Goal: Task Accomplishment & Management: Manage account settings

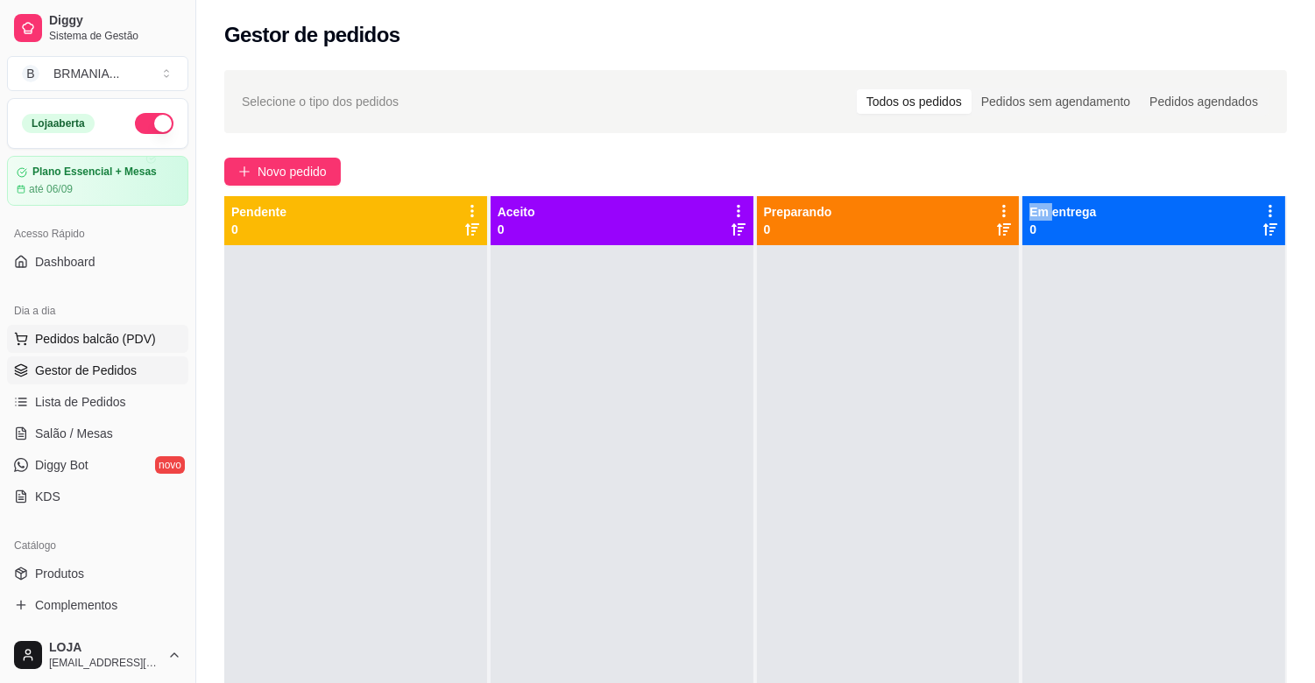
click at [94, 333] on span "Pedidos balcão (PDV)" at bounding box center [95, 339] width 121 height 18
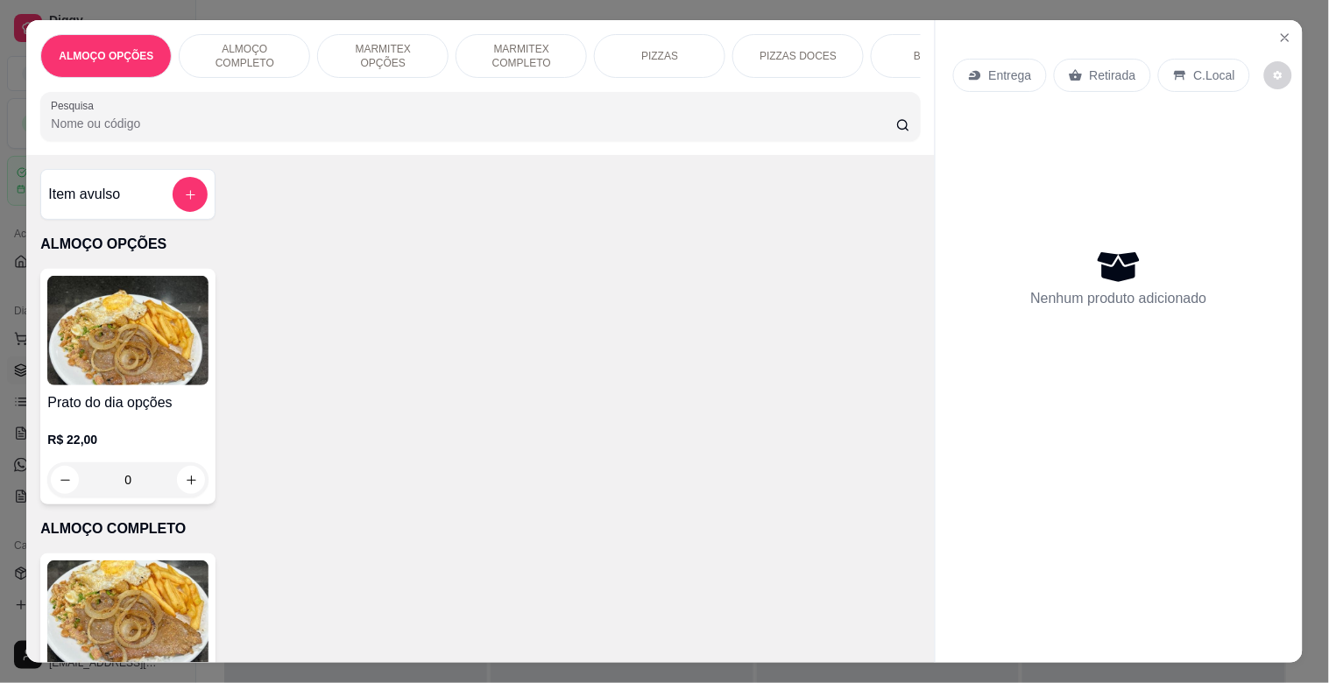
click at [223, 123] on input "Pesquisa" at bounding box center [473, 124] width 845 height 18
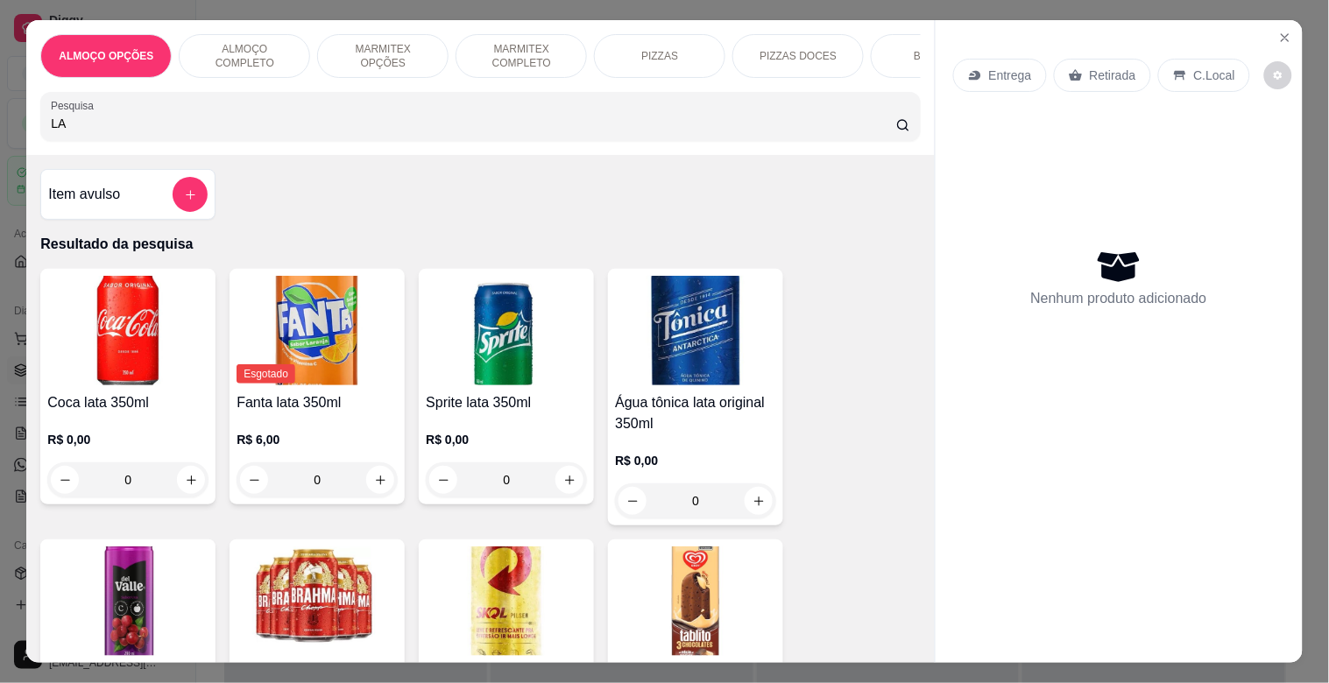
type input "L"
type input "LAT"
click at [307, 637] on img at bounding box center [317, 602] width 161 height 110
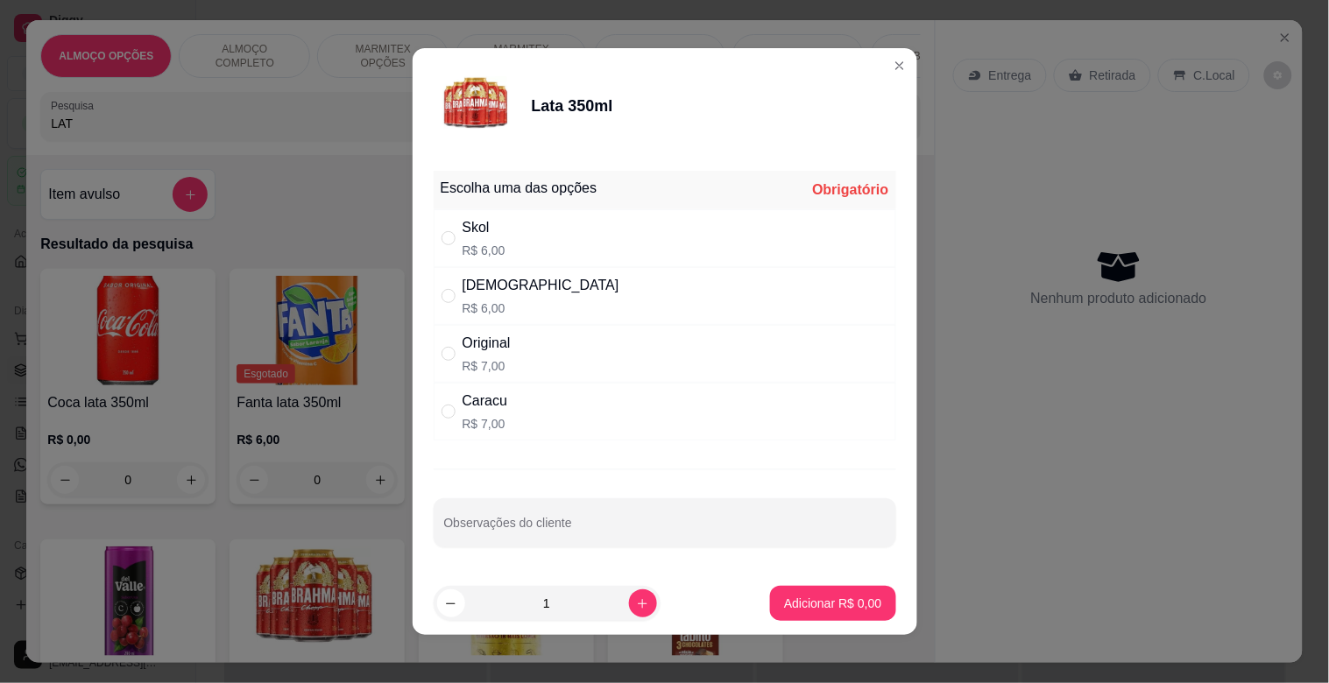
drag, startPoint x: 528, startPoint y: 300, endPoint x: 538, endPoint y: 302, distance: 9.8
click at [532, 301] on div "Brahma R$ 6,00" at bounding box center [665, 296] width 463 height 58
radio input "true"
click at [809, 605] on p "Adicionar R$ 6,00" at bounding box center [833, 603] width 95 height 17
type input "1"
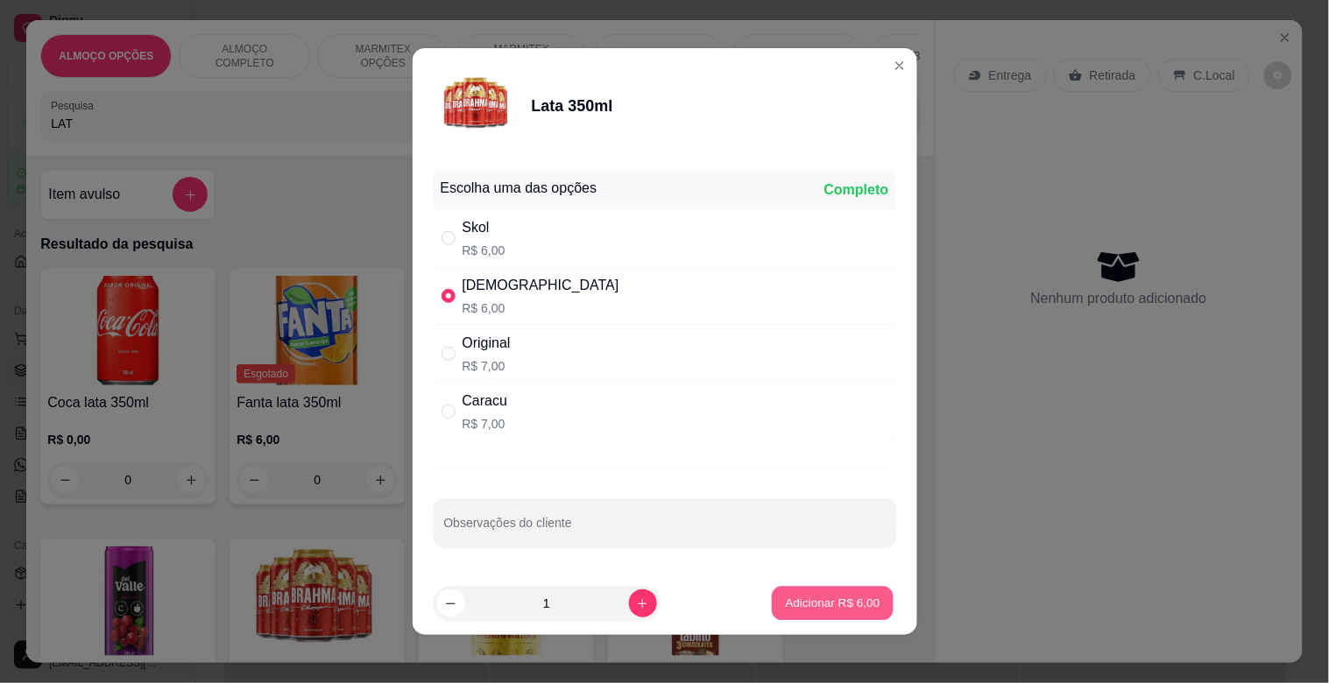
type input "1"
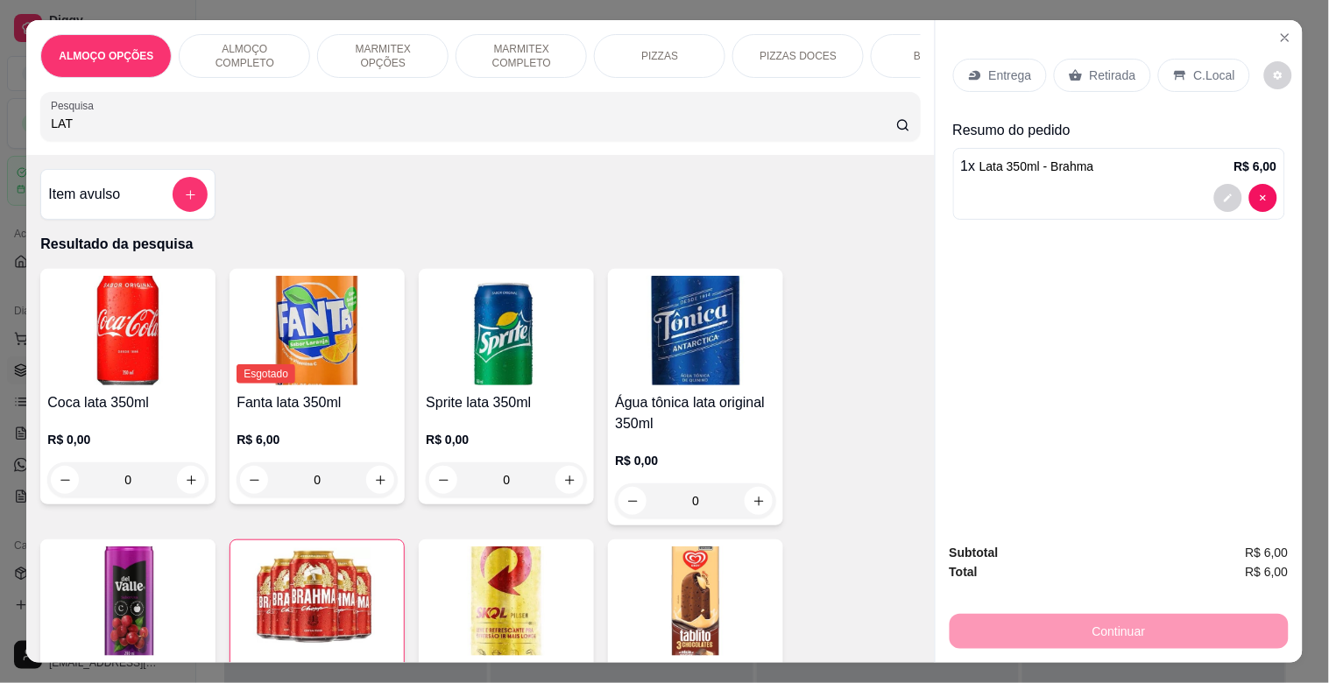
click at [330, 132] on input "LAT" at bounding box center [473, 124] width 845 height 18
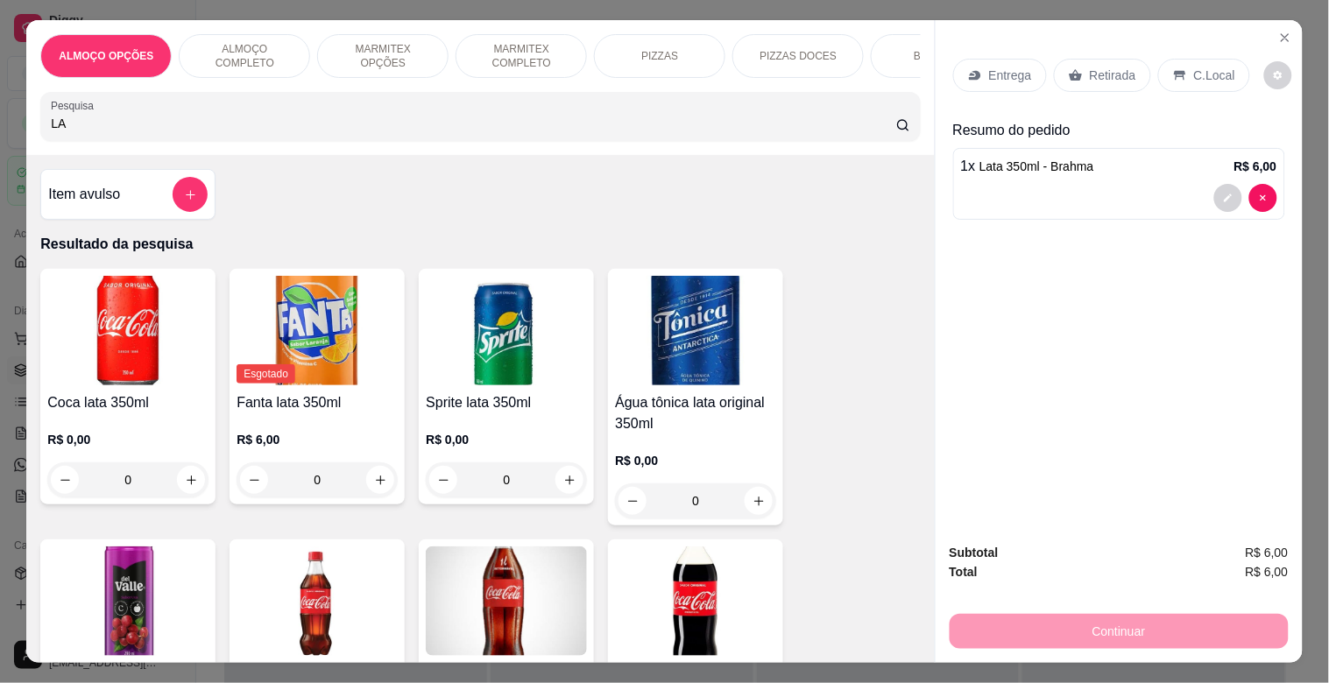
type input "L"
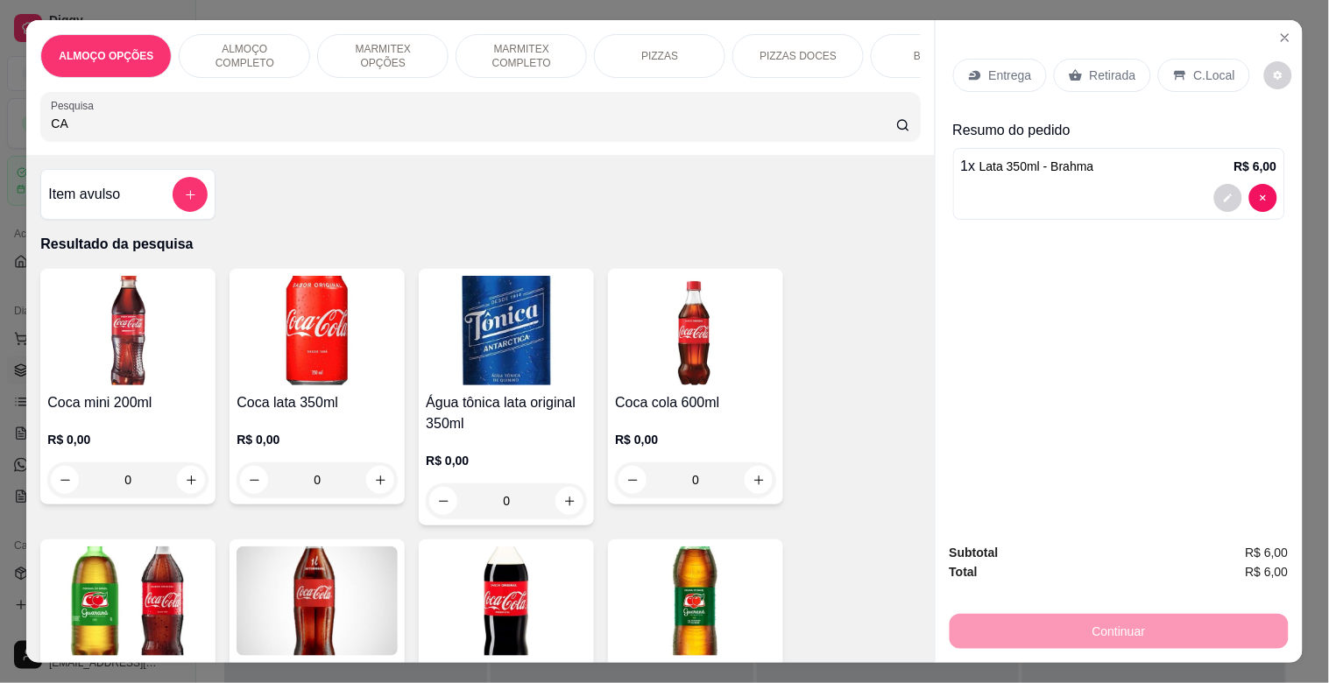
type input "C"
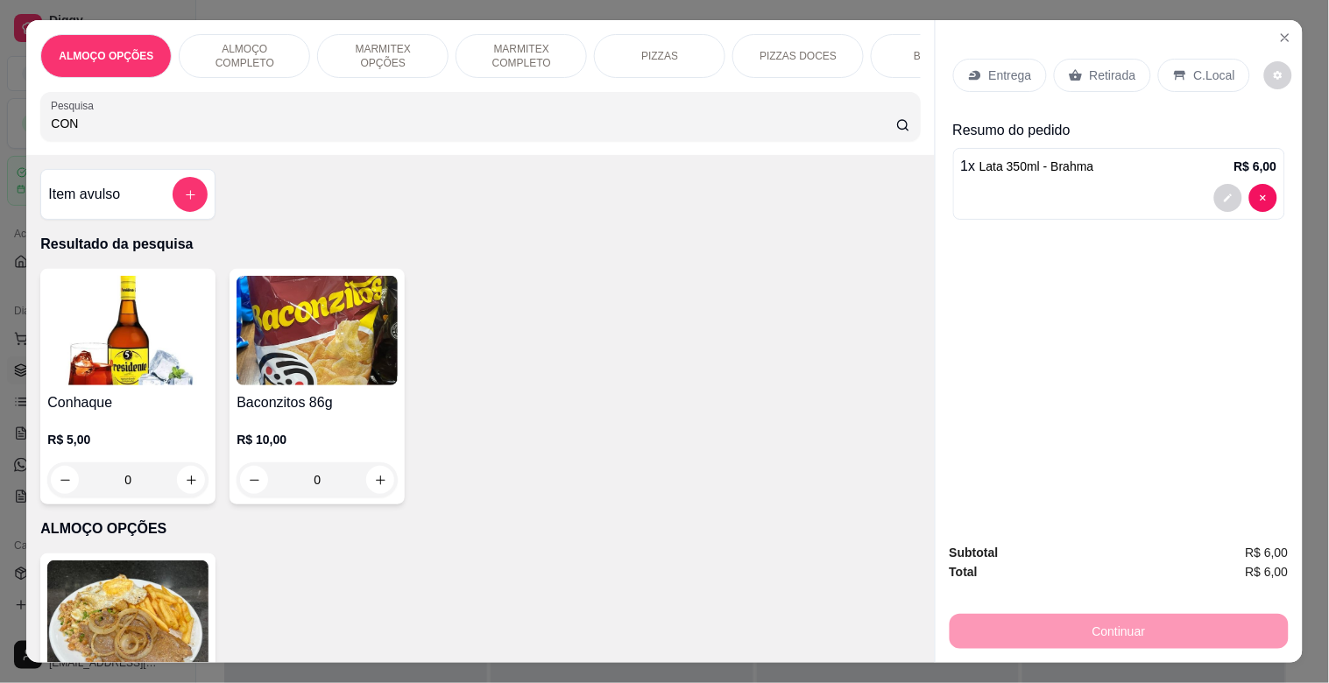
type input "CON"
click at [136, 347] on img at bounding box center [127, 331] width 161 height 110
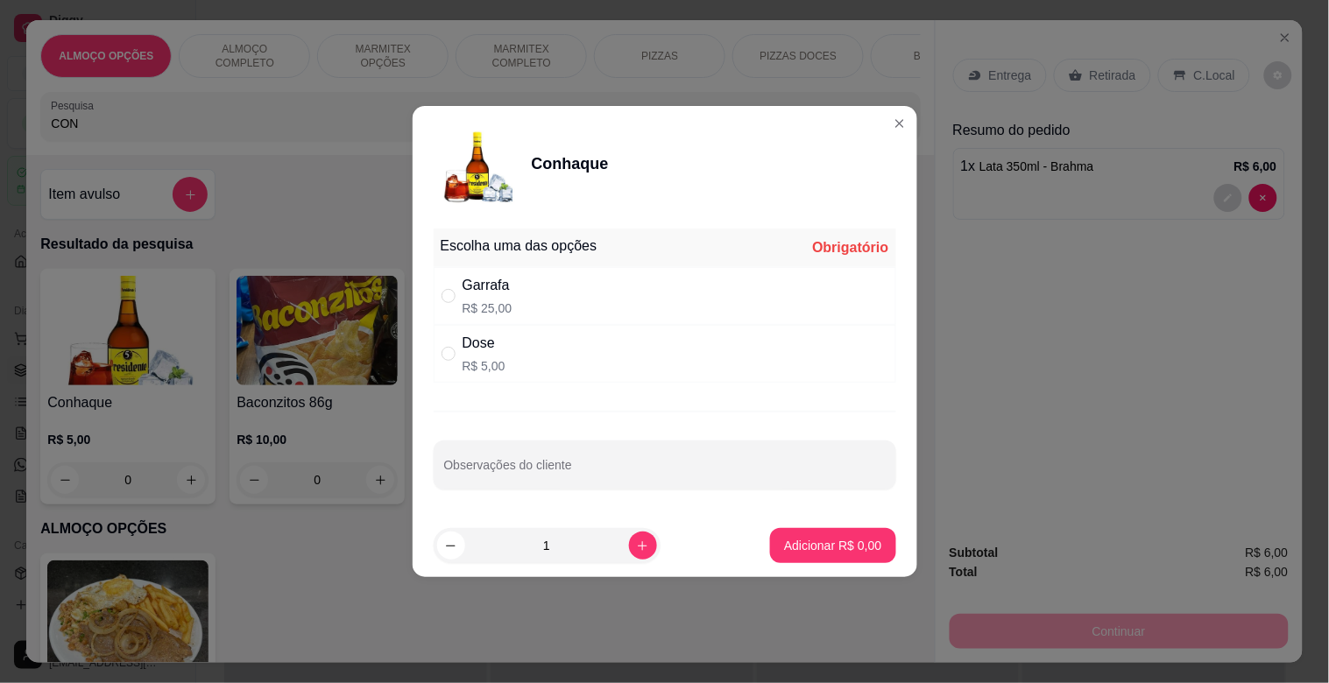
click at [583, 370] on div "Dose R$ 5,00" at bounding box center [665, 354] width 463 height 58
radio input "true"
click at [834, 545] on p "Adicionar R$ 5,00" at bounding box center [832, 546] width 97 height 18
type input "1"
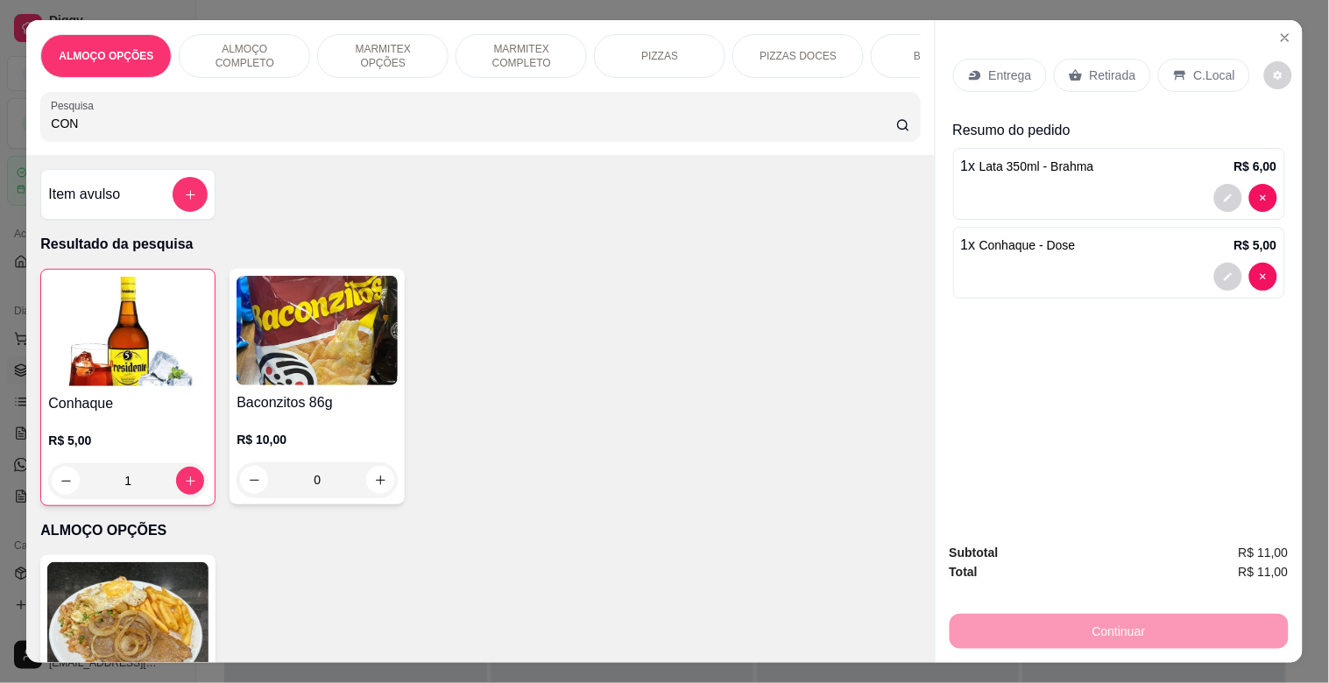
click at [1106, 67] on p "Retirada" at bounding box center [1113, 76] width 46 height 18
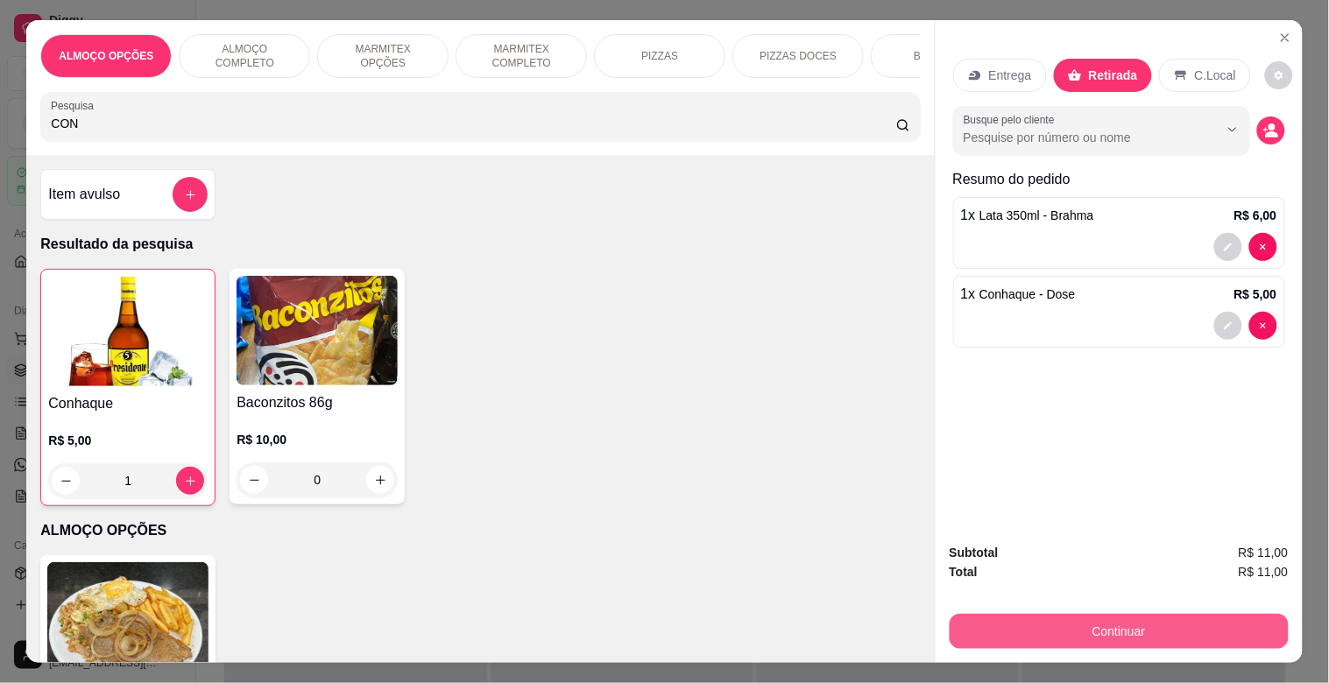
click at [1133, 614] on button "Continuar" at bounding box center [1119, 631] width 339 height 35
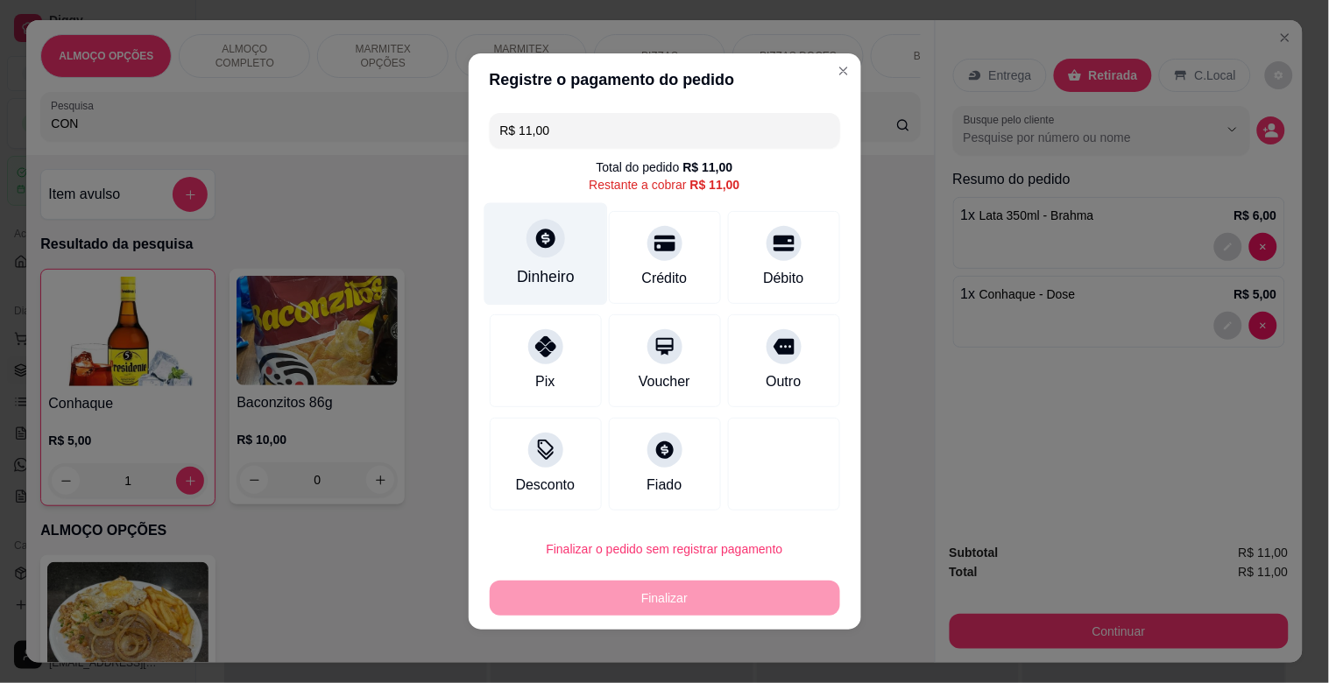
click at [557, 273] on div "Dinheiro" at bounding box center [546, 276] width 58 height 23
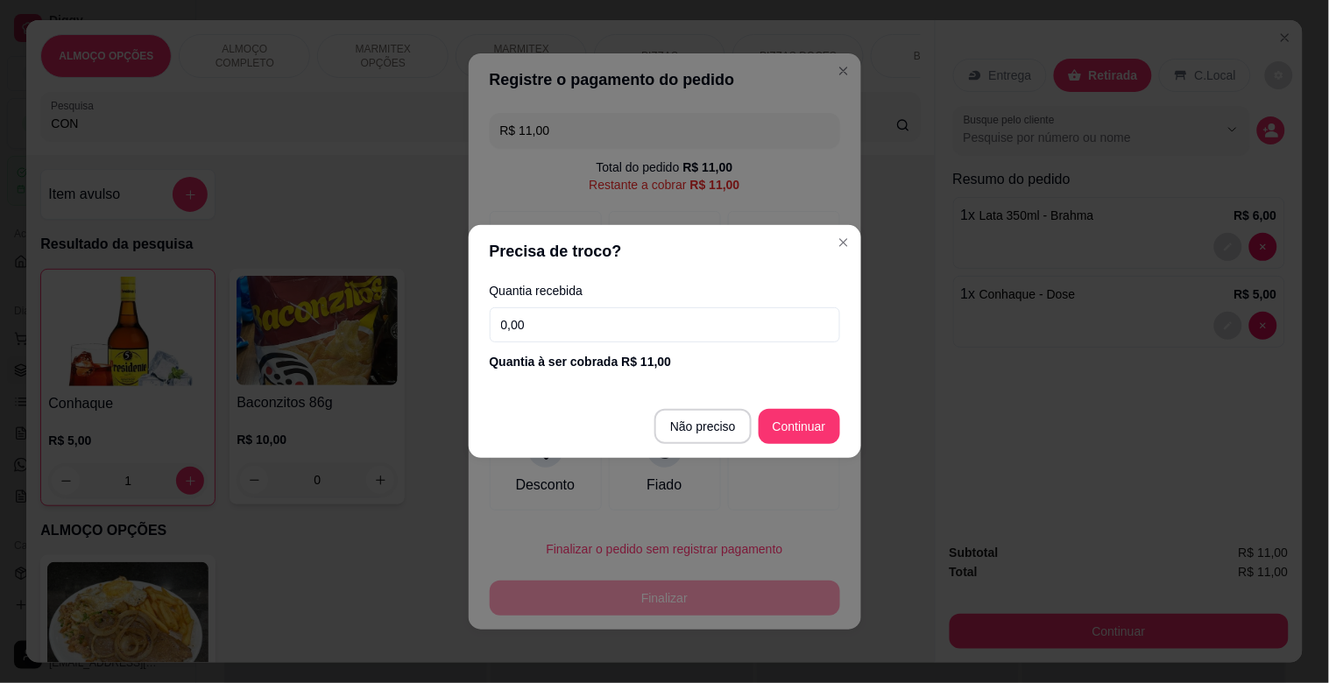
click at [597, 321] on input "0,00" at bounding box center [665, 324] width 350 height 35
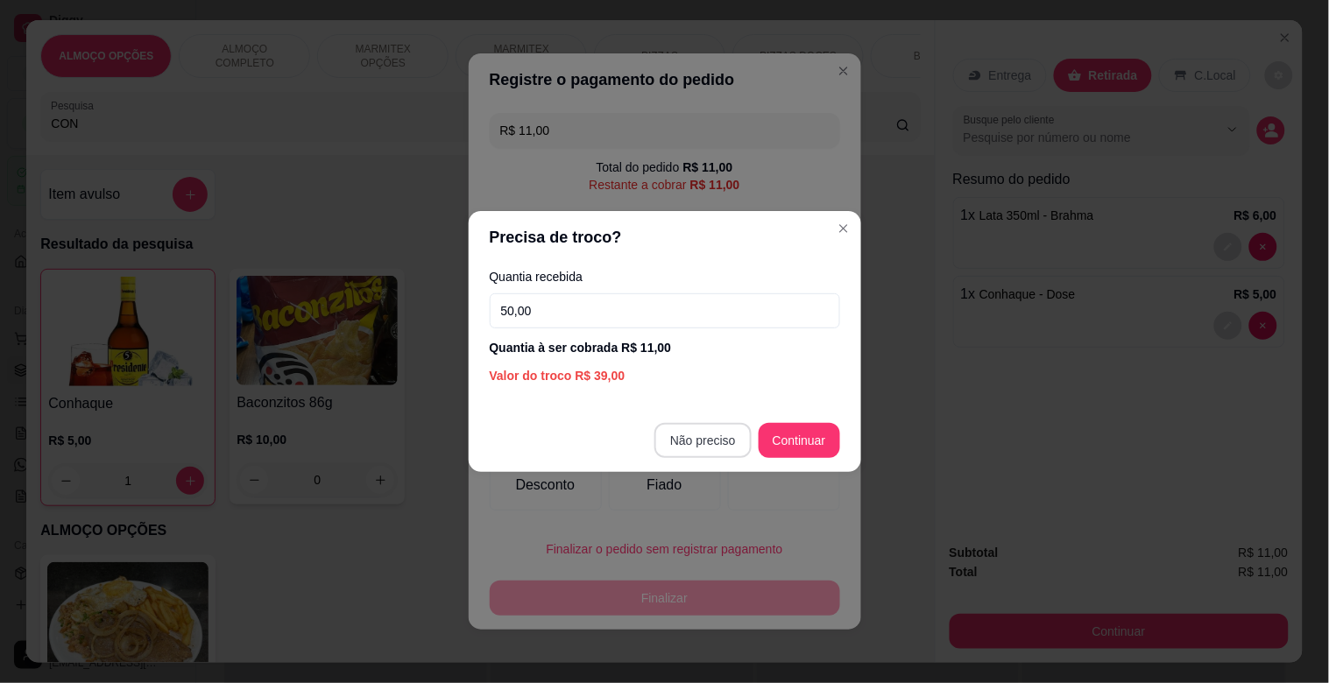
type input "50,00"
type input "R$ 0,00"
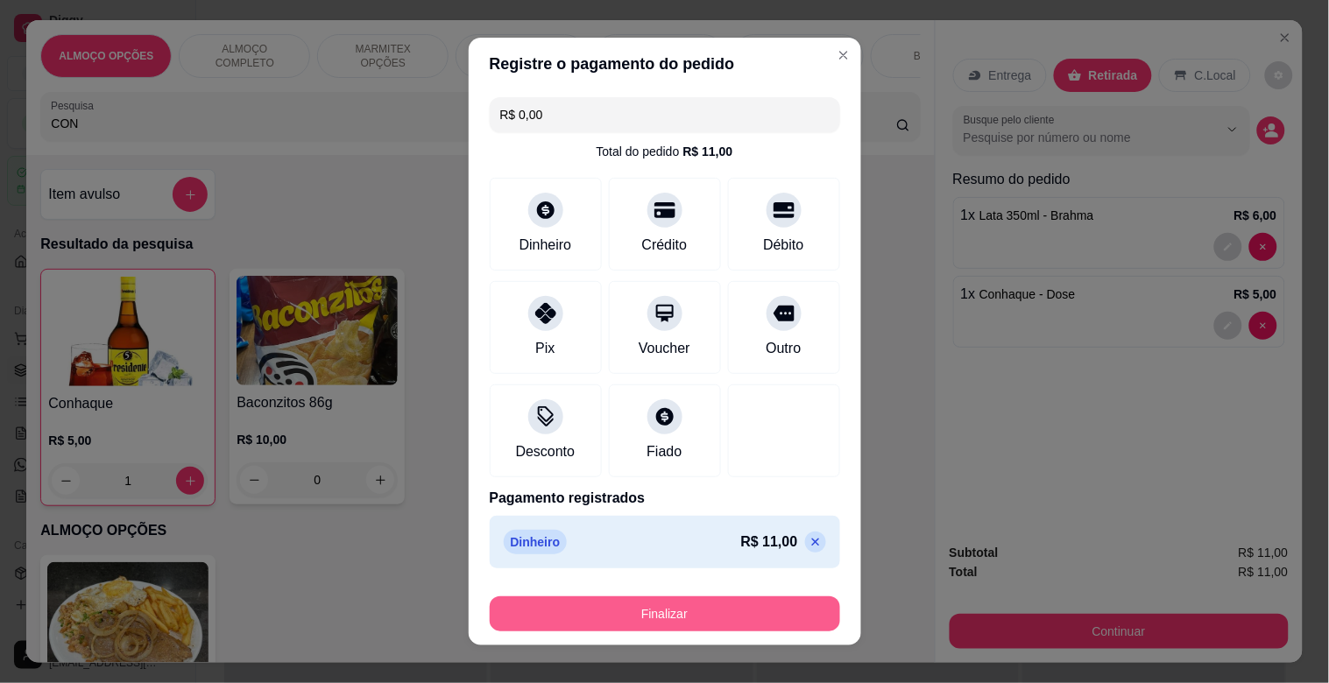
click at [703, 617] on button "Finalizar" at bounding box center [665, 614] width 350 height 35
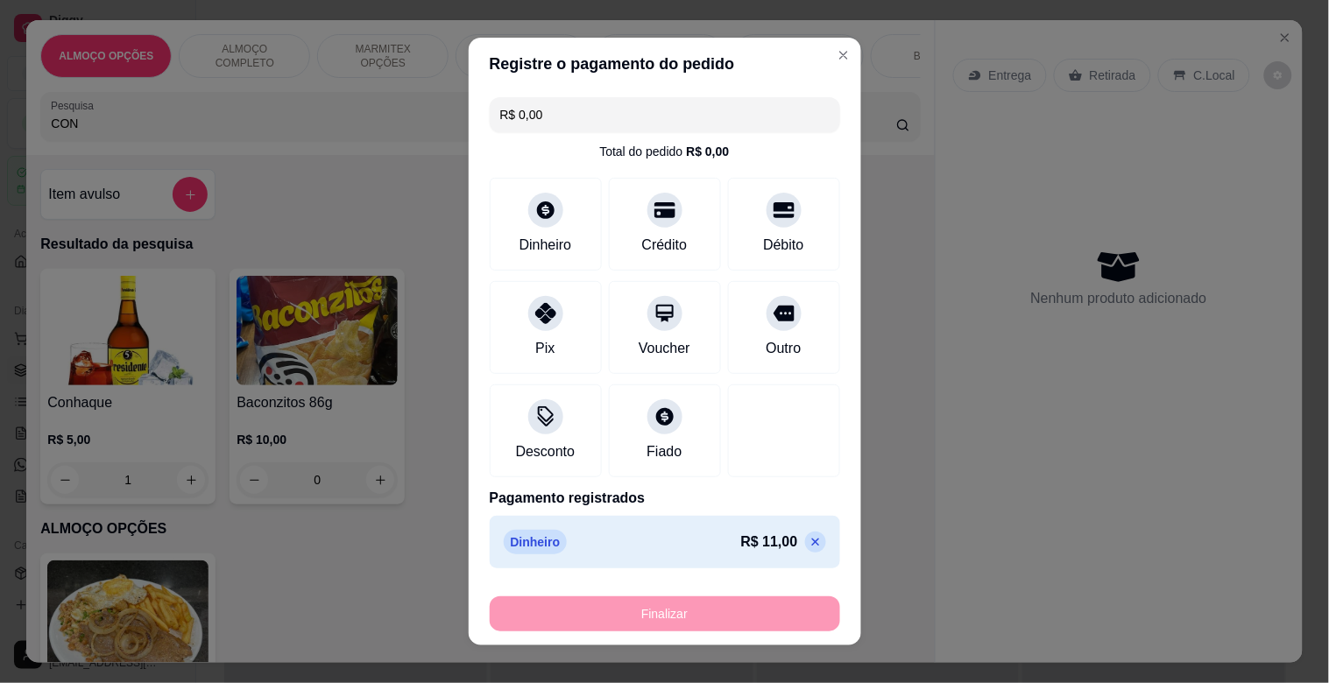
type input "0"
type input "-R$ 11,00"
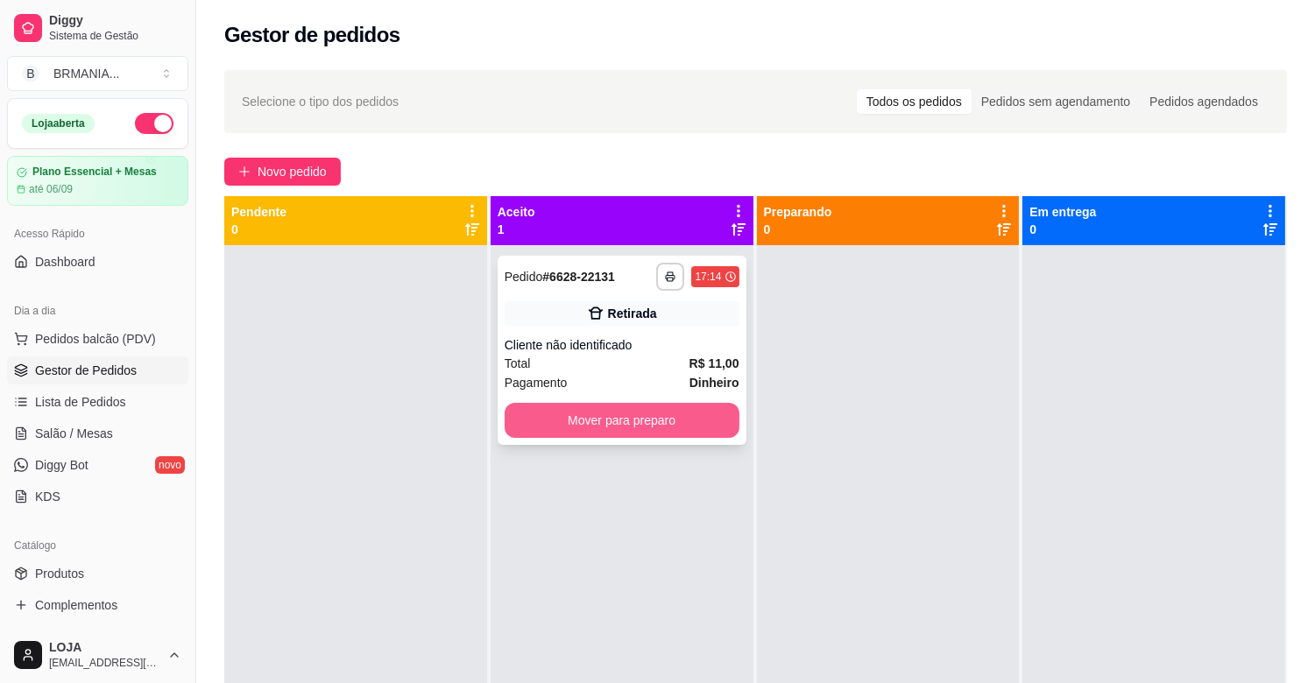
click at [639, 430] on button "Mover para preparo" at bounding box center [622, 420] width 235 height 35
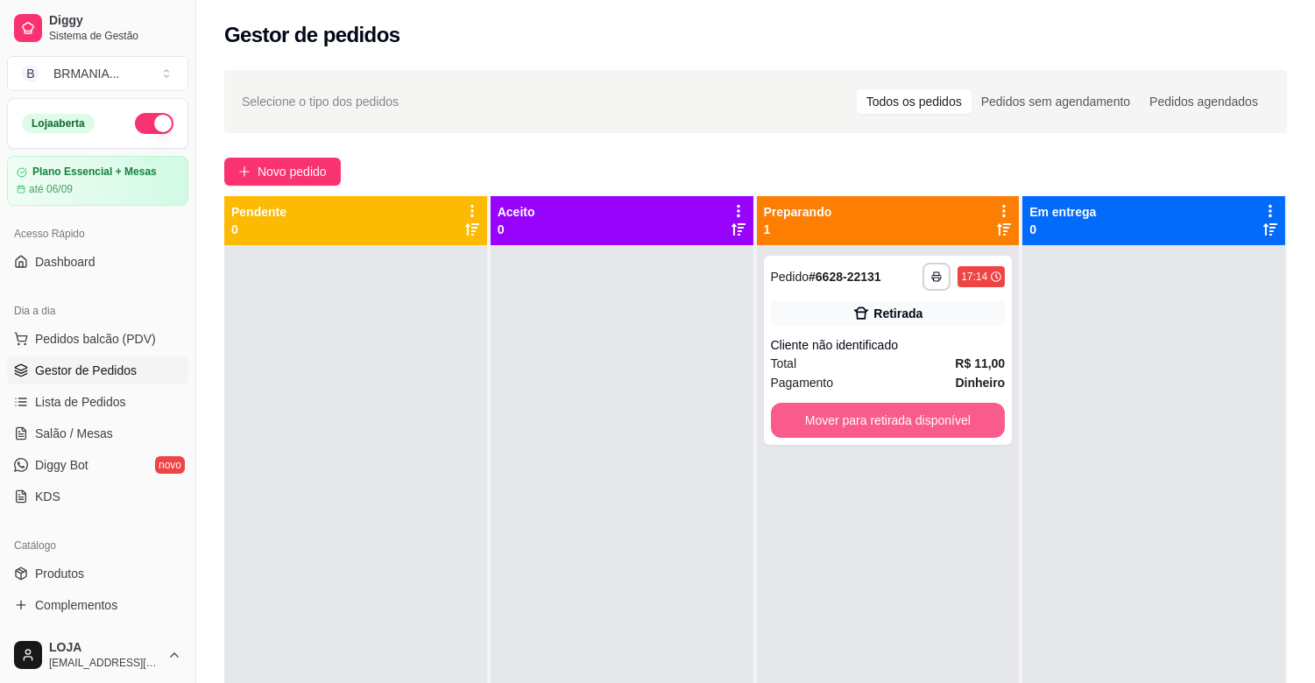
click at [841, 426] on button "Mover para retirada disponível" at bounding box center [888, 420] width 235 height 35
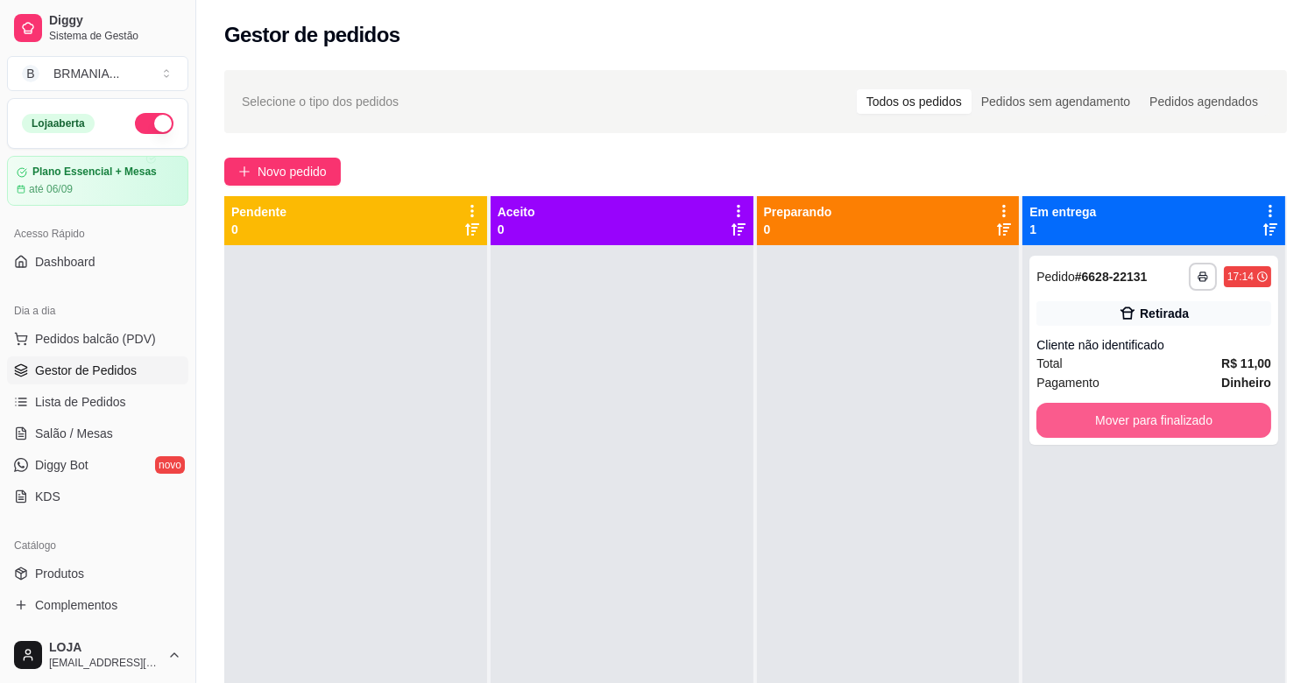
click at [1137, 426] on button "Mover para finalizado" at bounding box center [1153, 420] width 235 height 35
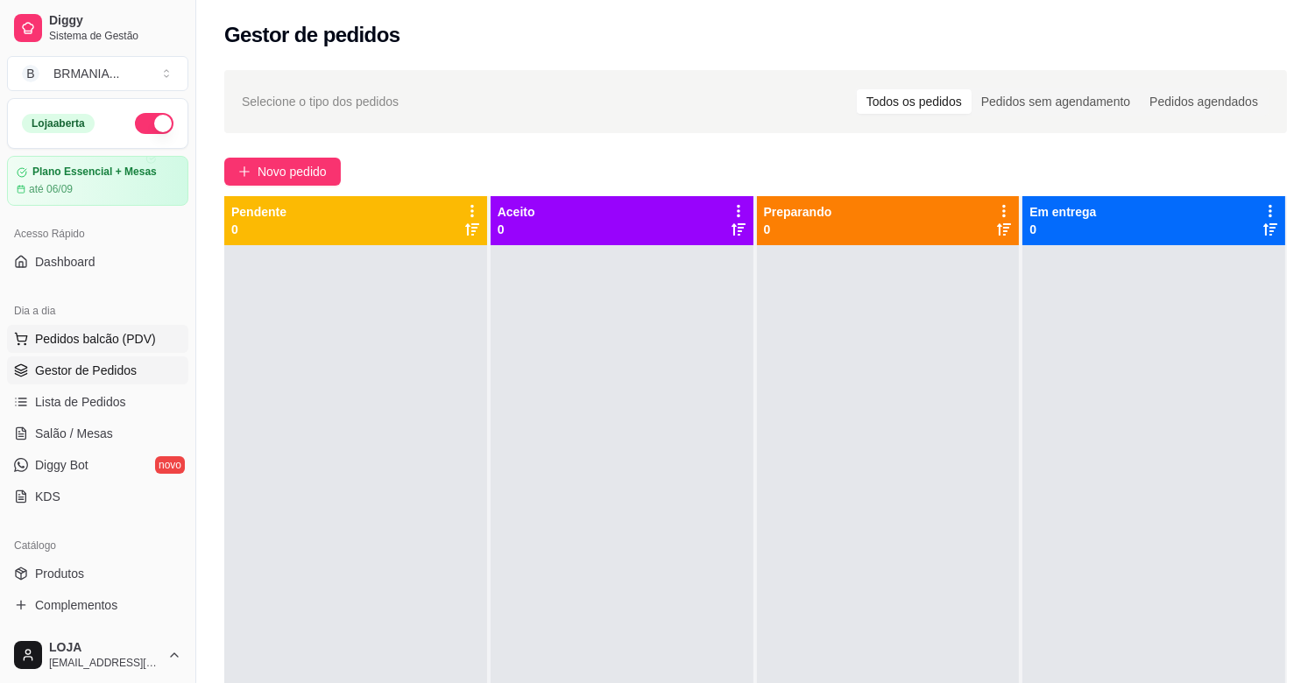
click at [109, 337] on span "Pedidos balcão (PDV)" at bounding box center [95, 339] width 121 height 18
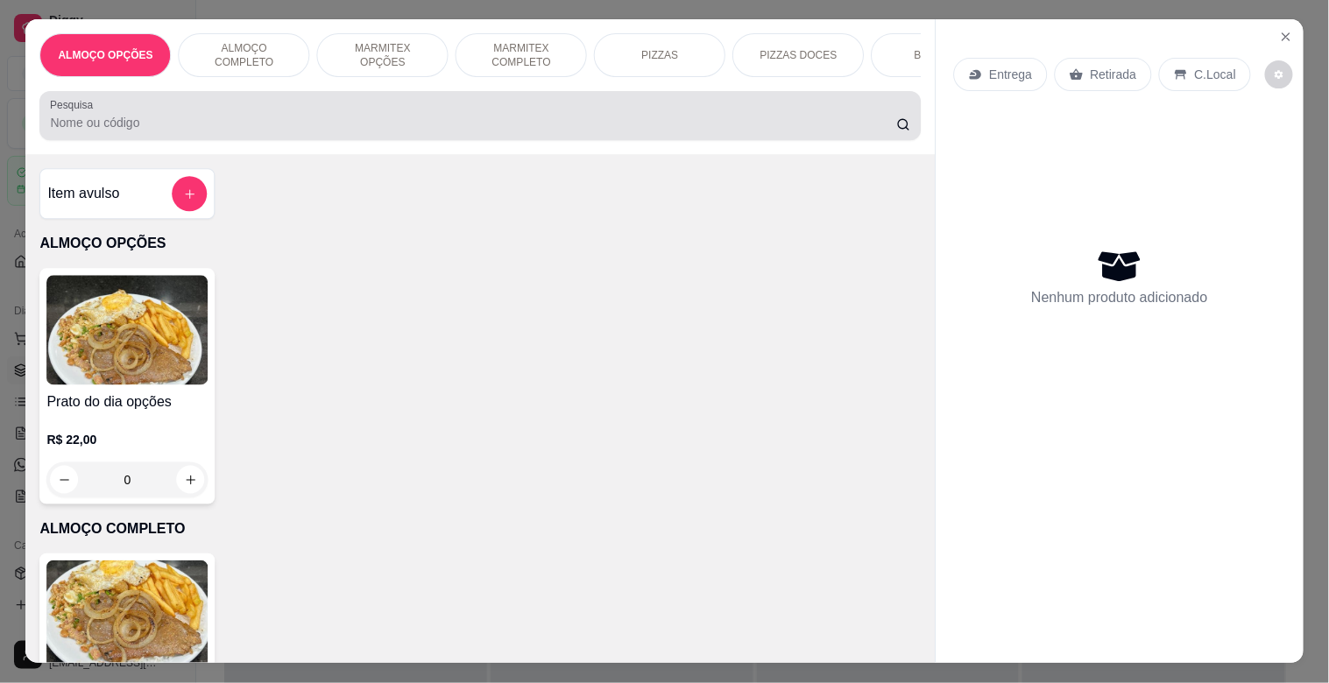
click at [328, 132] on input "Pesquisa" at bounding box center [473, 124] width 846 height 18
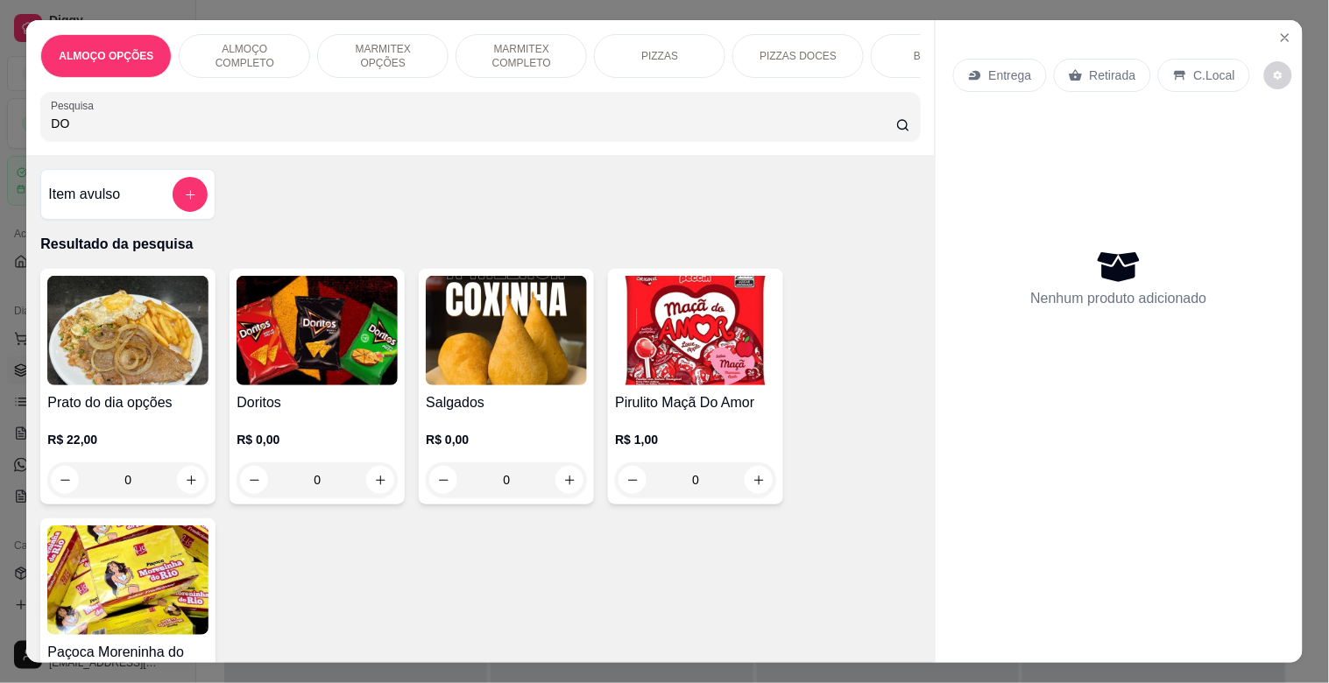
type input "D"
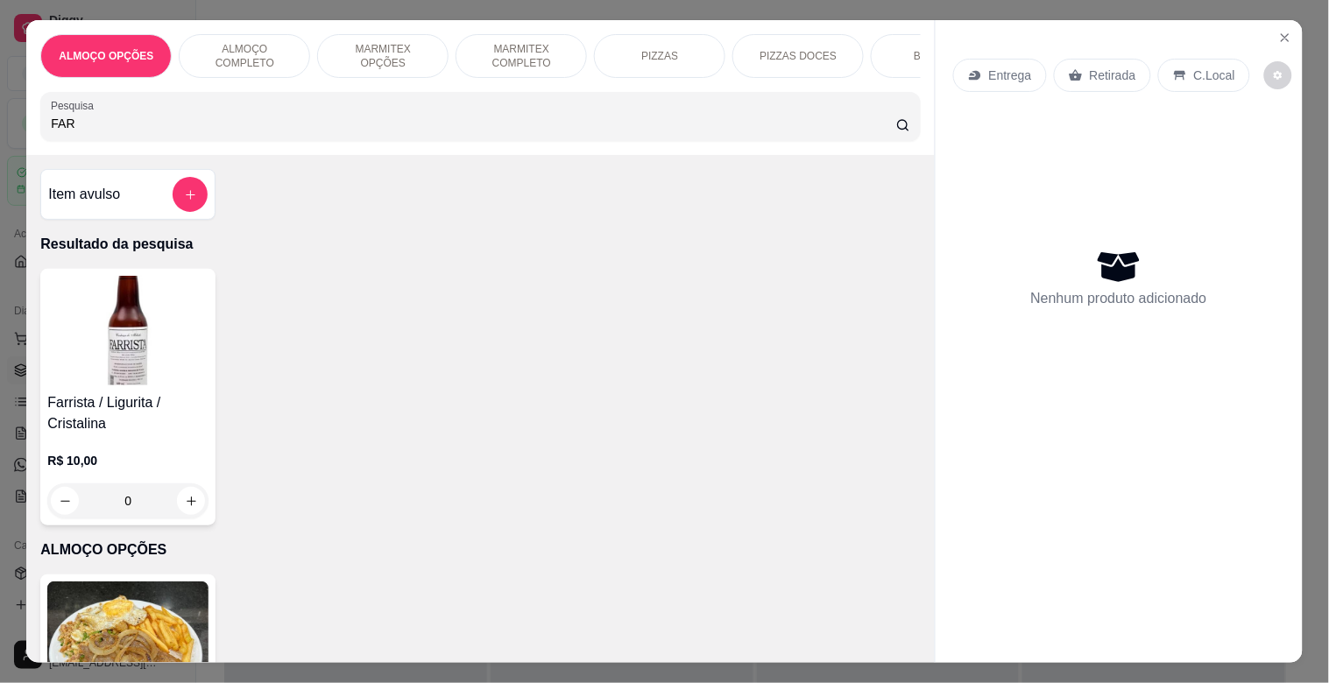
type input "FAR"
click at [121, 397] on div "Farrista / Ligurita / Cristalina R$ 10,00 0" at bounding box center [127, 397] width 175 height 257
click at [1271, 36] on button "Close" at bounding box center [1285, 38] width 28 height 28
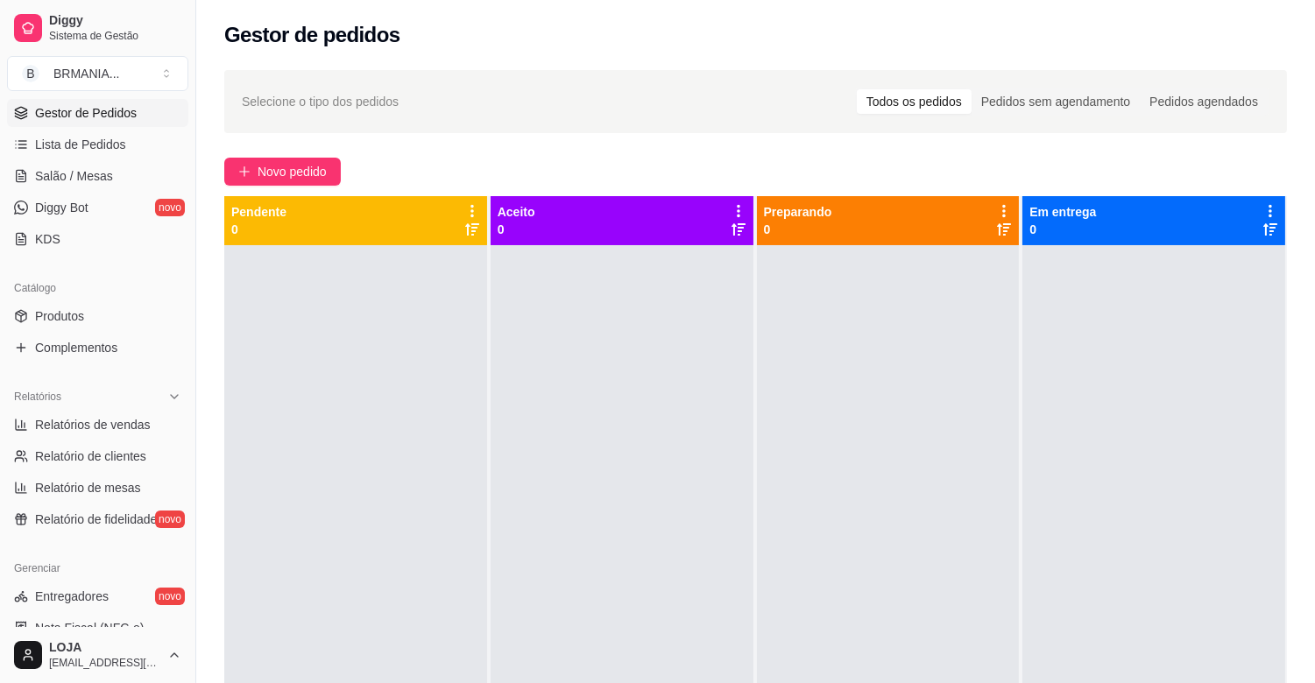
scroll to position [291, 0]
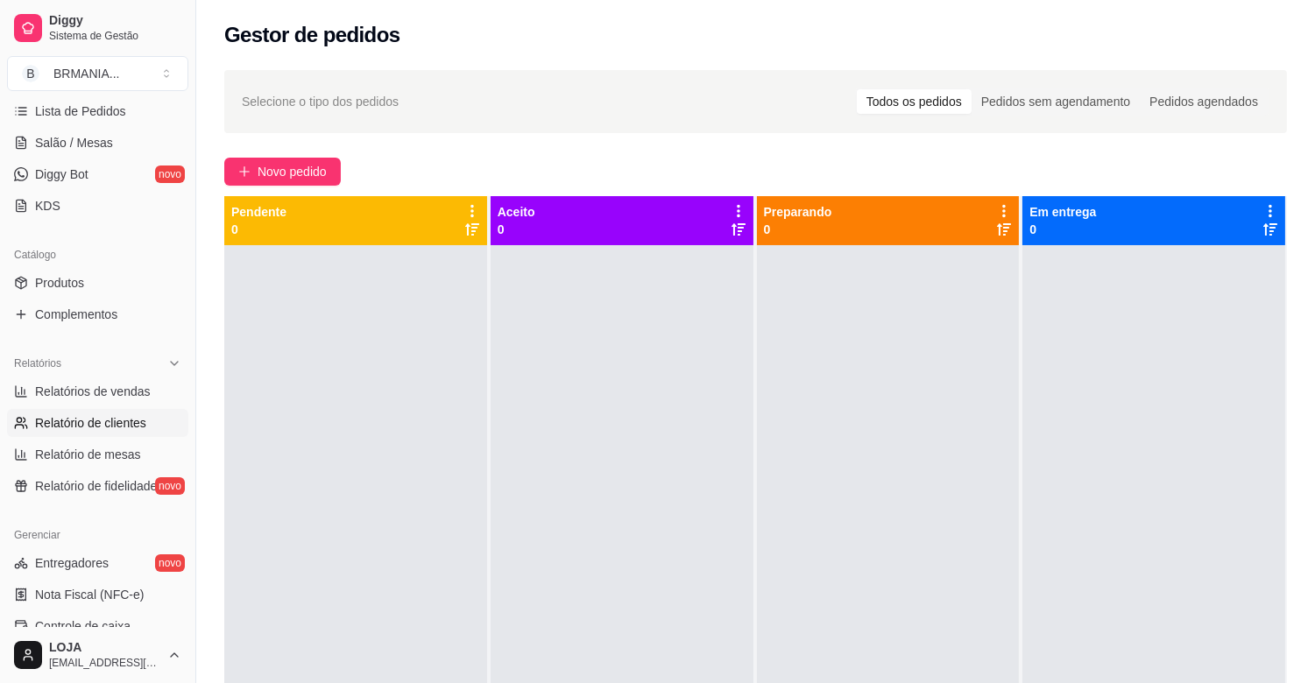
click at [172, 474] on li "Relatório de fidelidade novo" at bounding box center [97, 486] width 181 height 28
click at [121, 282] on link "Produtos" at bounding box center [97, 283] width 181 height 28
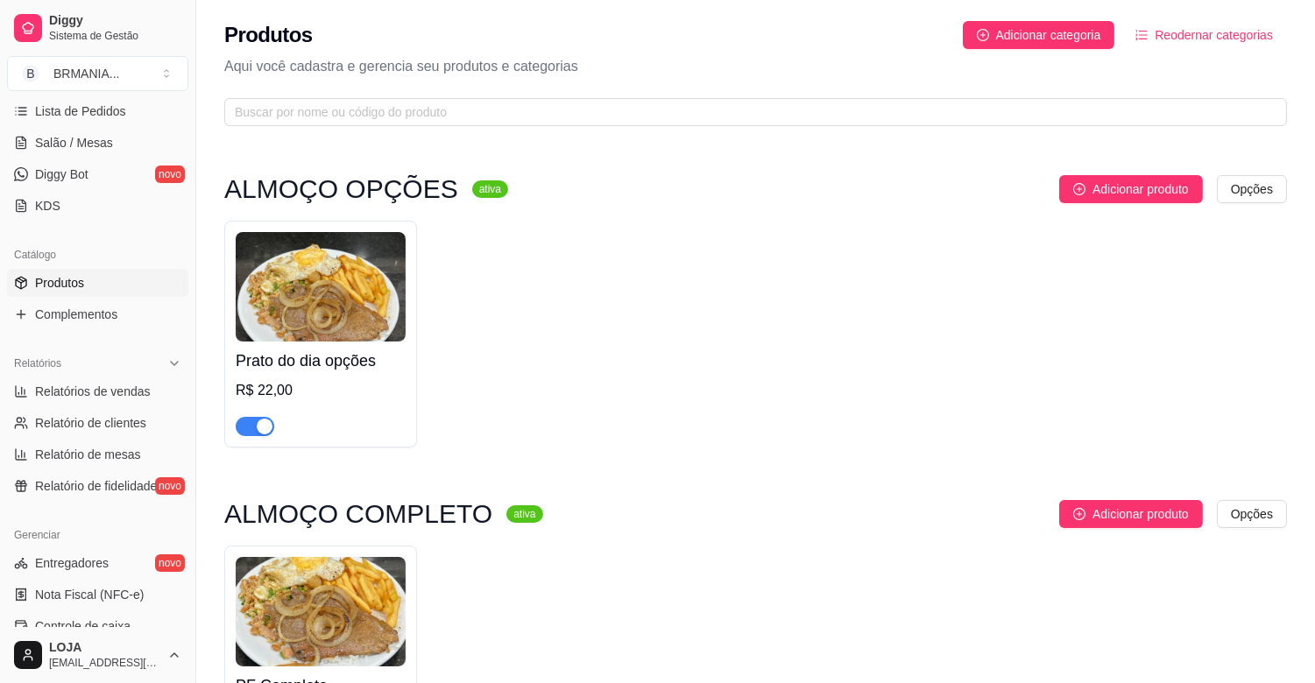
click at [258, 430] on div "button" at bounding box center [265, 427] width 16 height 16
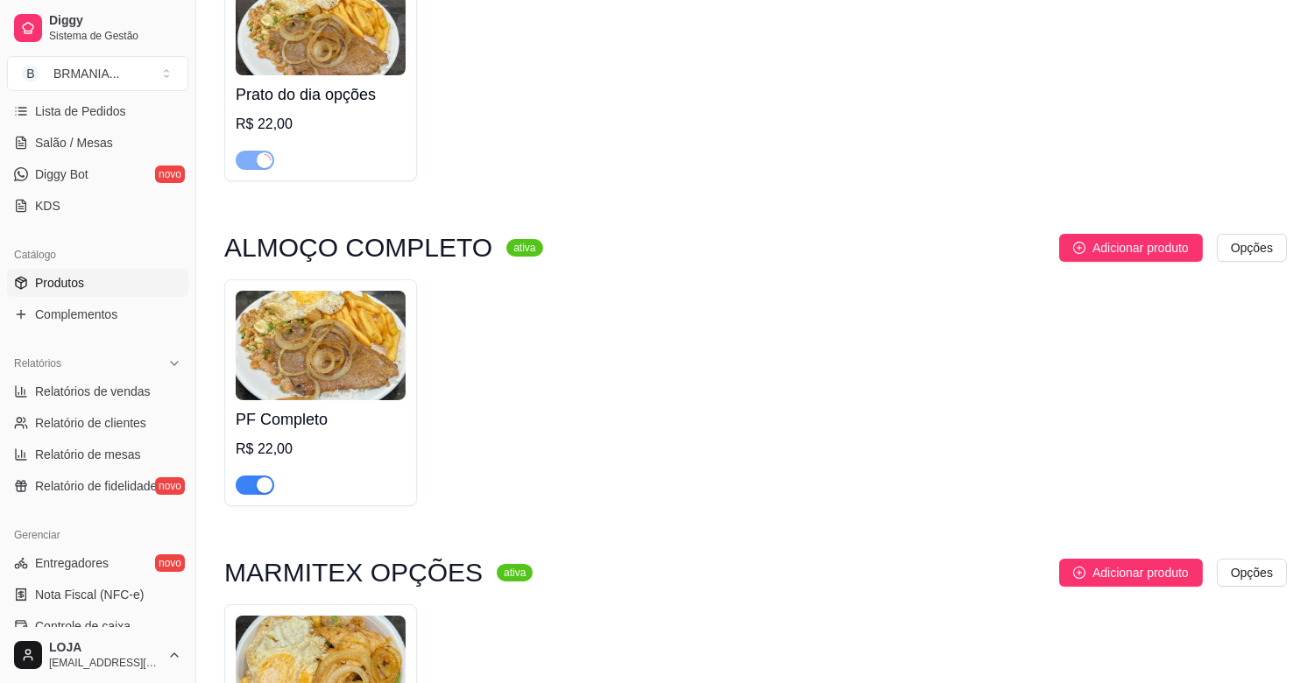
scroll to position [389, 0]
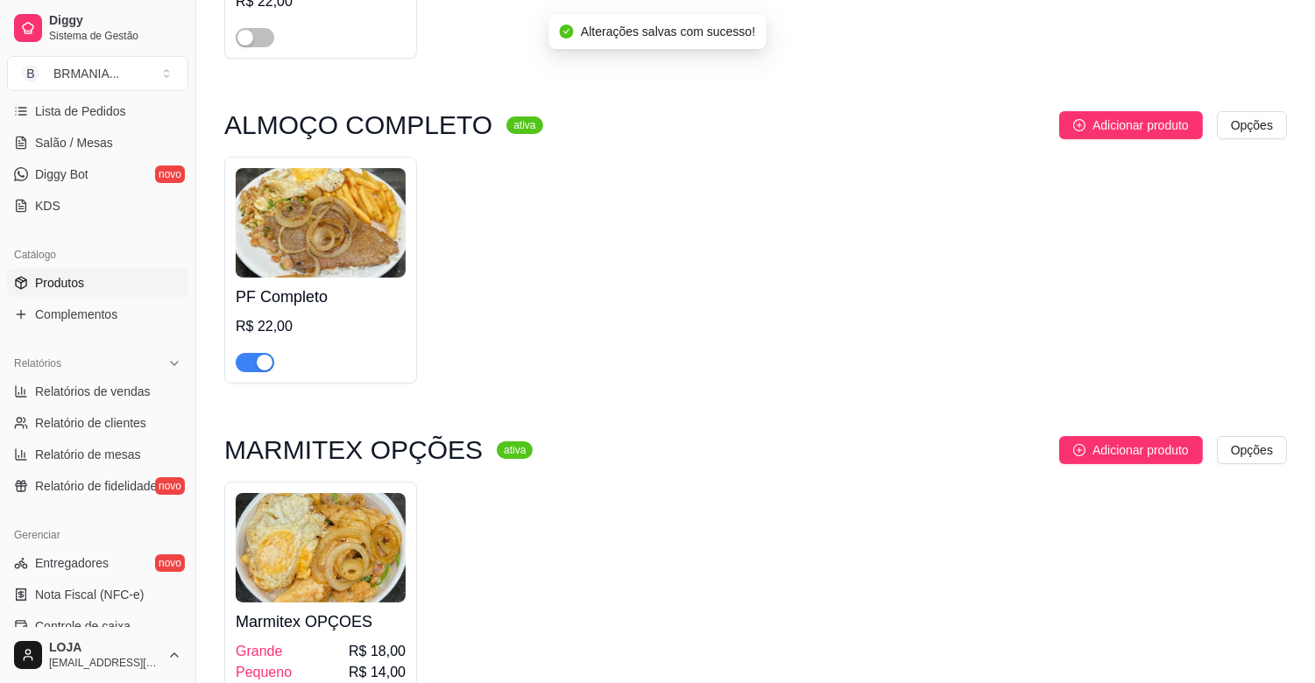
click at [265, 357] on div "button" at bounding box center [265, 363] width 16 height 16
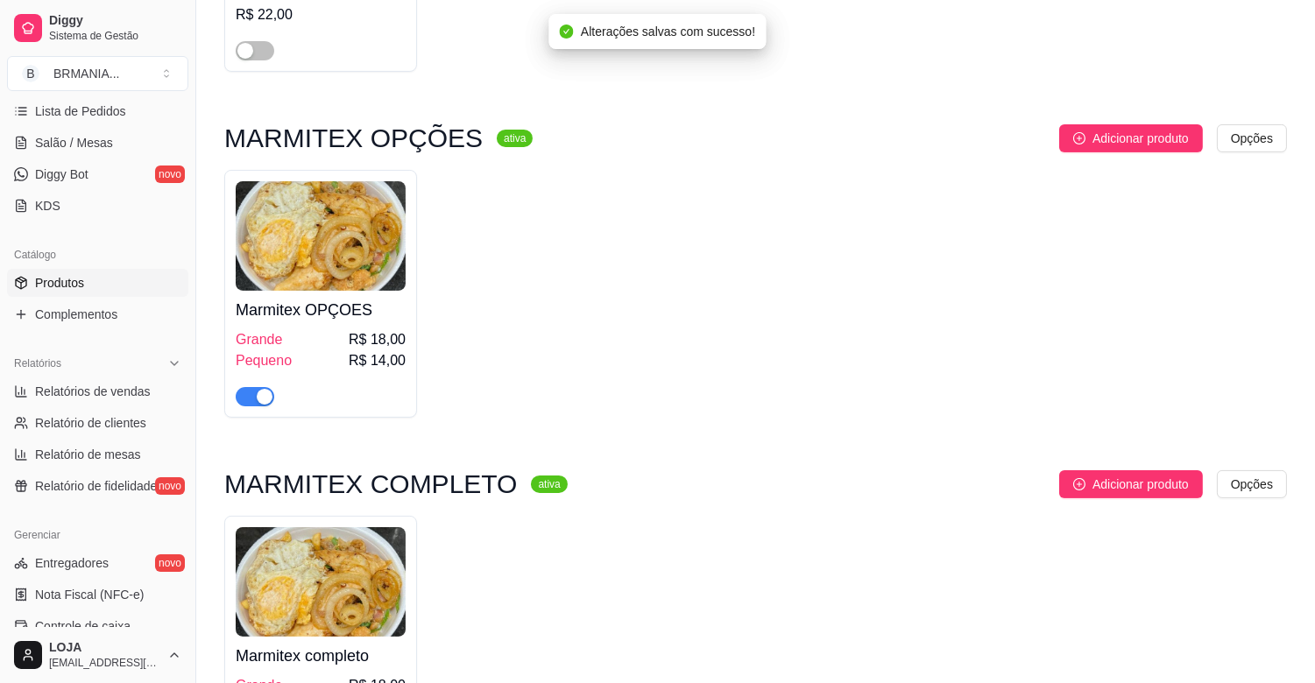
click at [260, 392] on div "button" at bounding box center [265, 397] width 16 height 16
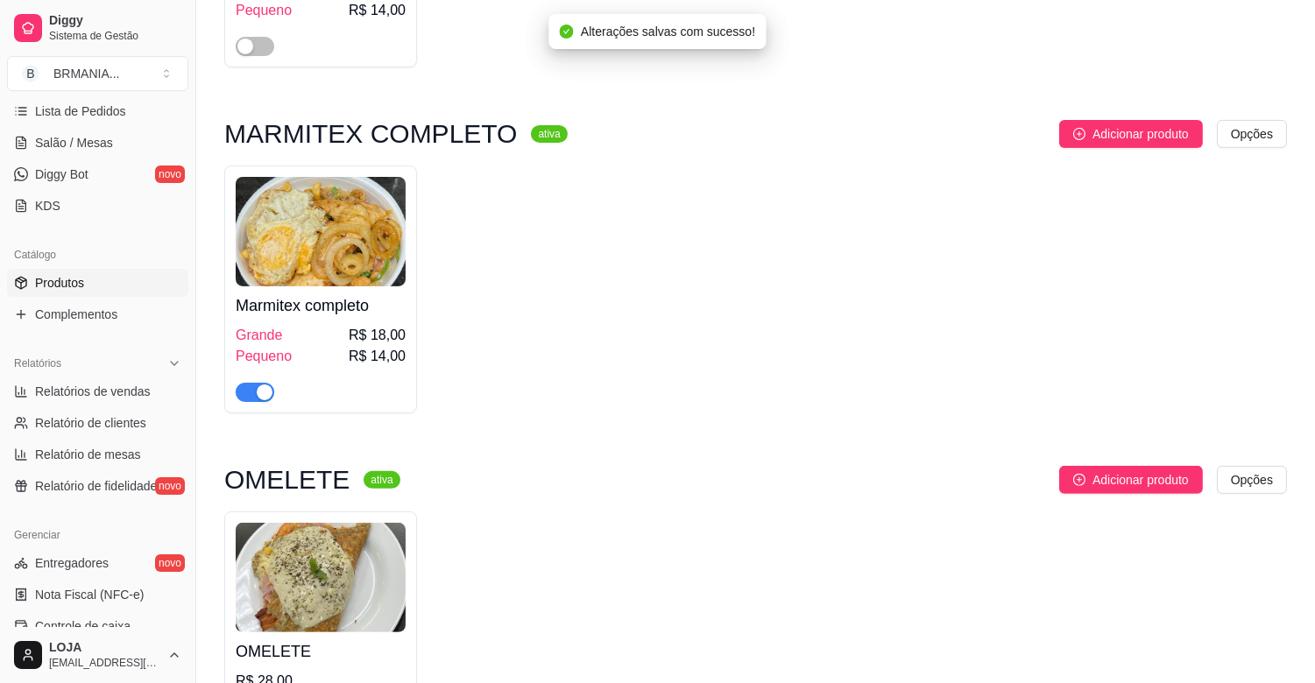
click at [261, 400] on div "button" at bounding box center [265, 393] width 16 height 16
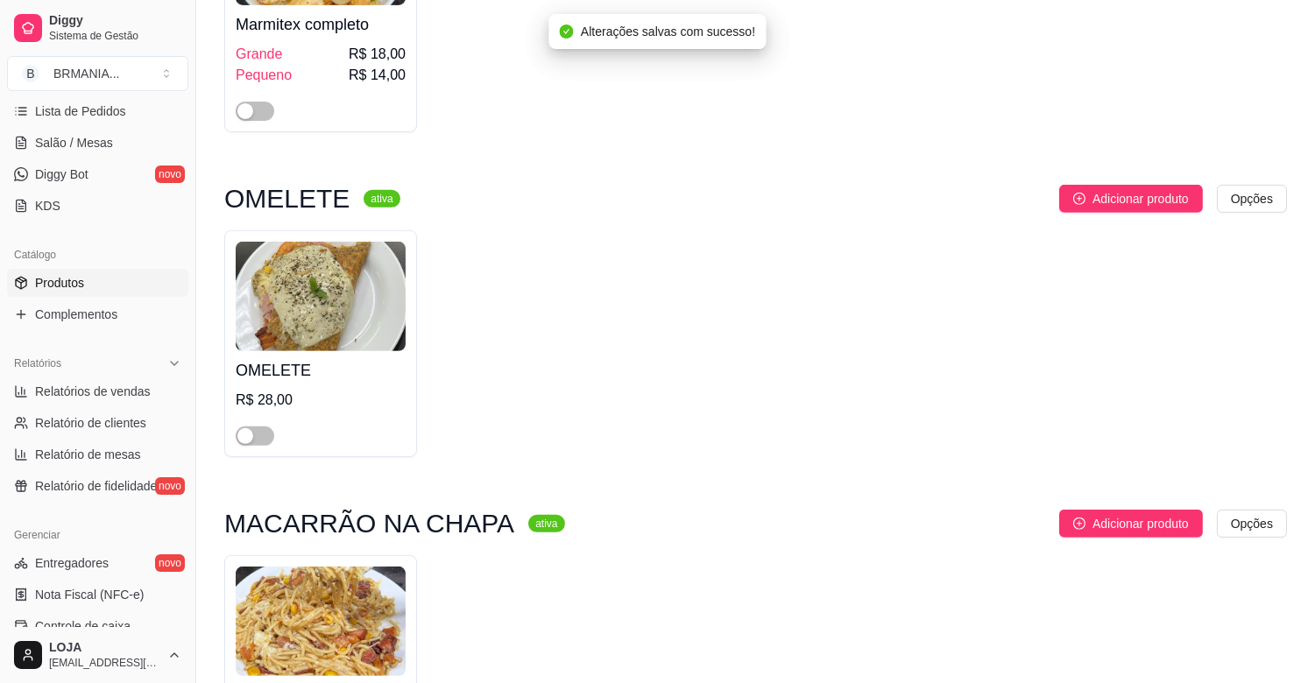
scroll to position [1402, 0]
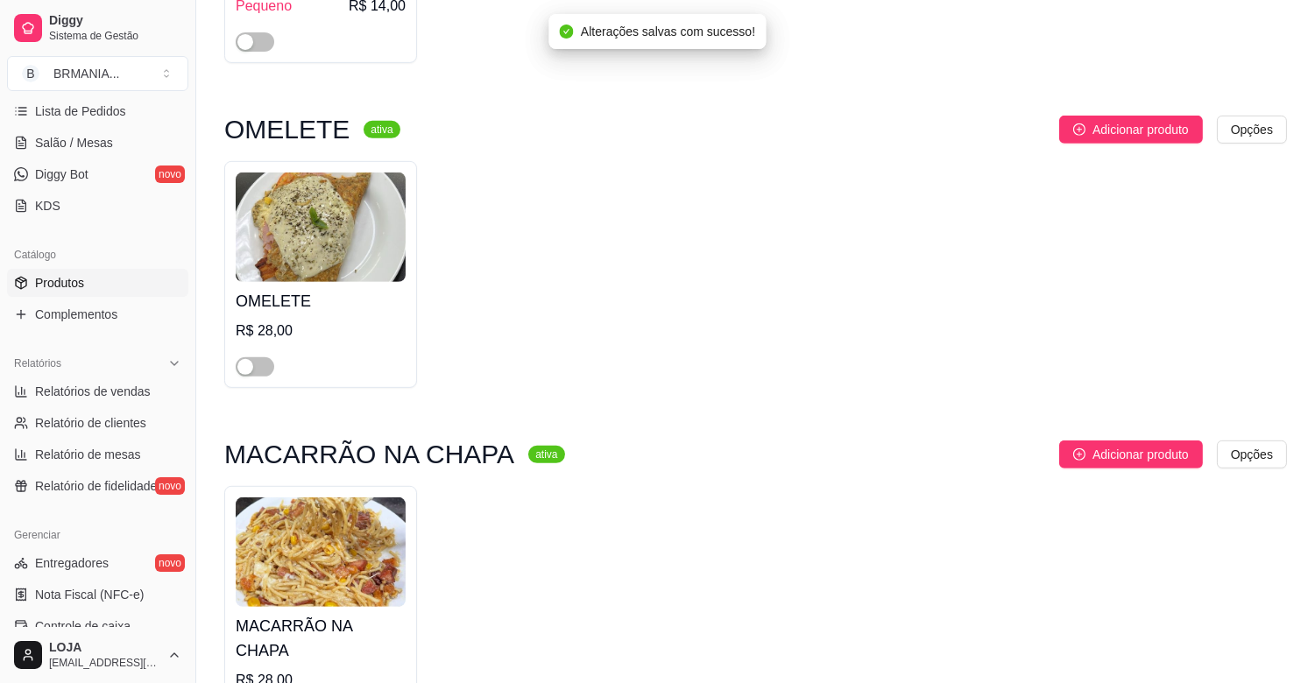
click at [251, 360] on div at bounding box center [255, 366] width 39 height 21
click at [259, 371] on span "button" at bounding box center [255, 366] width 39 height 19
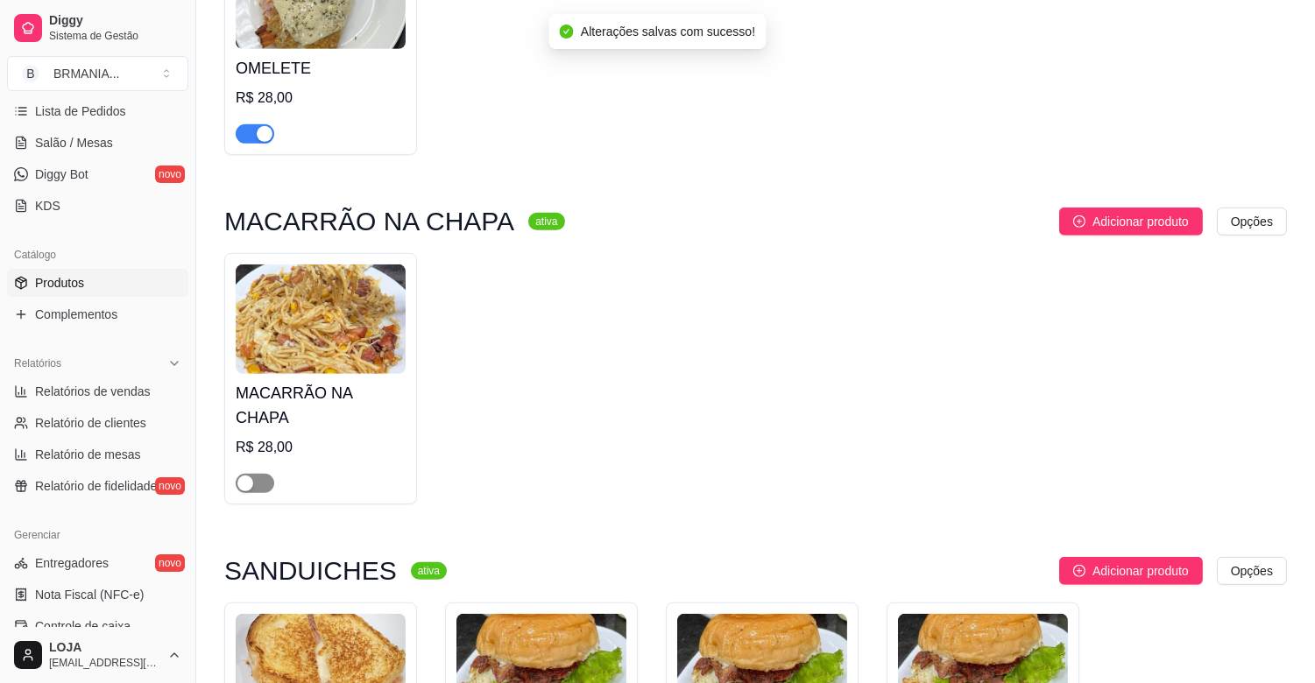
click at [255, 474] on span "button" at bounding box center [255, 483] width 39 height 19
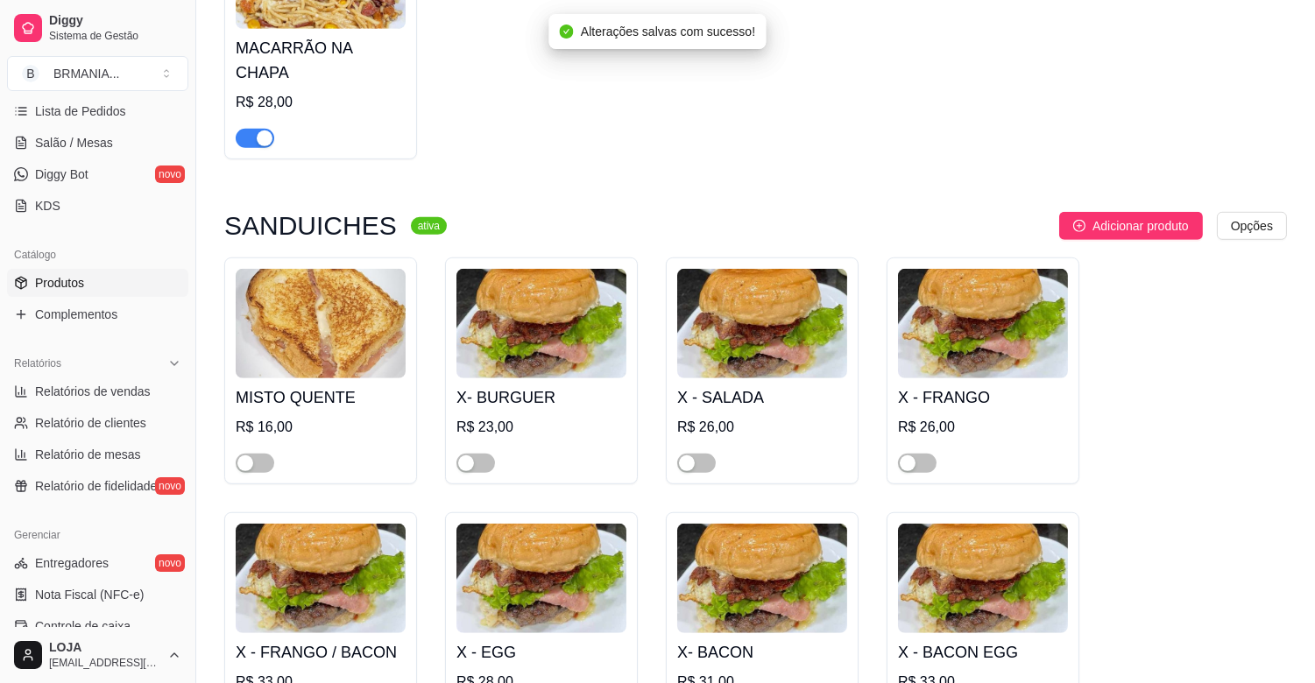
scroll to position [1985, 0]
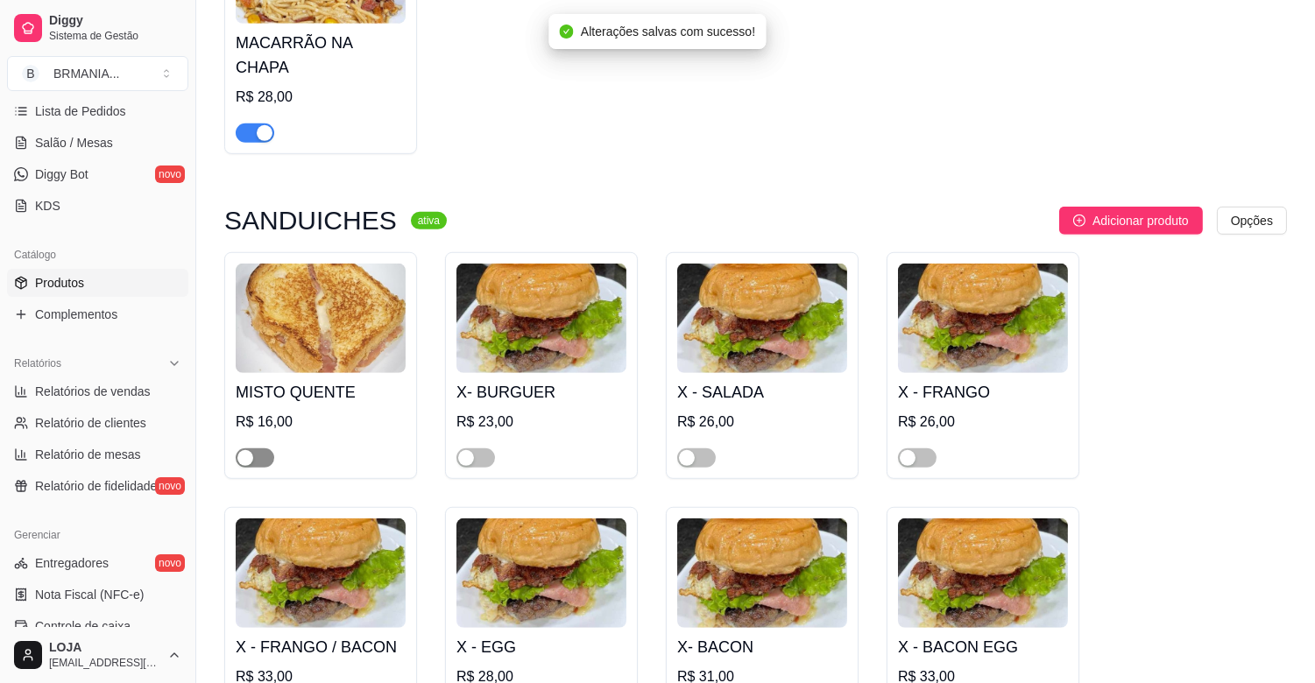
click at [244, 450] on div "button" at bounding box center [245, 458] width 16 height 16
click at [461, 450] on div "button" at bounding box center [466, 458] width 16 height 16
click at [694, 450] on div "button" at bounding box center [687, 458] width 16 height 16
click at [907, 450] on div "button" at bounding box center [908, 458] width 16 height 16
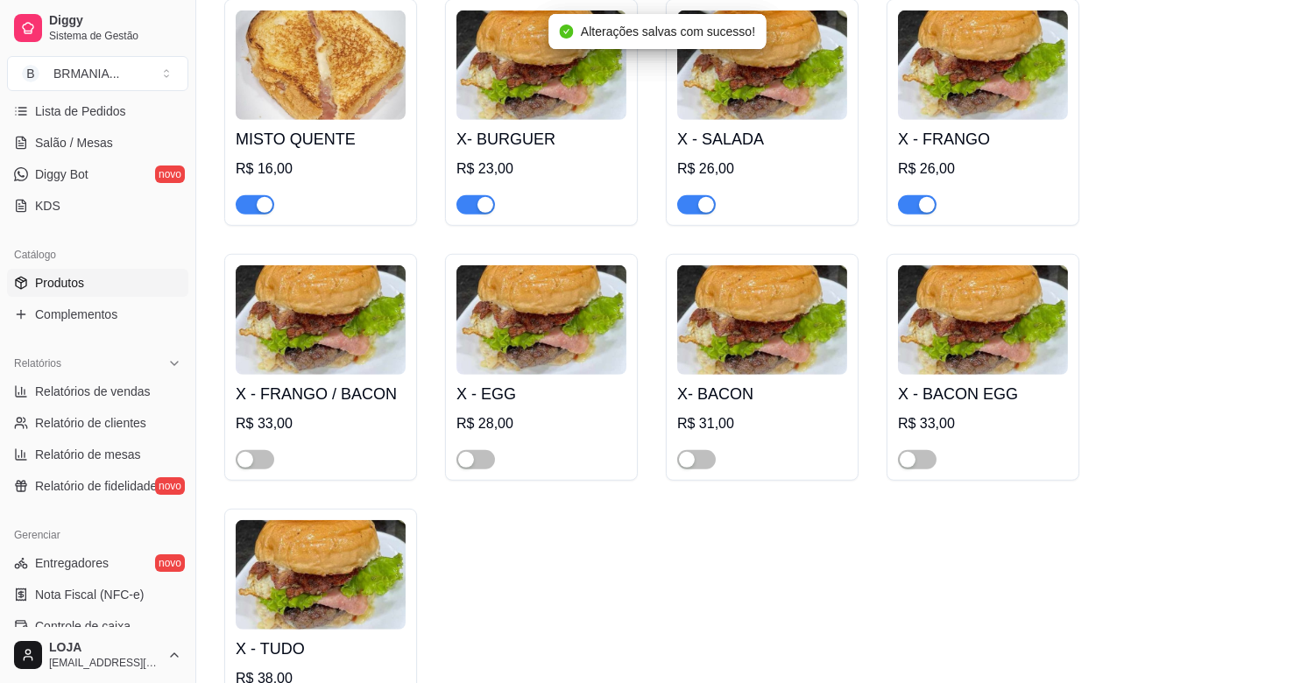
scroll to position [2257, 0]
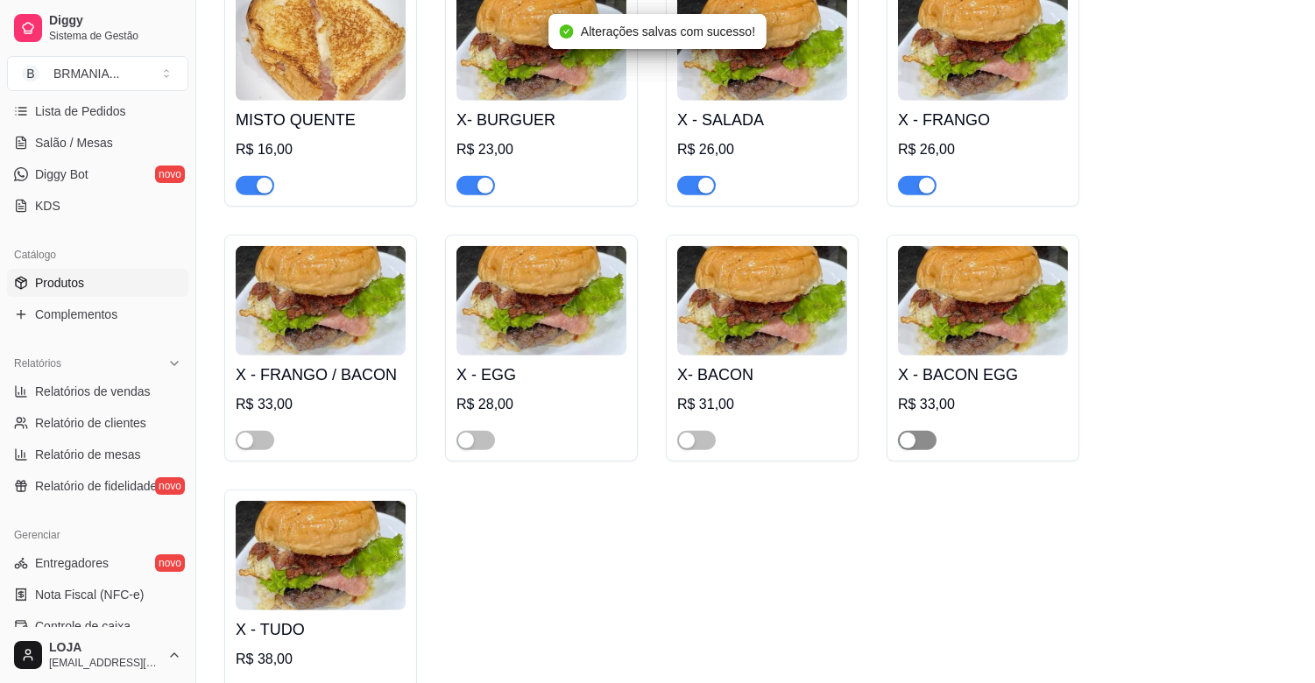
click at [917, 431] on span "button" at bounding box center [917, 440] width 39 height 19
click at [703, 431] on span "button" at bounding box center [696, 440] width 39 height 19
click at [483, 431] on span "button" at bounding box center [475, 440] width 39 height 19
click at [266, 431] on span "button" at bounding box center [255, 440] width 39 height 19
click at [252, 682] on div "button" at bounding box center [245, 696] width 16 height 16
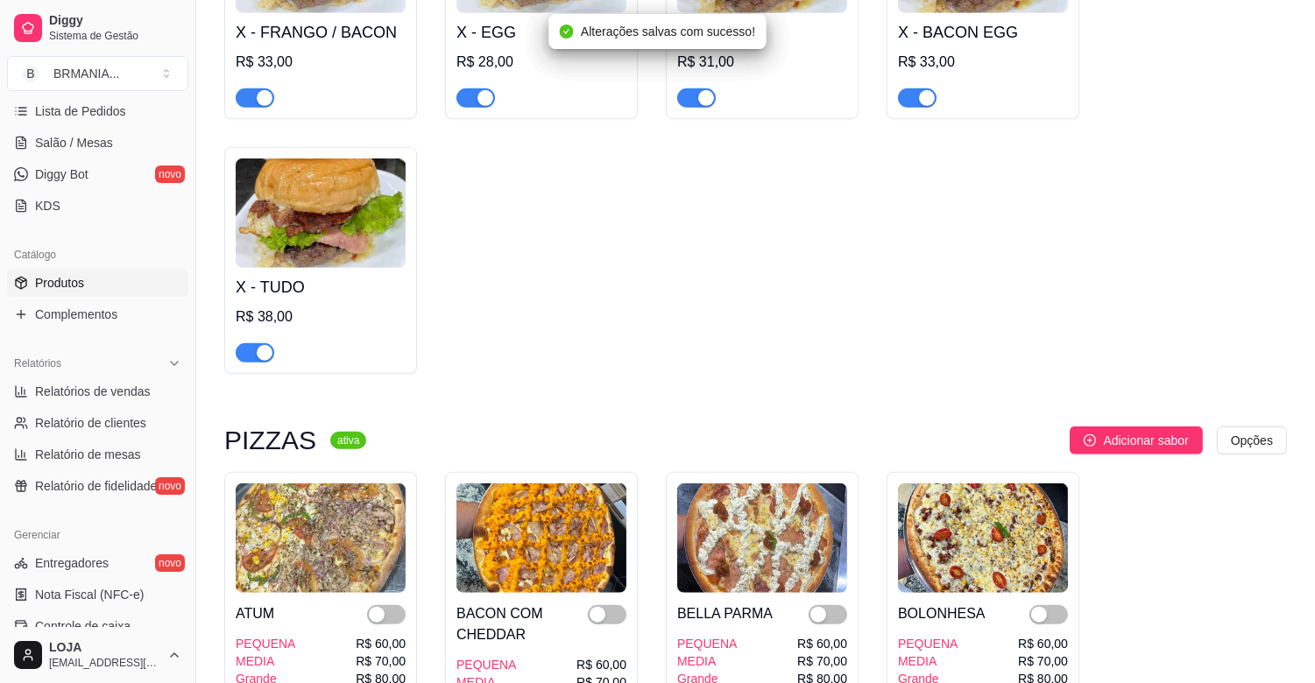
scroll to position [2725, 0]
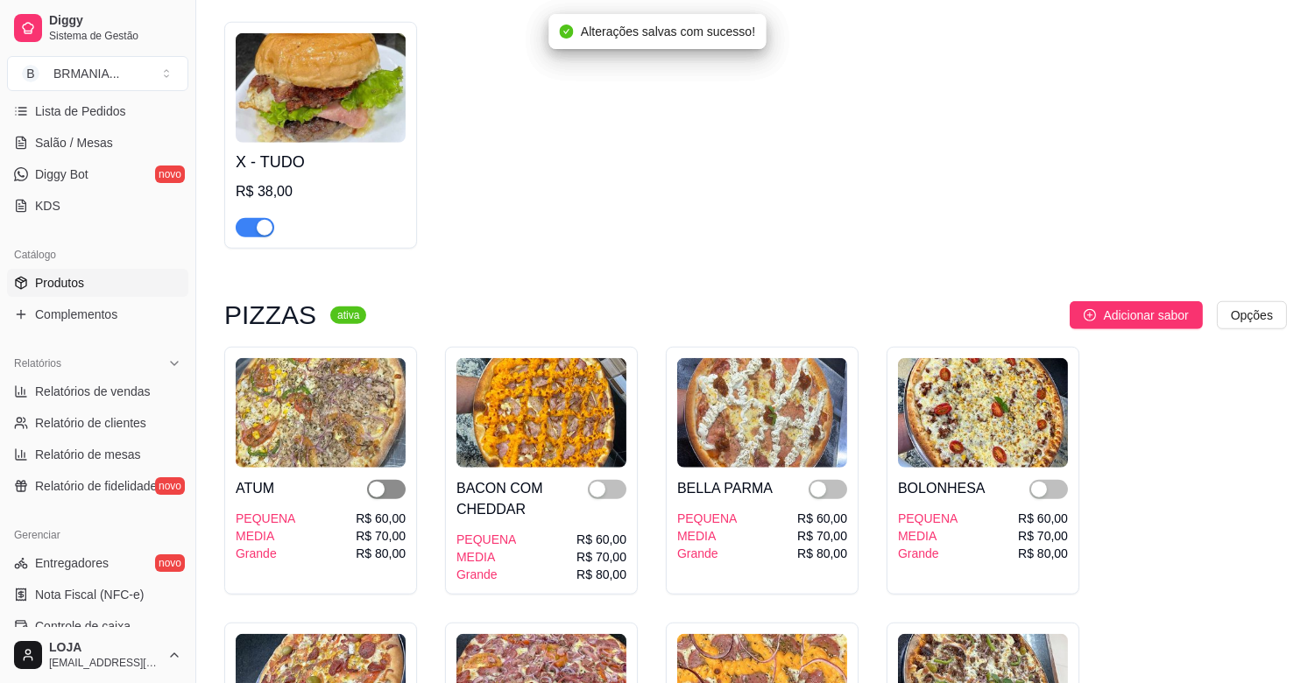
click at [388, 480] on span "button" at bounding box center [386, 489] width 39 height 19
click at [590, 482] on div "button" at bounding box center [598, 490] width 16 height 16
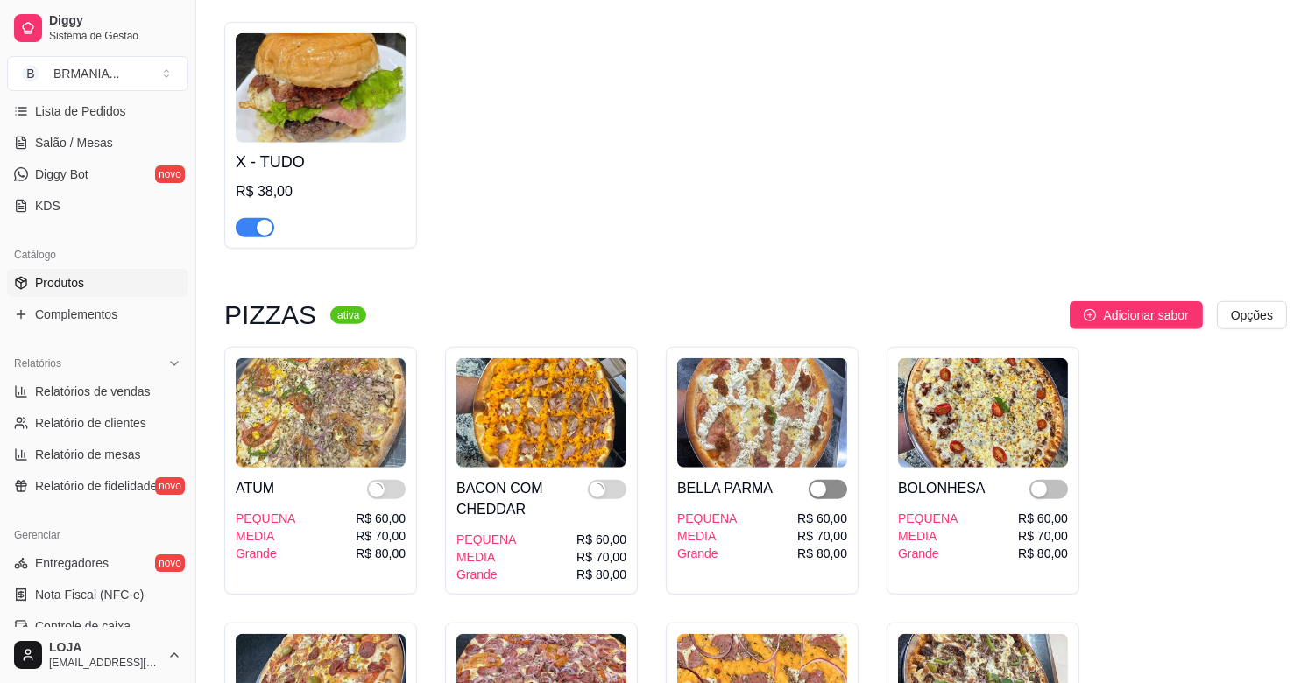
click at [825, 482] on div "button" at bounding box center [818, 490] width 16 height 16
click at [1049, 480] on button "button" at bounding box center [1048, 489] width 39 height 19
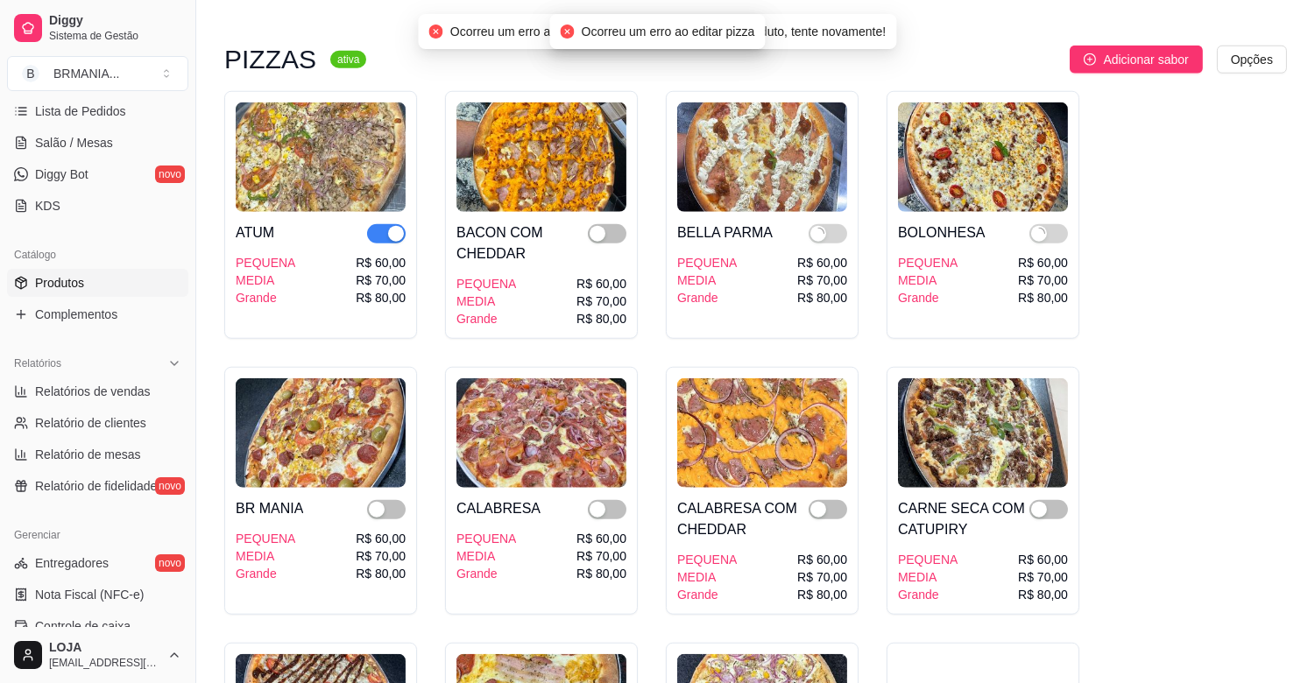
scroll to position [3076, 0]
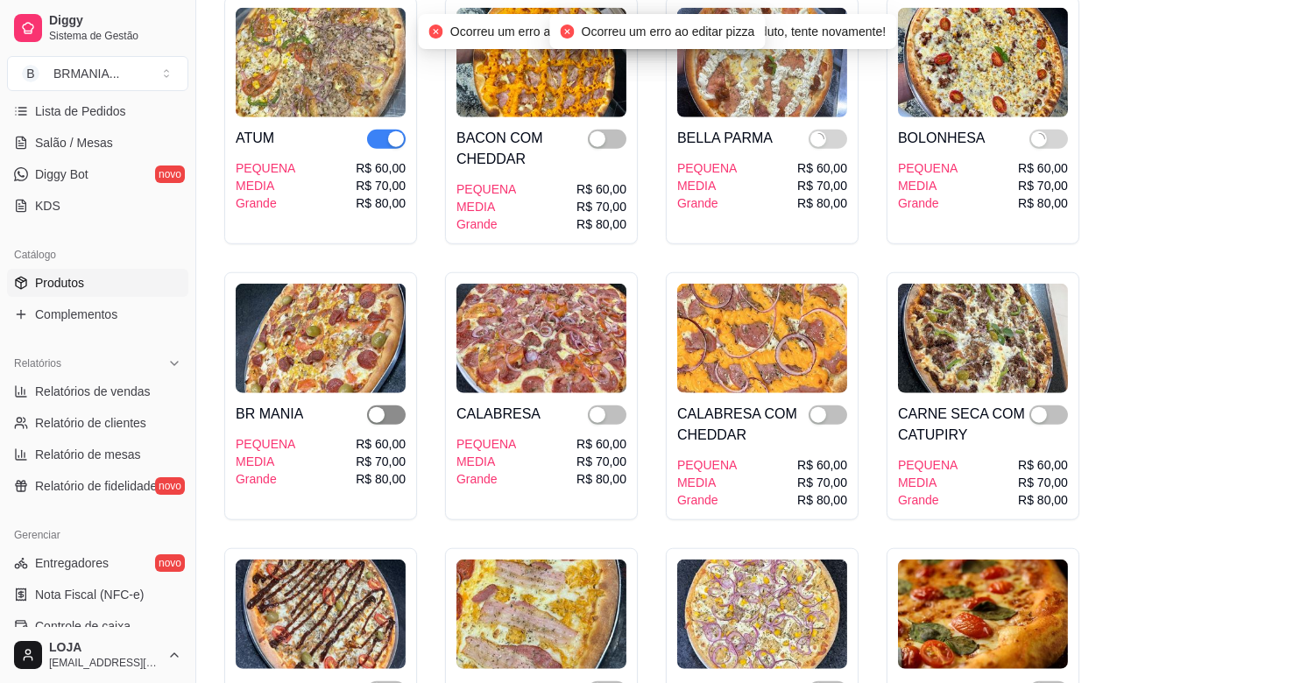
click at [382, 407] on div "button" at bounding box center [377, 415] width 16 height 16
click at [588, 406] on span "button" at bounding box center [607, 415] width 39 height 19
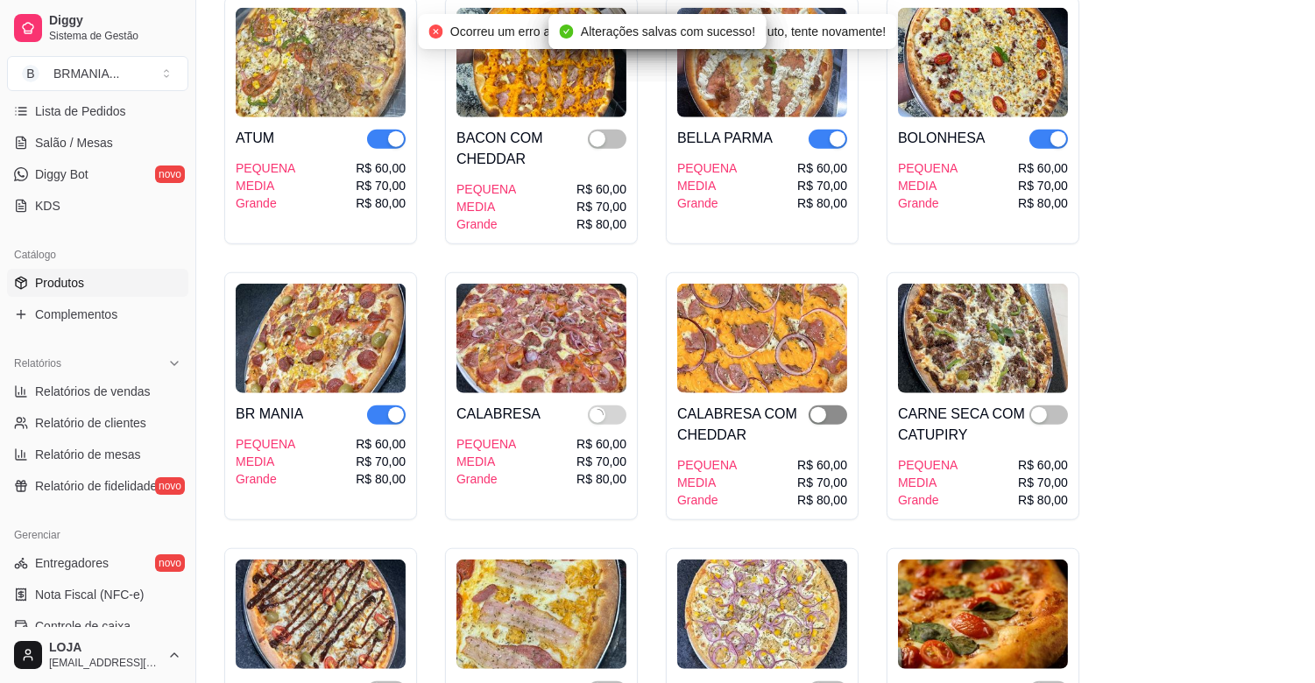
click at [833, 406] on span "button" at bounding box center [828, 415] width 39 height 19
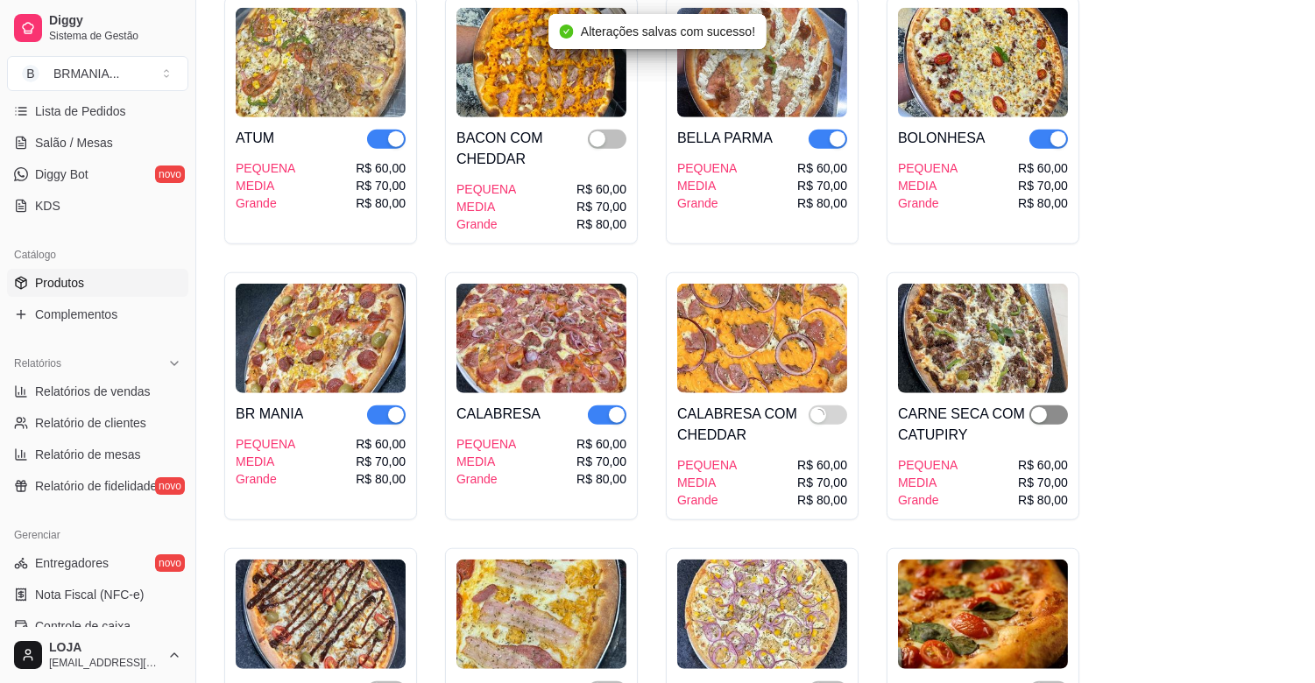
click at [1034, 407] on div "button" at bounding box center [1039, 415] width 16 height 16
click at [604, 131] on div "button" at bounding box center [598, 139] width 16 height 16
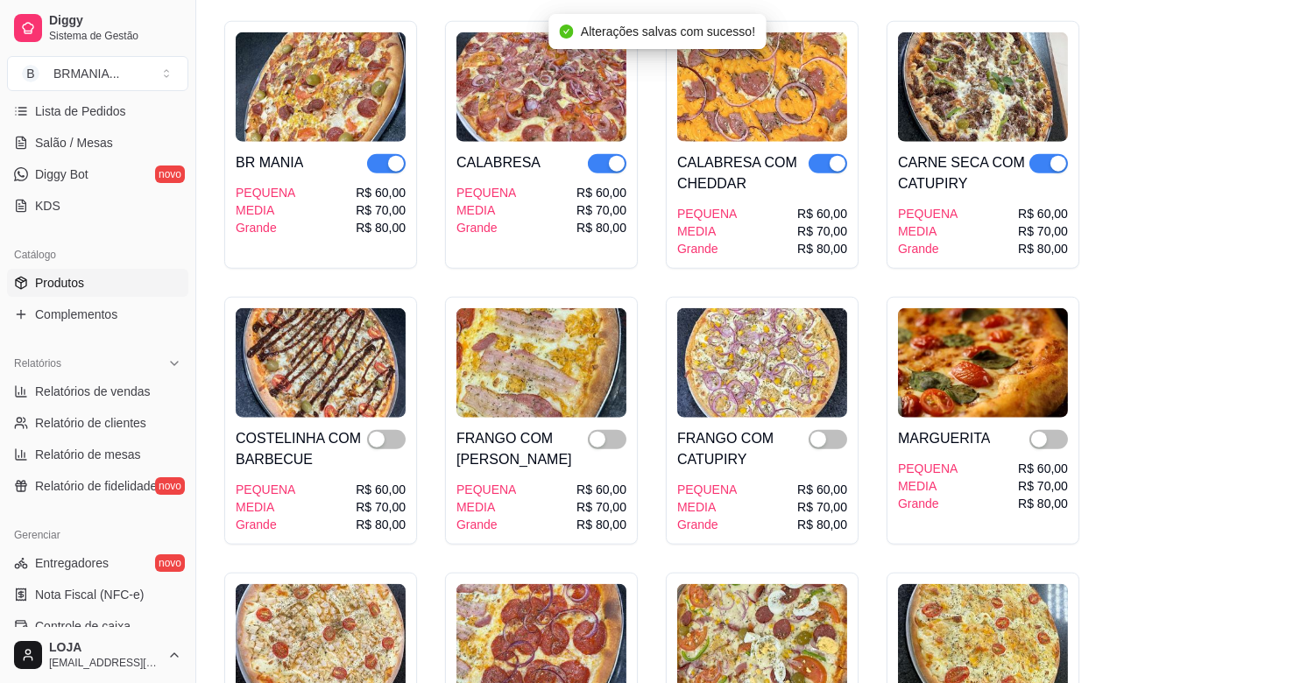
scroll to position [3387, 0]
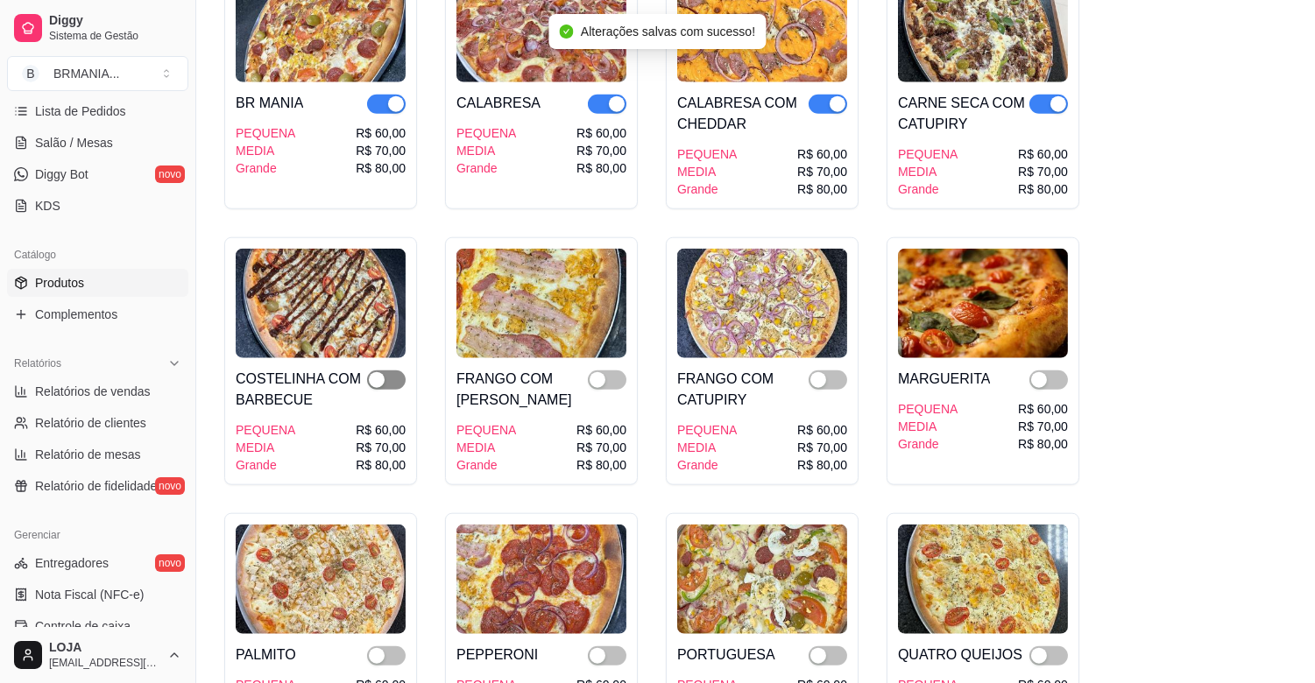
click at [392, 371] on span "button" at bounding box center [386, 380] width 39 height 19
click at [611, 371] on span "button" at bounding box center [607, 380] width 39 height 19
click at [828, 371] on span "button" at bounding box center [828, 380] width 39 height 19
click at [1053, 371] on span "button" at bounding box center [1048, 380] width 39 height 19
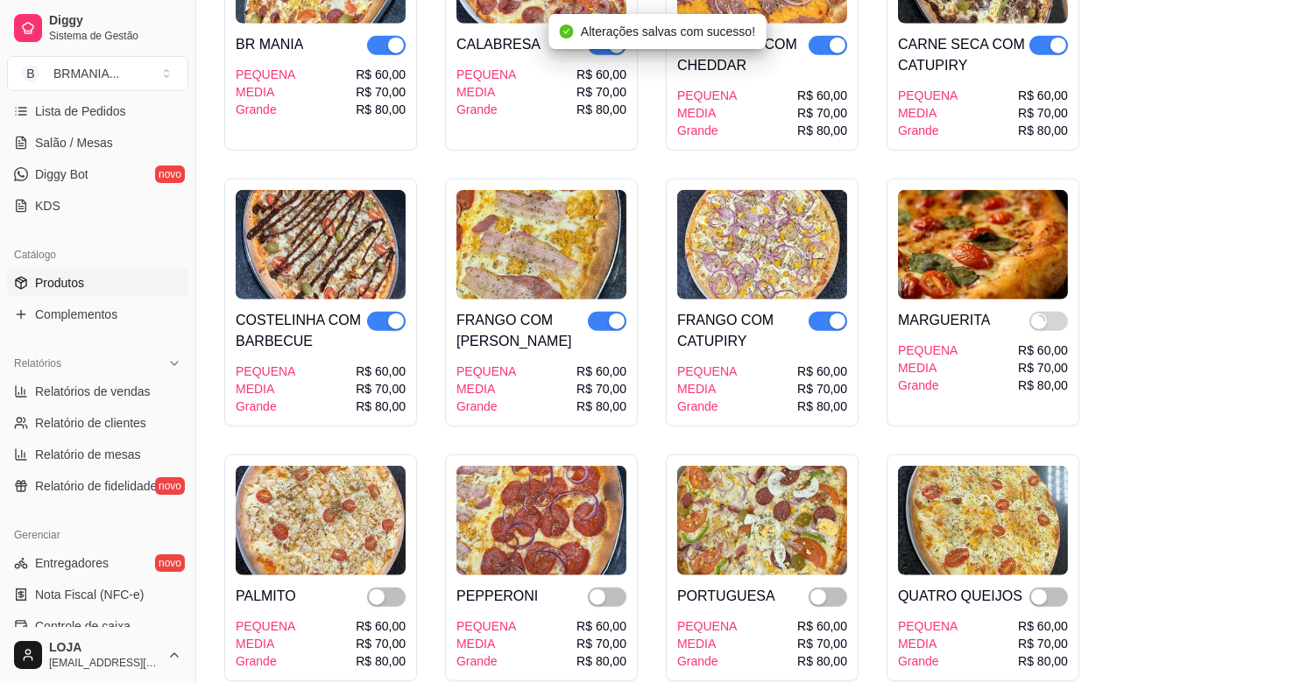
scroll to position [3543, 0]
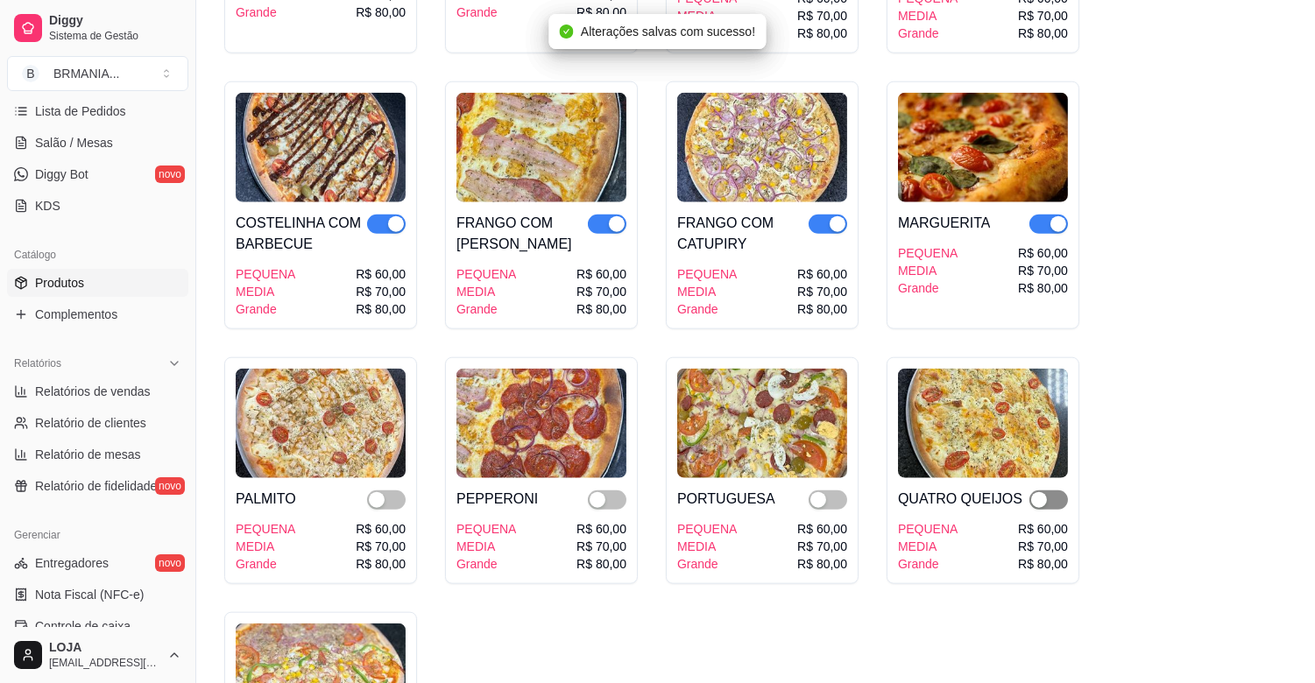
click at [1035, 492] on div "button" at bounding box center [1039, 500] width 16 height 16
click at [827, 491] on span "button" at bounding box center [828, 500] width 39 height 19
drag, startPoint x: 606, startPoint y: 484, endPoint x: 541, endPoint y: 491, distance: 65.3
click at [606, 491] on span "button" at bounding box center [607, 500] width 39 height 19
click at [390, 491] on span "button" at bounding box center [386, 500] width 39 height 19
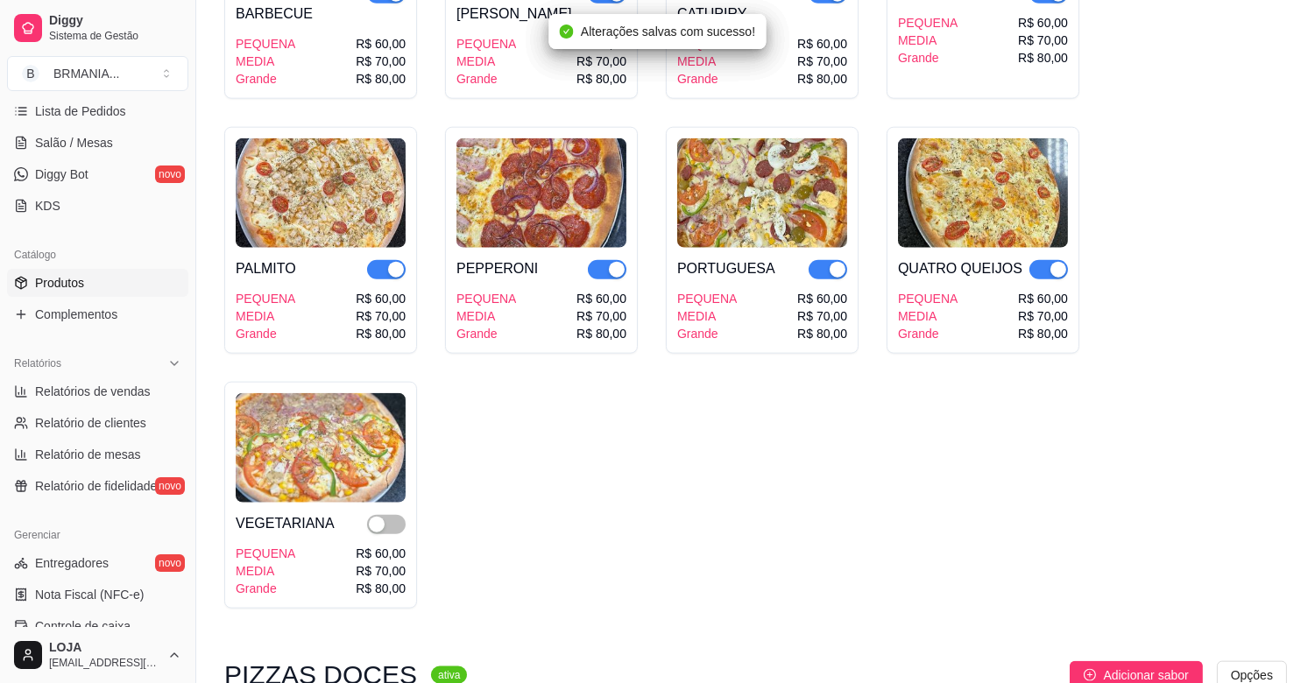
scroll to position [3776, 0]
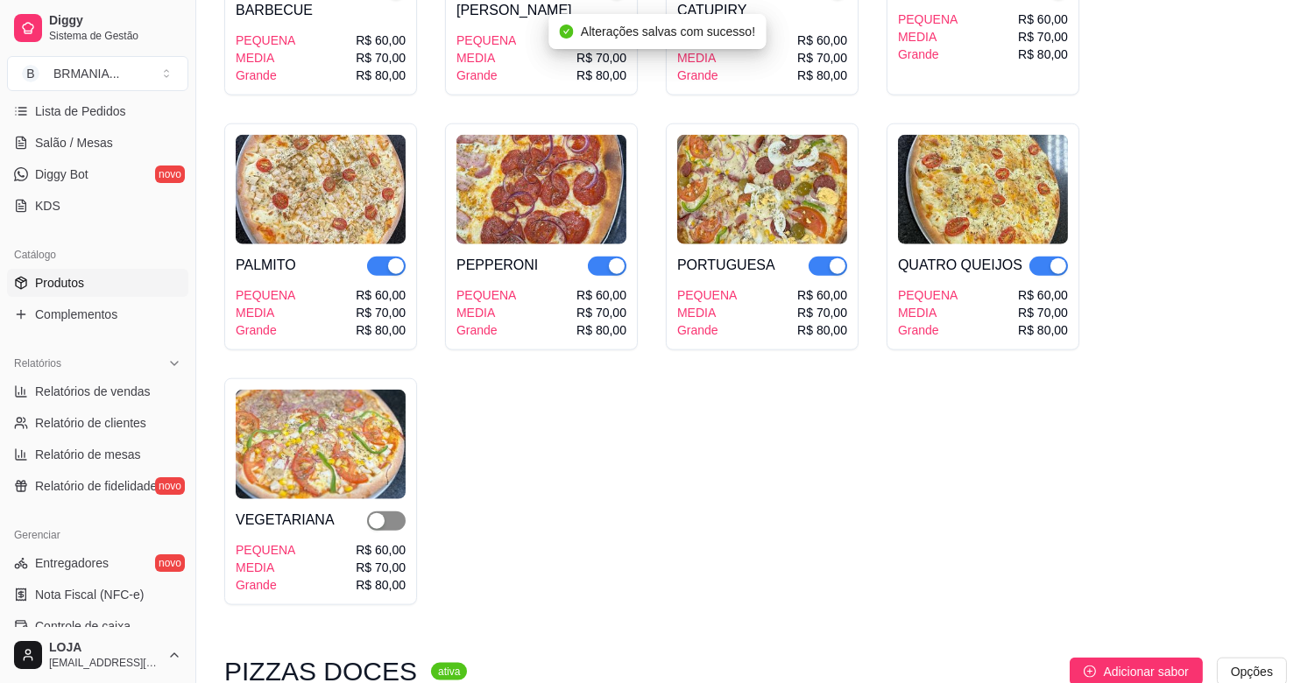
click at [379, 513] on div "button" at bounding box center [377, 521] width 16 height 16
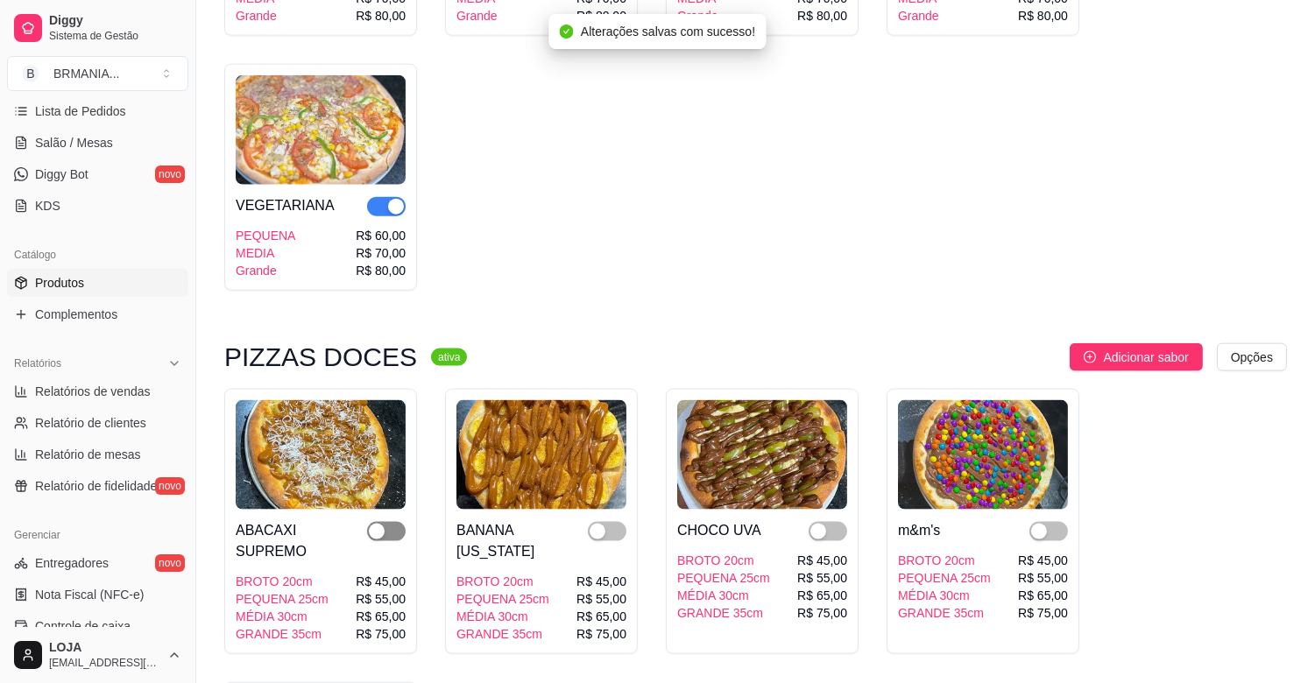
scroll to position [4165, 0]
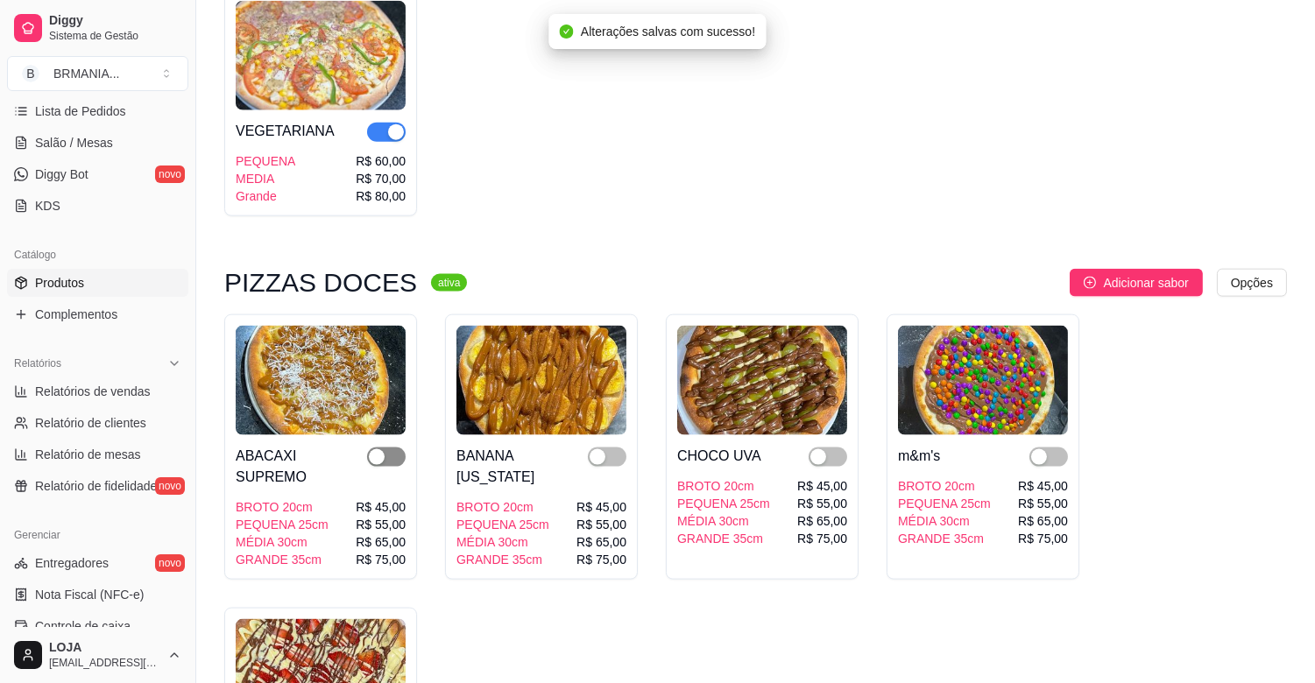
click at [379, 449] on div "button" at bounding box center [377, 457] width 16 height 16
click at [603, 449] on div "button" at bounding box center [598, 457] width 16 height 16
click at [837, 448] on span "button" at bounding box center [828, 457] width 39 height 19
click at [1048, 448] on span "button" at bounding box center [1048, 457] width 39 height 19
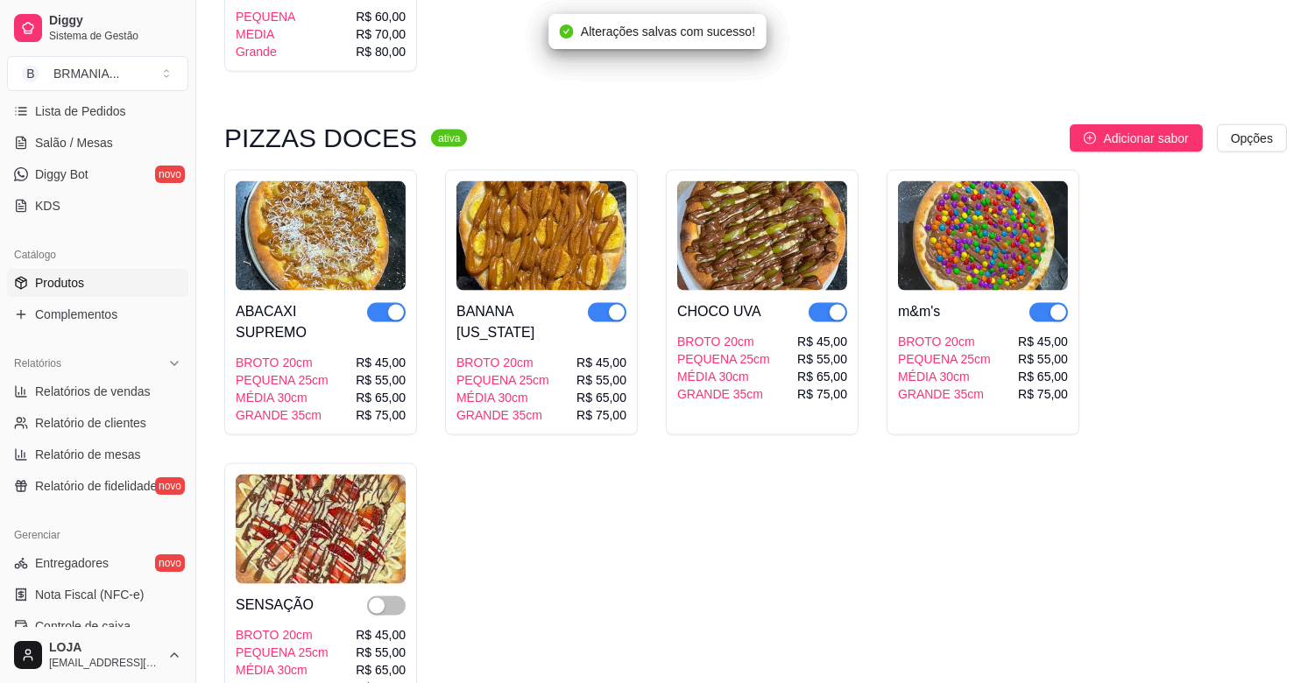
scroll to position [4321, 0]
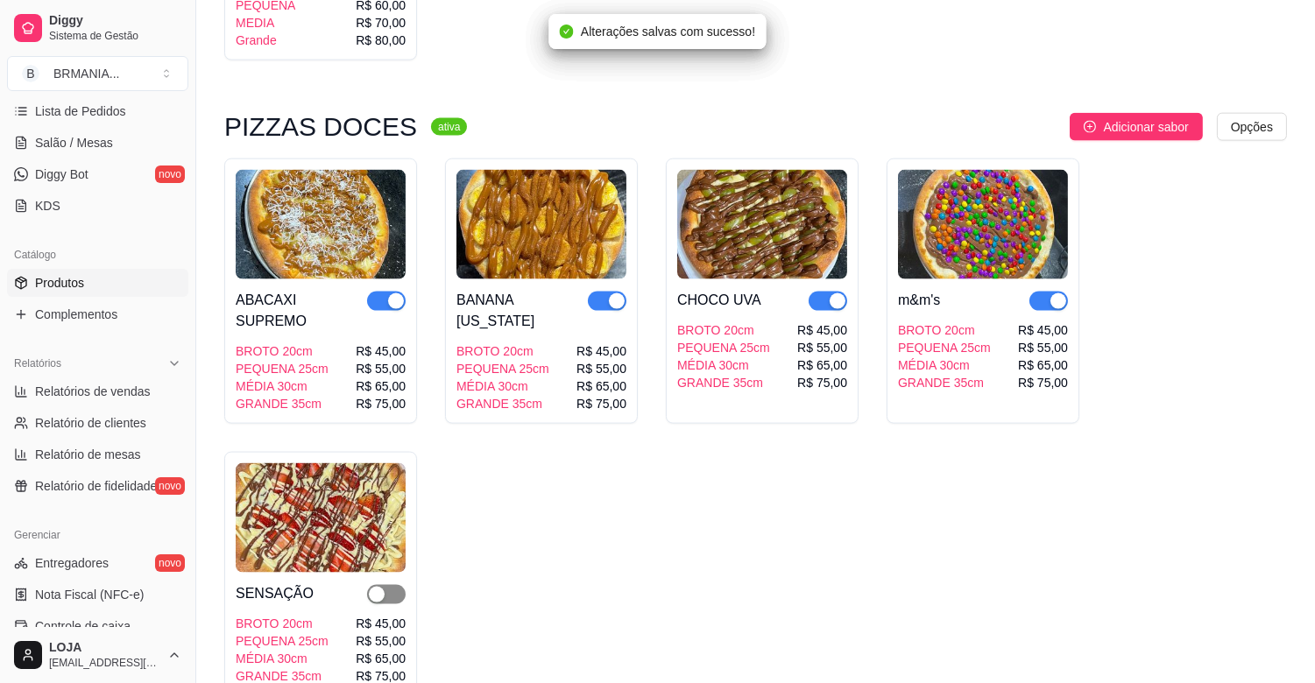
click at [387, 585] on span "button" at bounding box center [386, 594] width 39 height 19
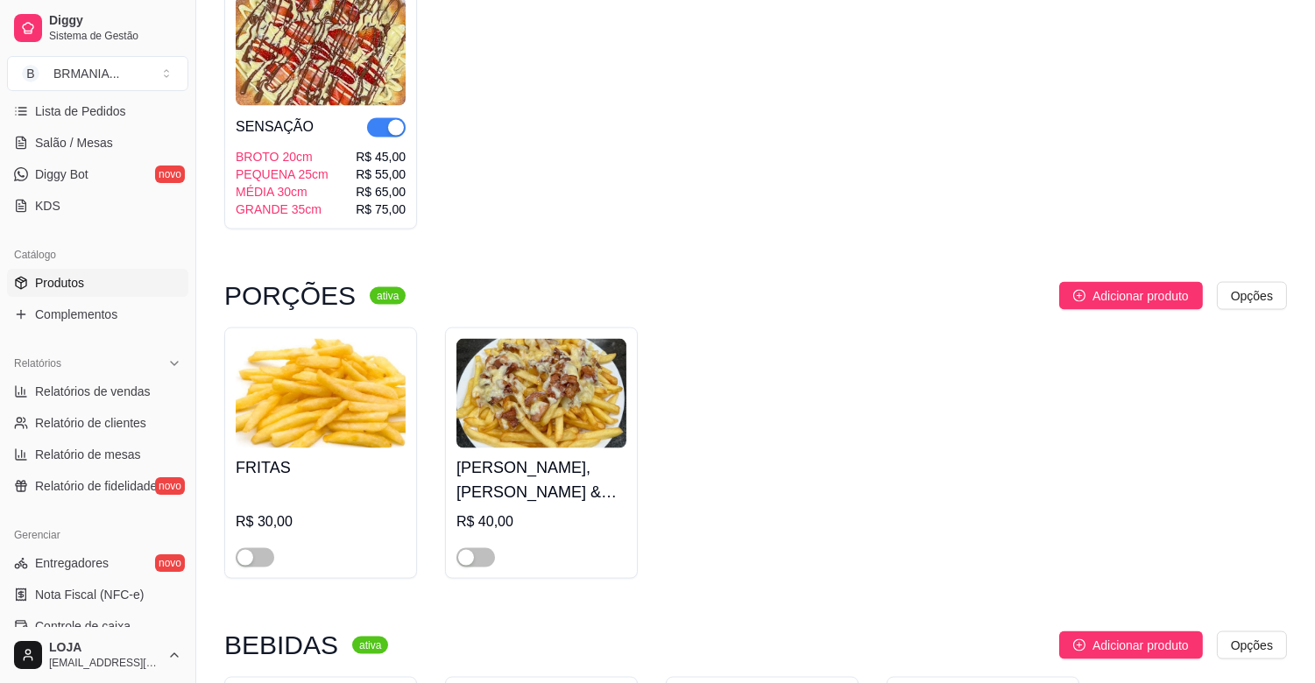
scroll to position [0, 0]
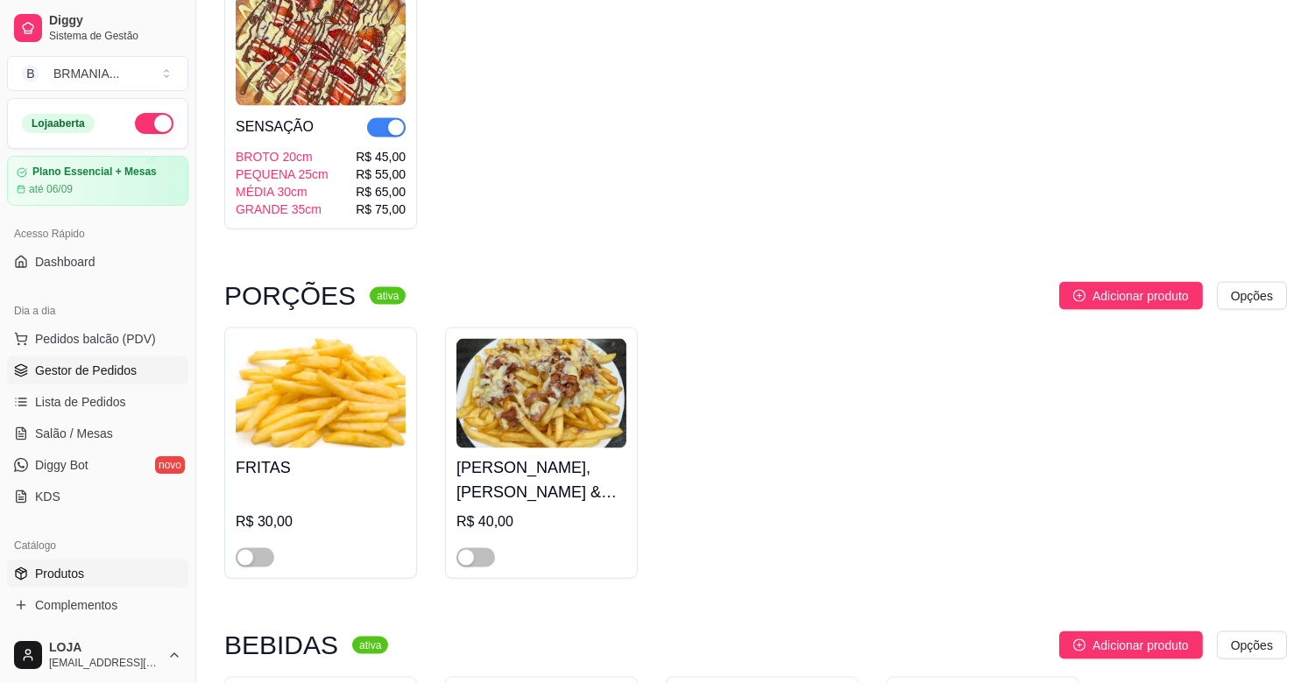
click at [102, 378] on span "Gestor de Pedidos" at bounding box center [86, 371] width 102 height 18
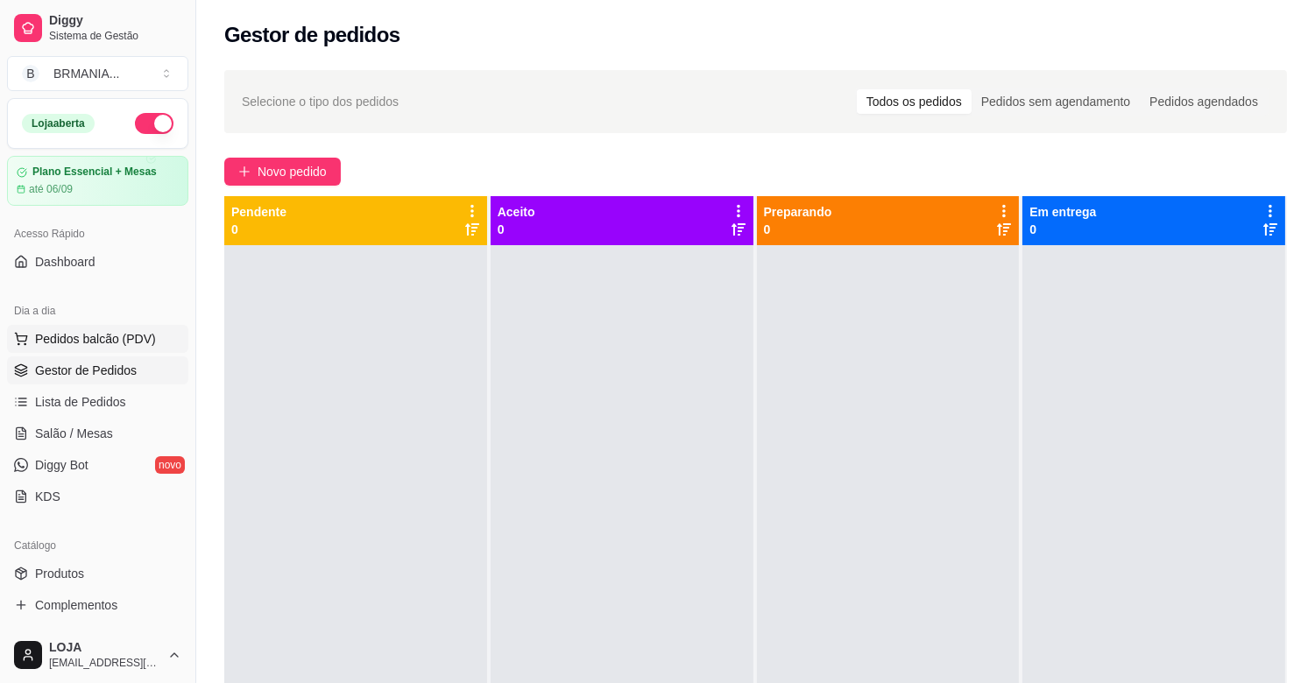
click at [141, 340] on span "Pedidos balcão (PDV)" at bounding box center [95, 339] width 121 height 18
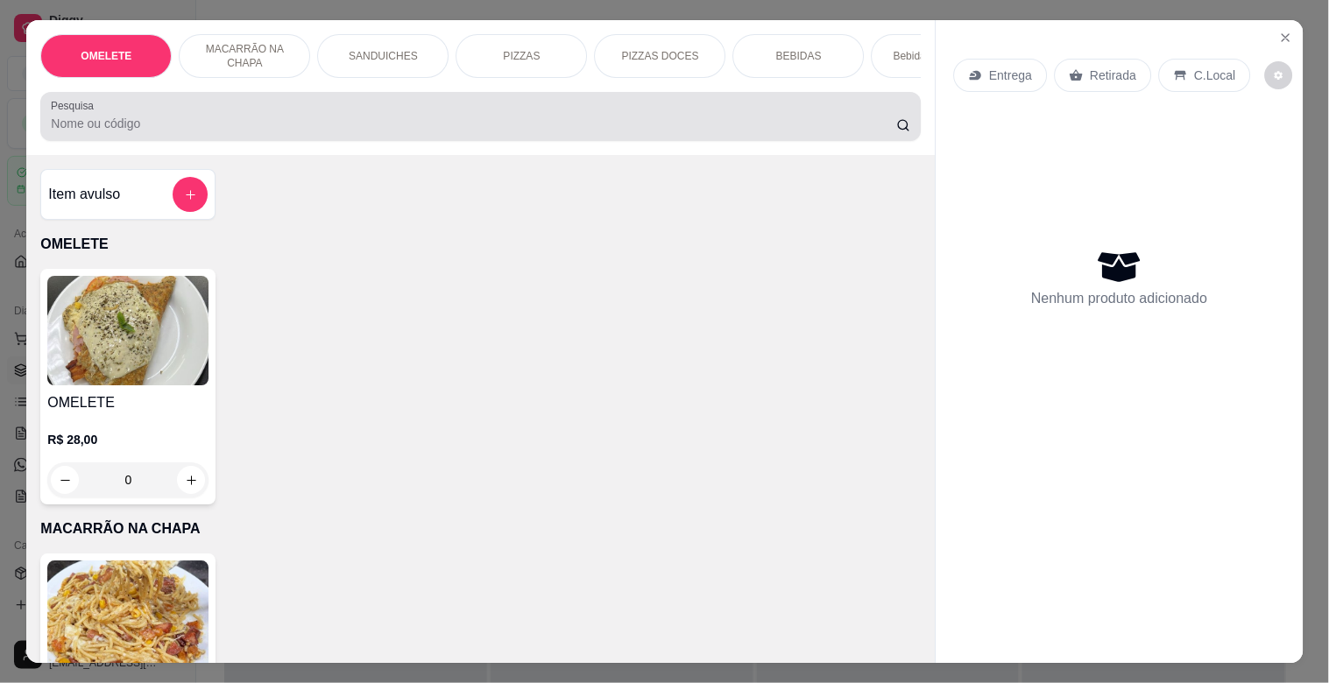
click at [413, 117] on div at bounding box center [480, 116] width 859 height 35
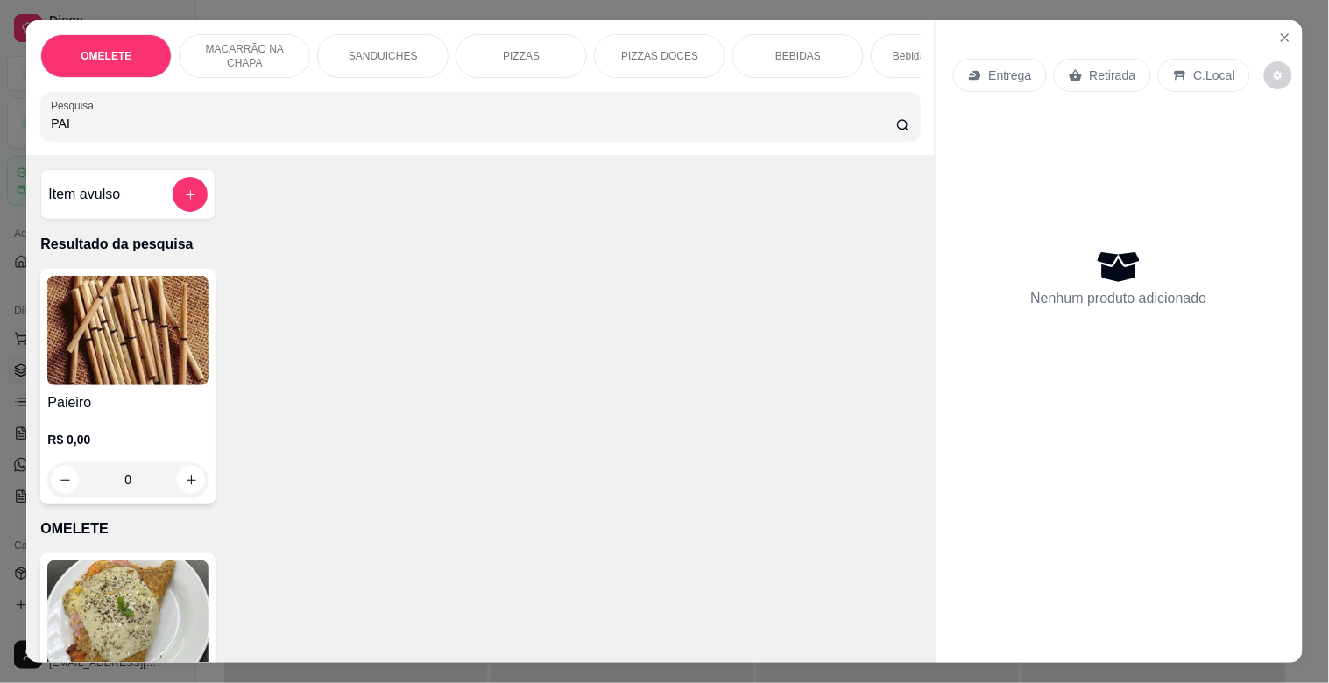
type input "PAI"
click at [129, 395] on div "Paieiro R$ 0,00 0" at bounding box center [127, 387] width 175 height 236
click at [1278, 33] on icon "Close" at bounding box center [1285, 38] width 14 height 14
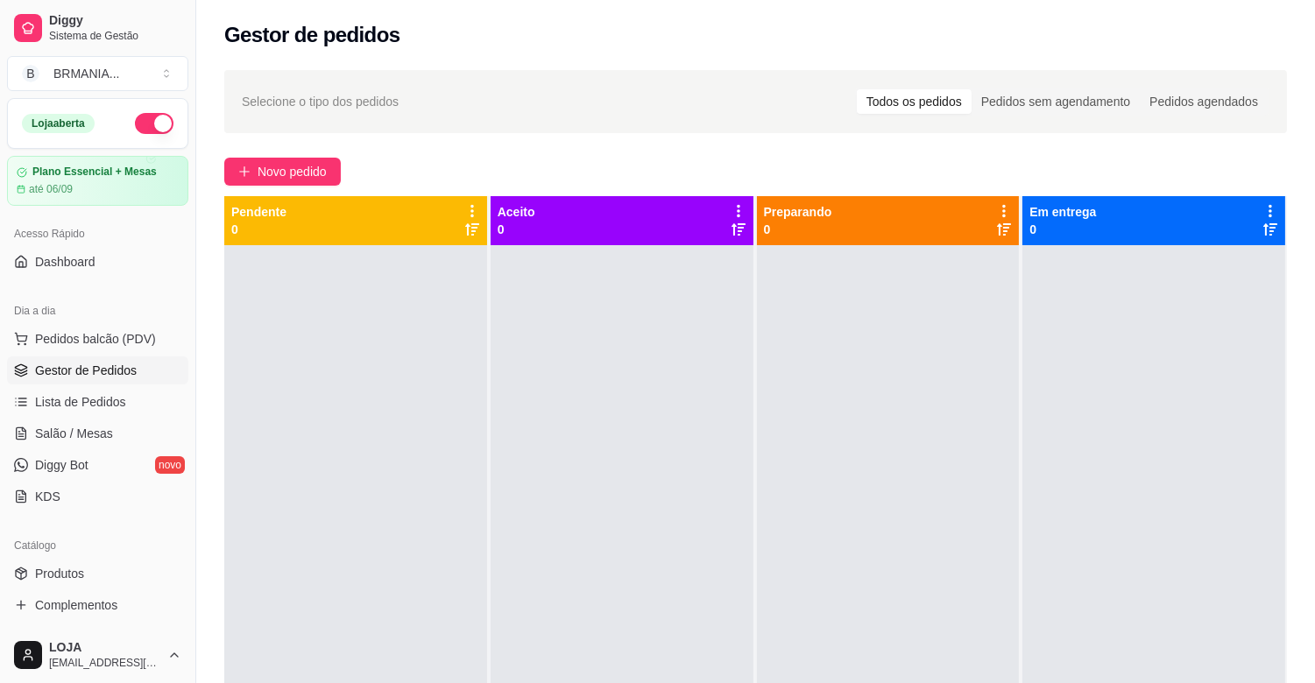
scroll to position [576, 0]
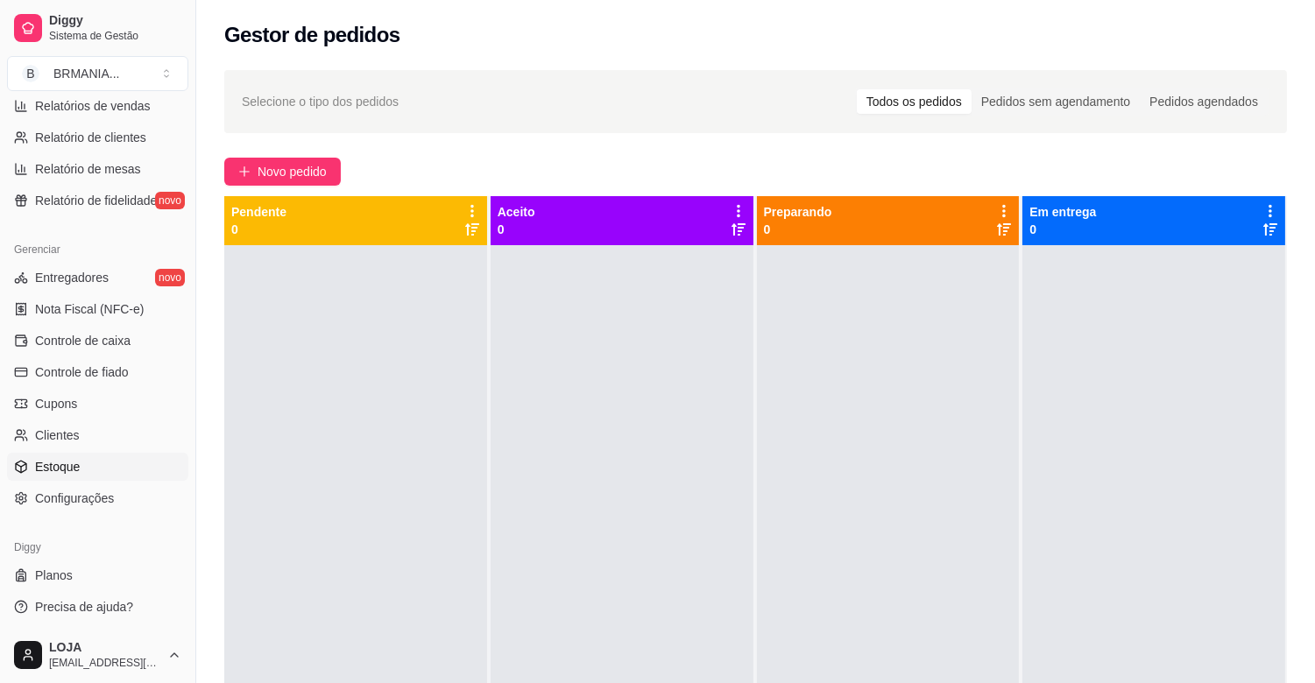
drag, startPoint x: 88, startPoint y: 462, endPoint x: 146, endPoint y: 459, distance: 58.8
click at [88, 463] on link "Estoque" at bounding box center [97, 467] width 181 height 28
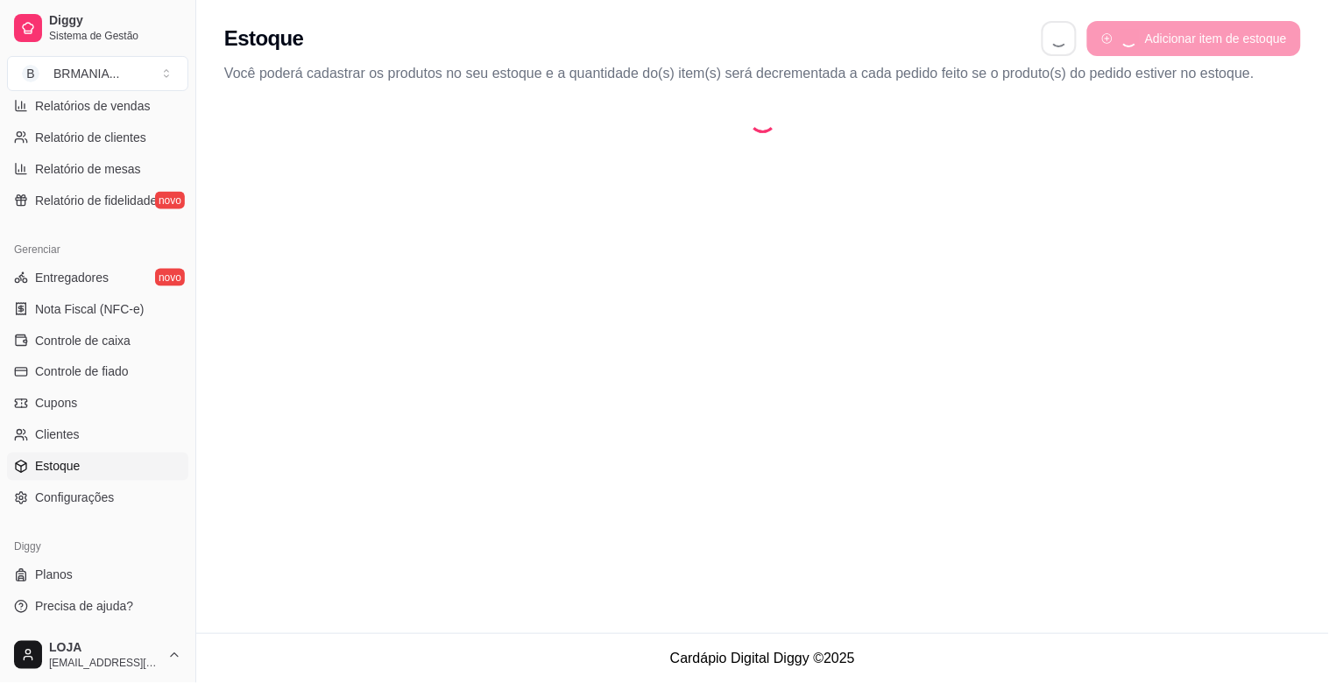
select select "QUANTITY_ORDER"
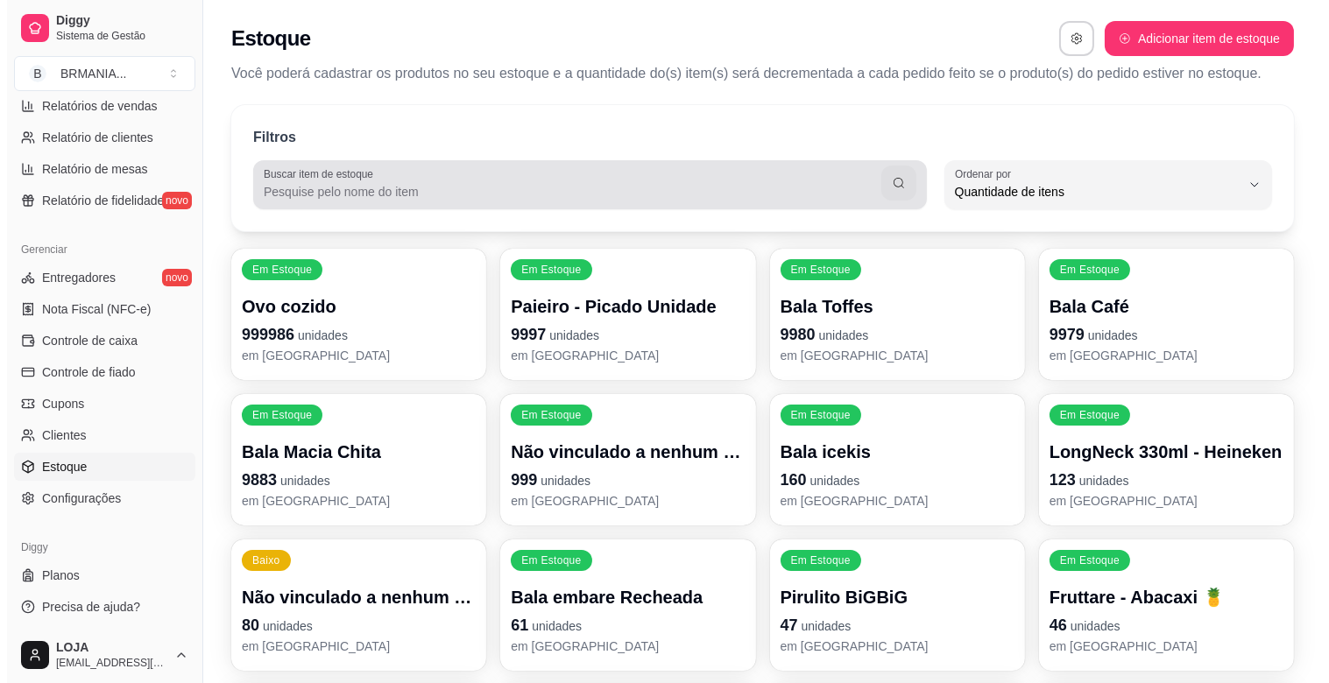
scroll to position [16, 0]
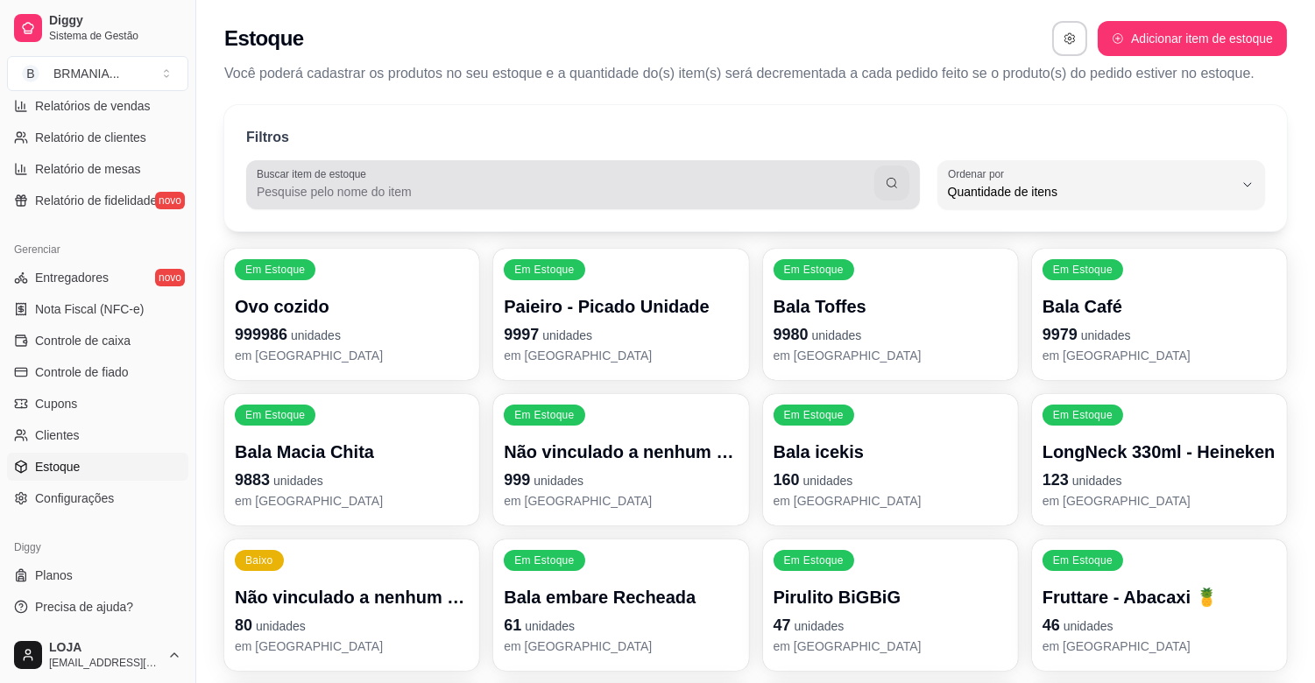
click at [328, 184] on input "Buscar item de estoque" at bounding box center [566, 192] width 618 height 18
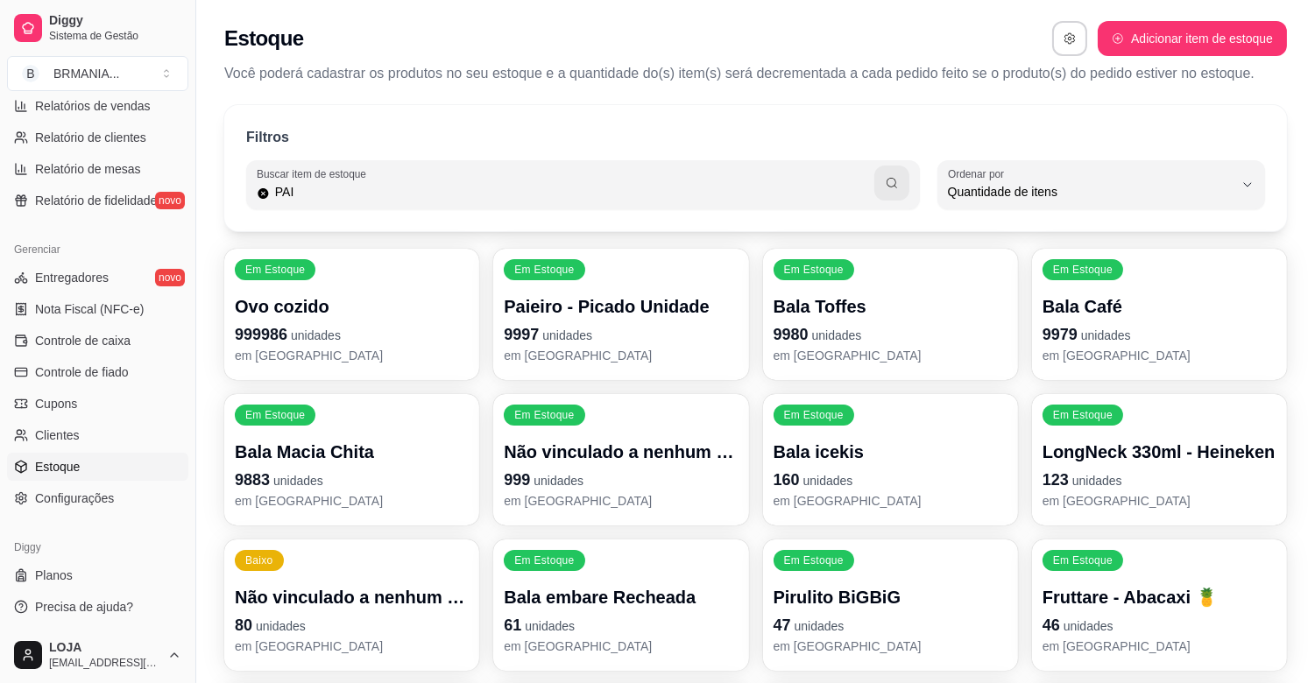
type input "PAI"
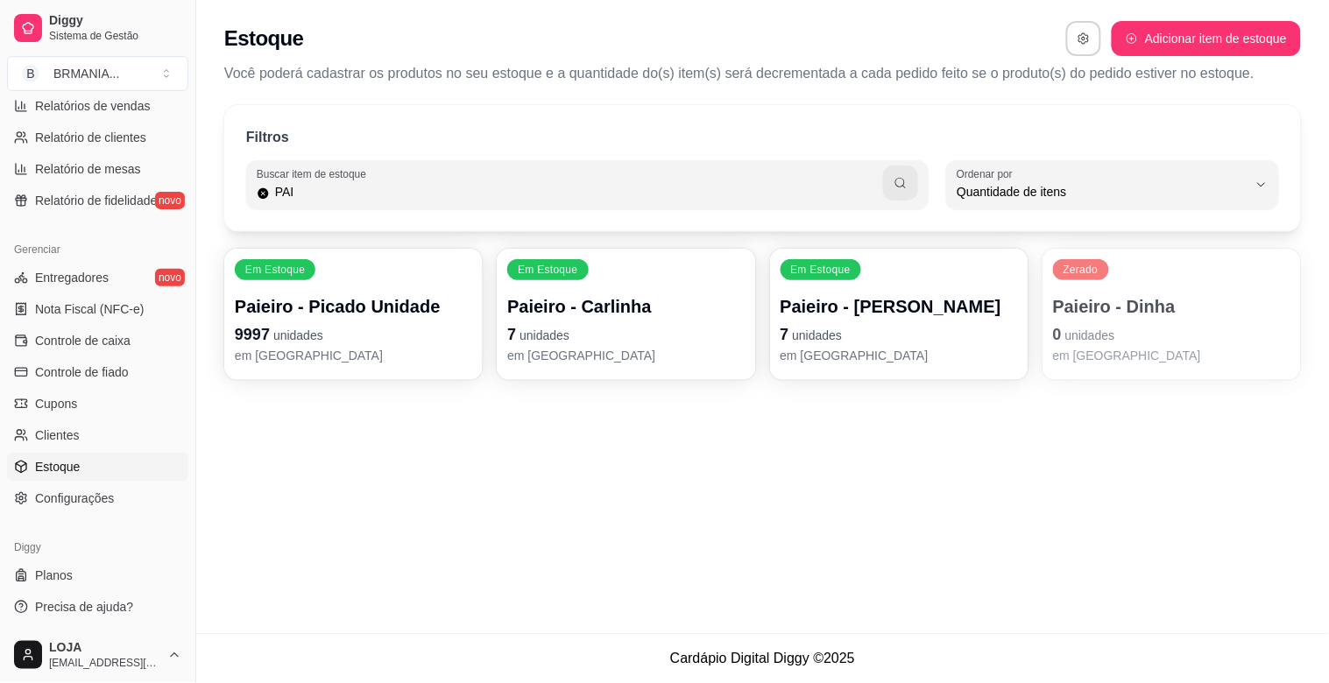
click at [1084, 307] on p "Paieiro - Dinha" at bounding box center [1171, 306] width 237 height 25
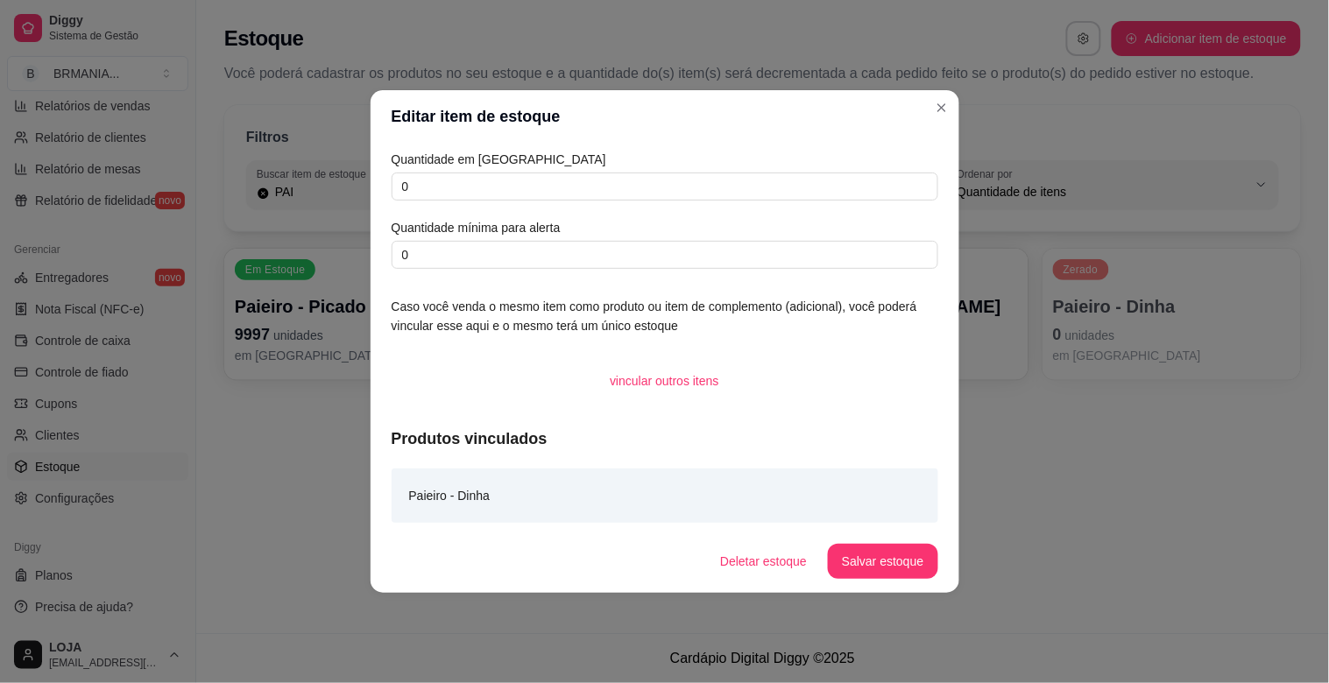
click at [679, 203] on div "Quantidade em estoque 0 Quantidade mínima para alerta 0" at bounding box center [665, 209] width 547 height 119
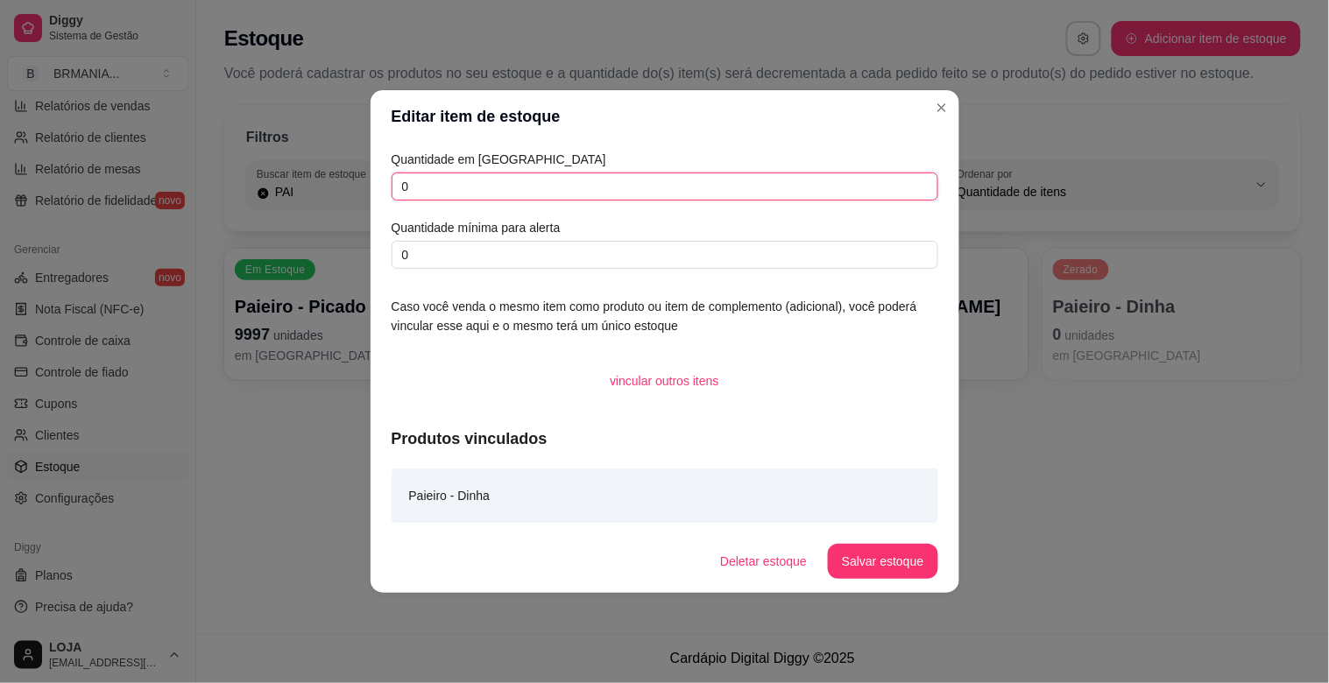
click at [679, 199] on input "0" at bounding box center [665, 187] width 547 height 28
type input "24"
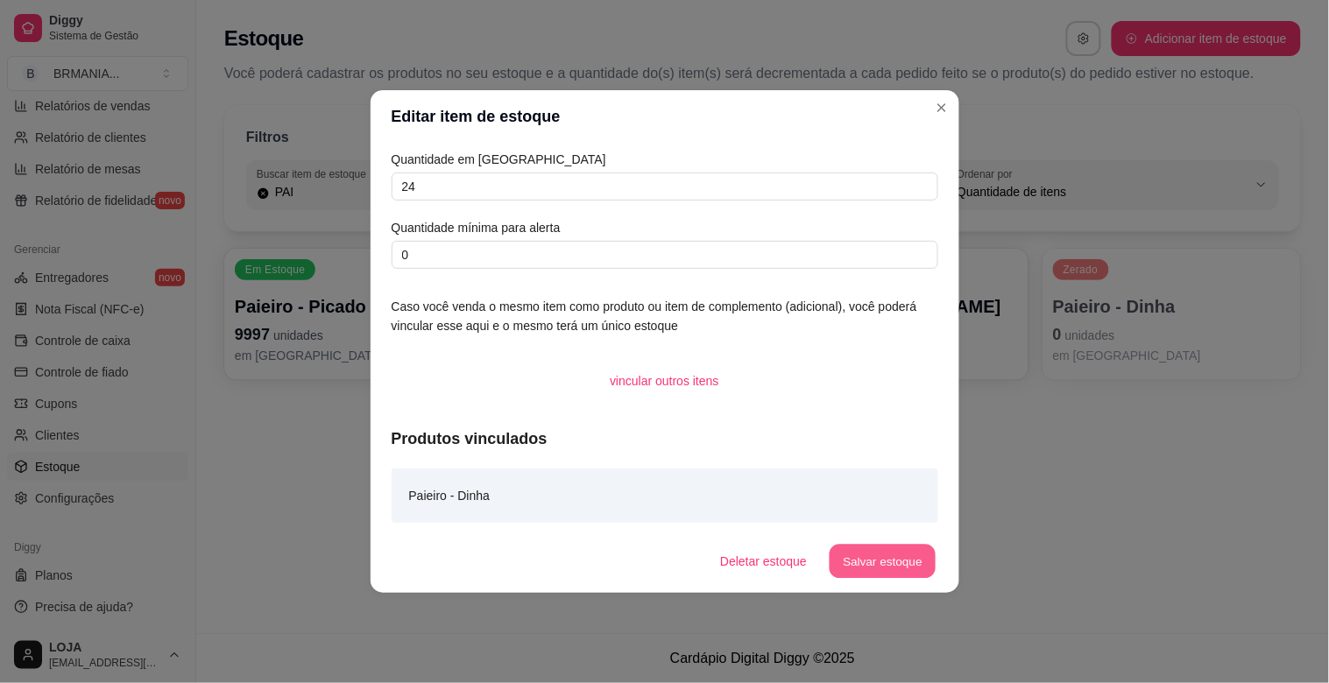
click at [899, 548] on button "Salvar estoque" at bounding box center [883, 562] width 107 height 34
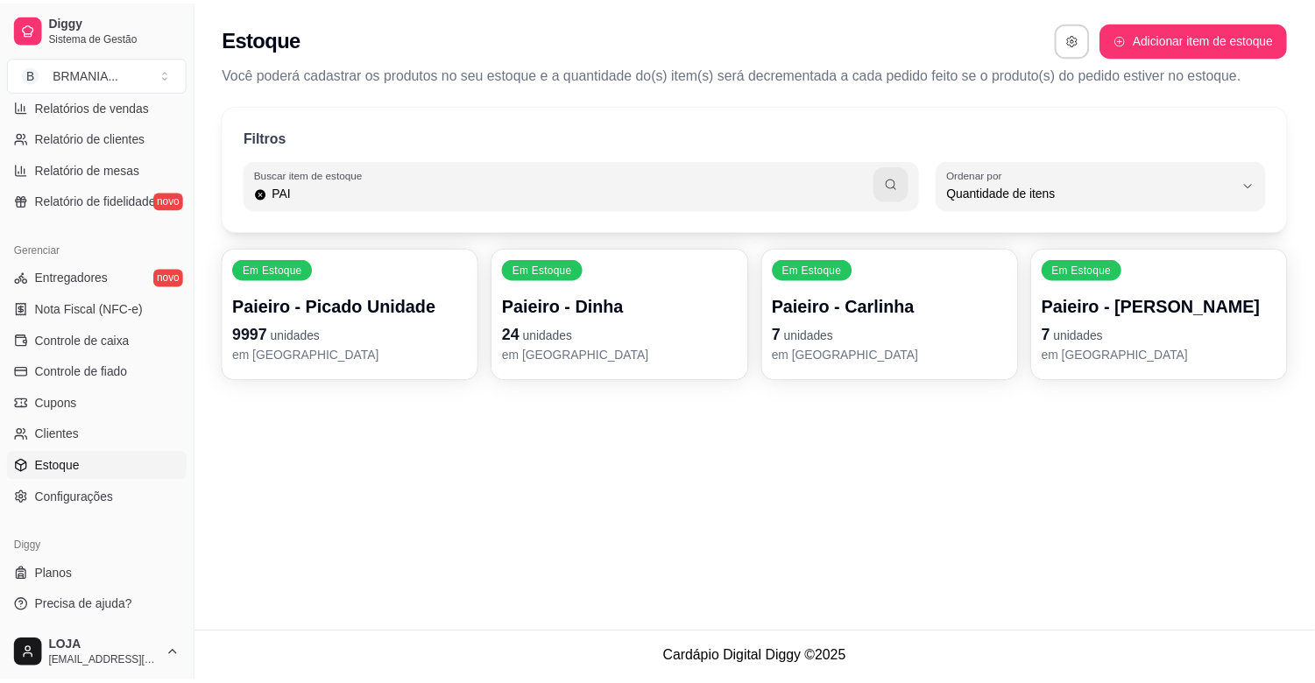
scroll to position [0, 0]
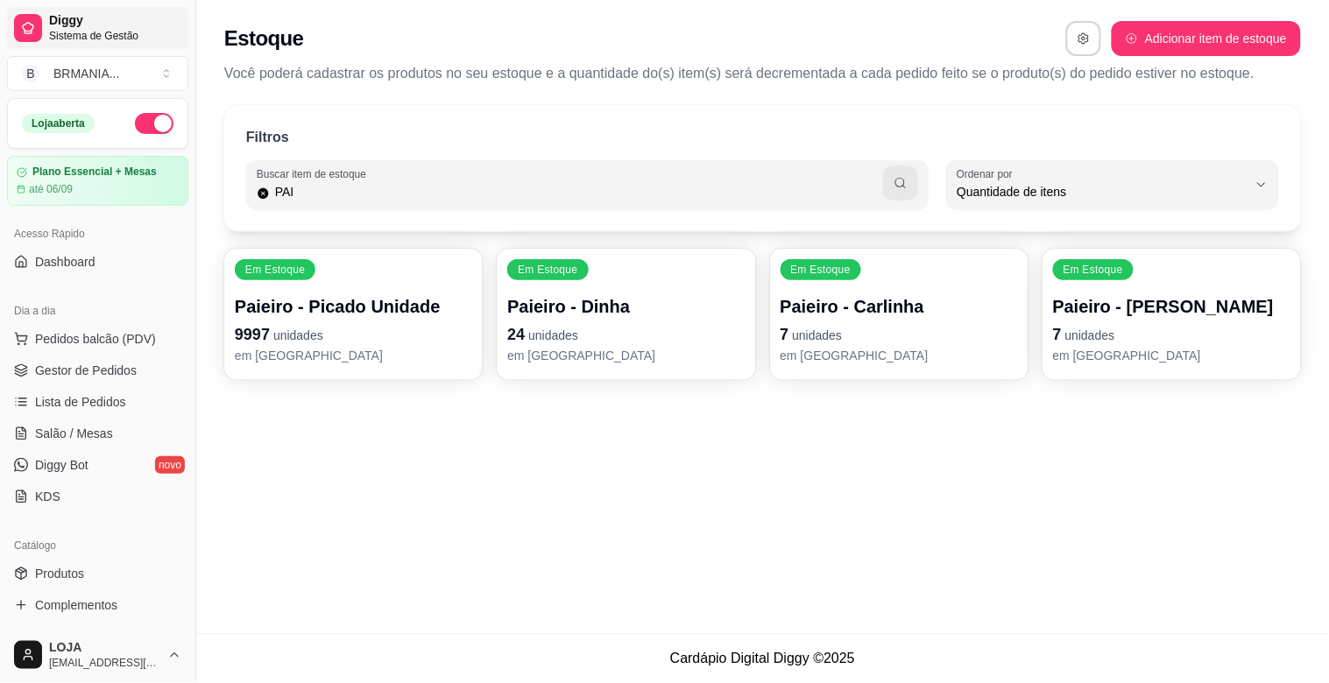
click at [114, 16] on span "Diggy" at bounding box center [115, 21] width 132 height 16
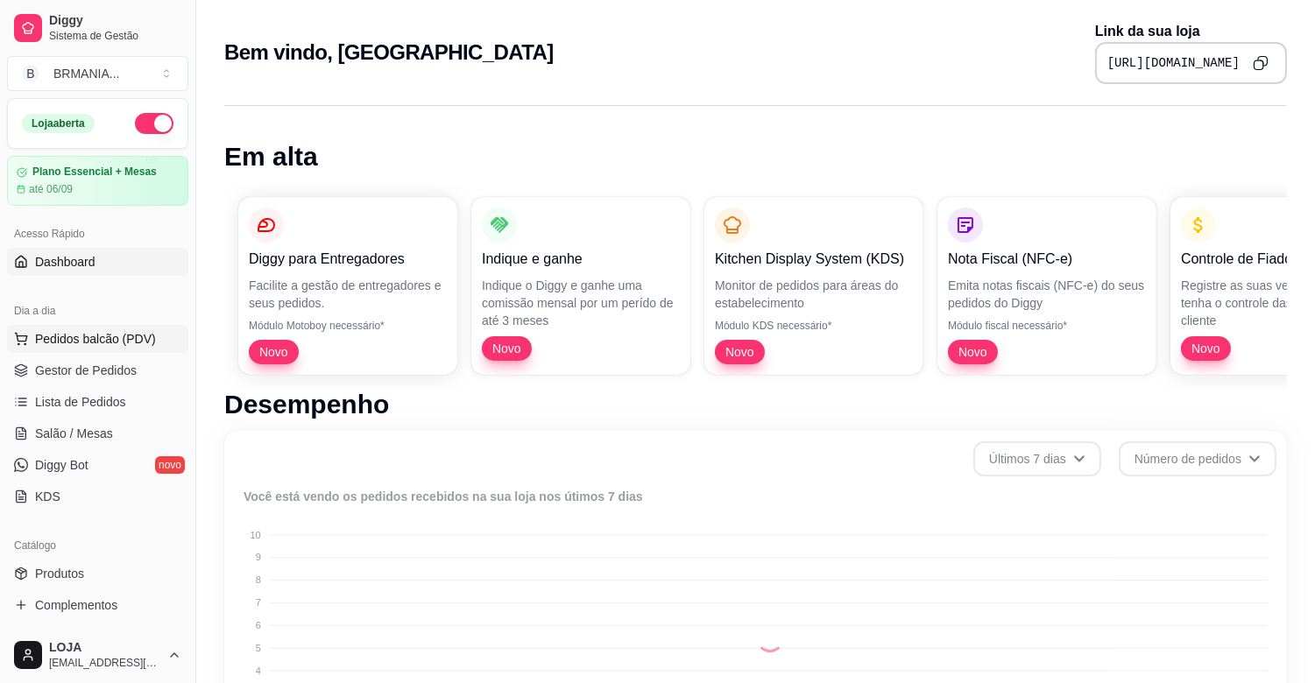
click at [110, 330] on span "Pedidos balcão (PDV)" at bounding box center [95, 339] width 121 height 18
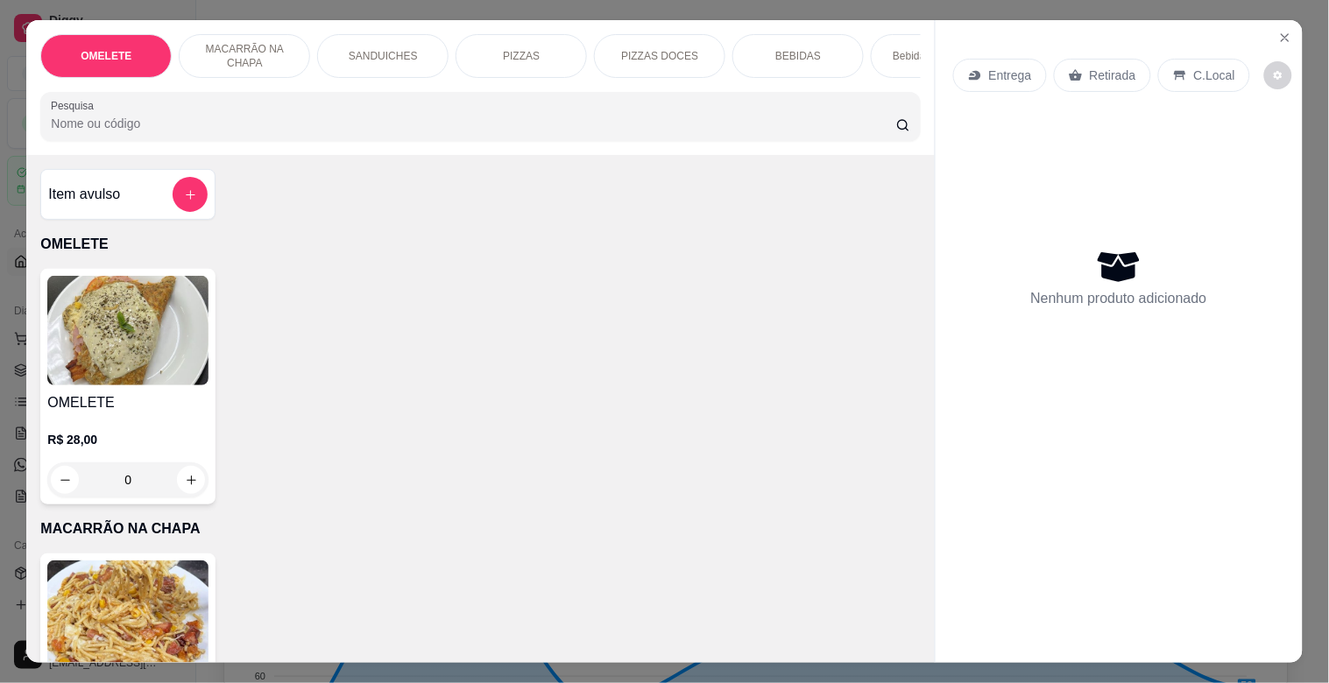
drag, startPoint x: 273, startPoint y: 162, endPoint x: 266, endPoint y: 135, distance: 28.0
click at [272, 162] on div "Item avulso OMELETE OMELETE R$ 28,00 0 MACARRÃO NA CHAPA MACARRÃO NA CHAPA R$ 2…" at bounding box center [480, 408] width 908 height 507
click at [269, 152] on div "OMELETE MACARRÃO NA CHAPA SANDUICHES PIZZAS PIZZAS DOCES BEBIDAS Bebidas Alcoól…" at bounding box center [480, 87] width 908 height 135
click at [267, 132] on input "Pesquisa" at bounding box center [473, 124] width 845 height 18
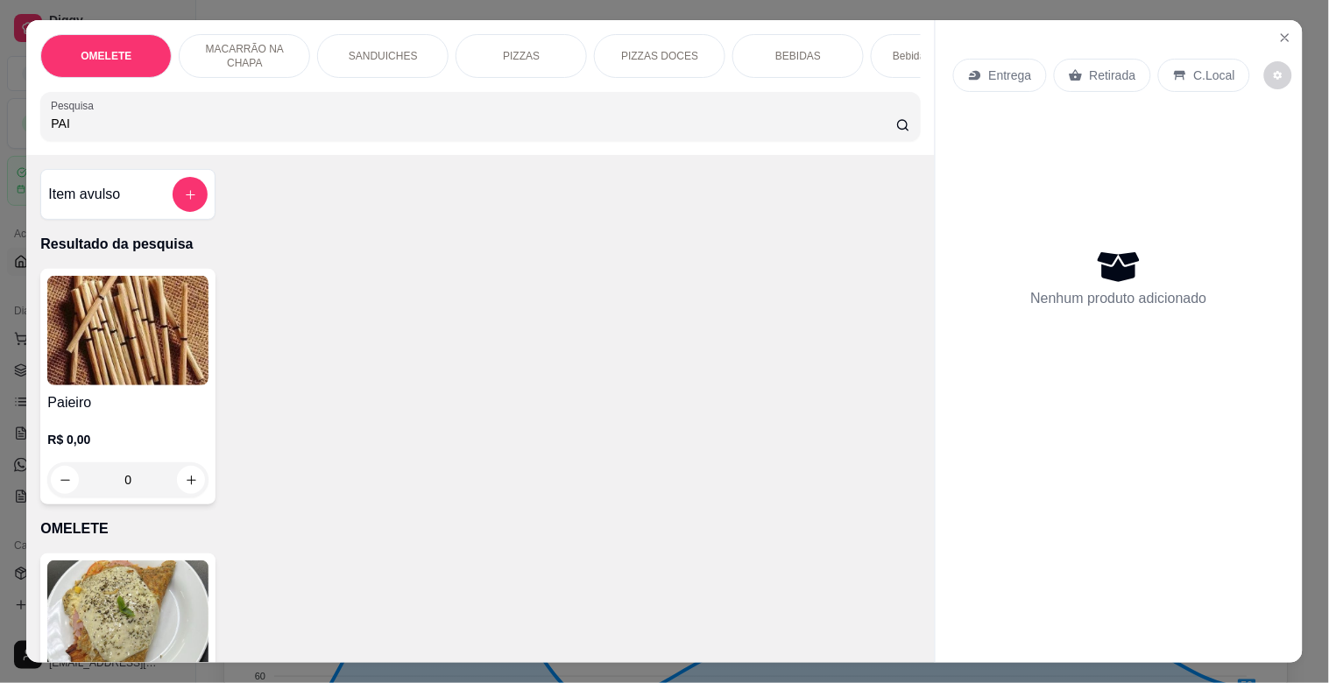
type input "PAI"
click at [158, 385] on img at bounding box center [127, 331] width 161 height 110
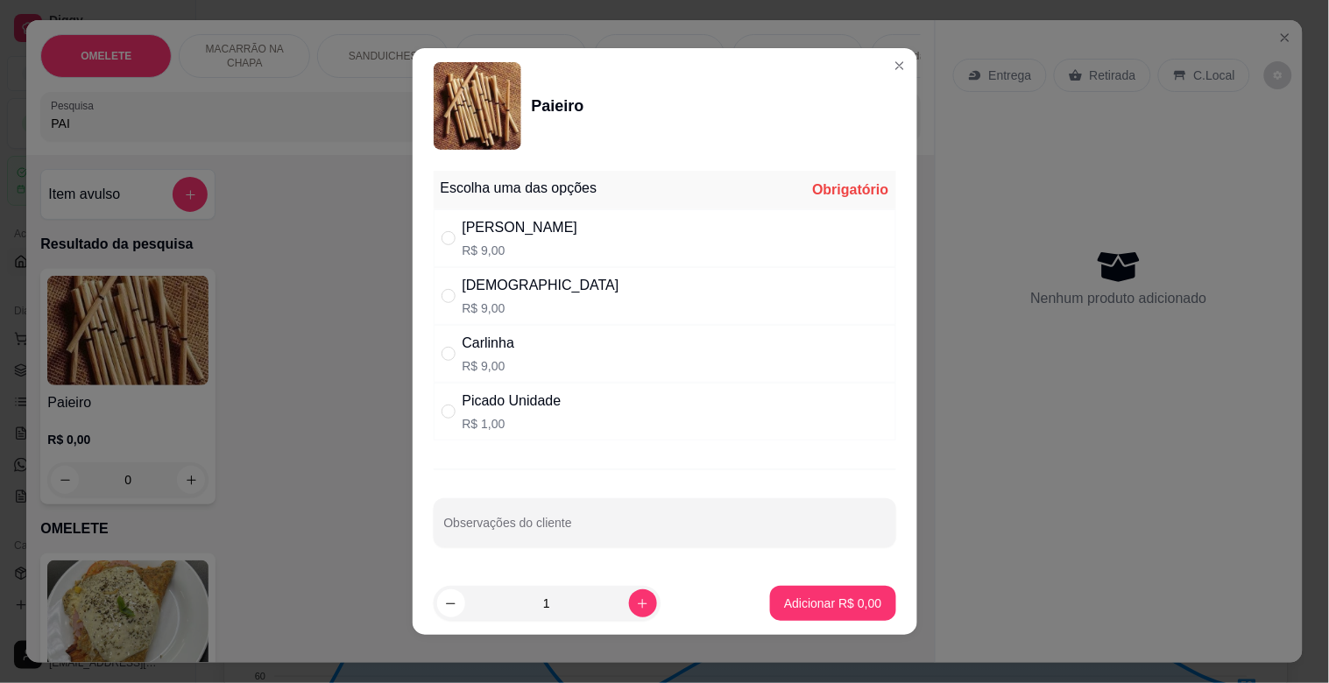
click at [543, 298] on div "Dinha R$ 9,00" at bounding box center [665, 296] width 463 height 58
radio input "true"
click at [806, 601] on p "Adicionar R$ 9,00" at bounding box center [832, 604] width 97 height 18
type input "1"
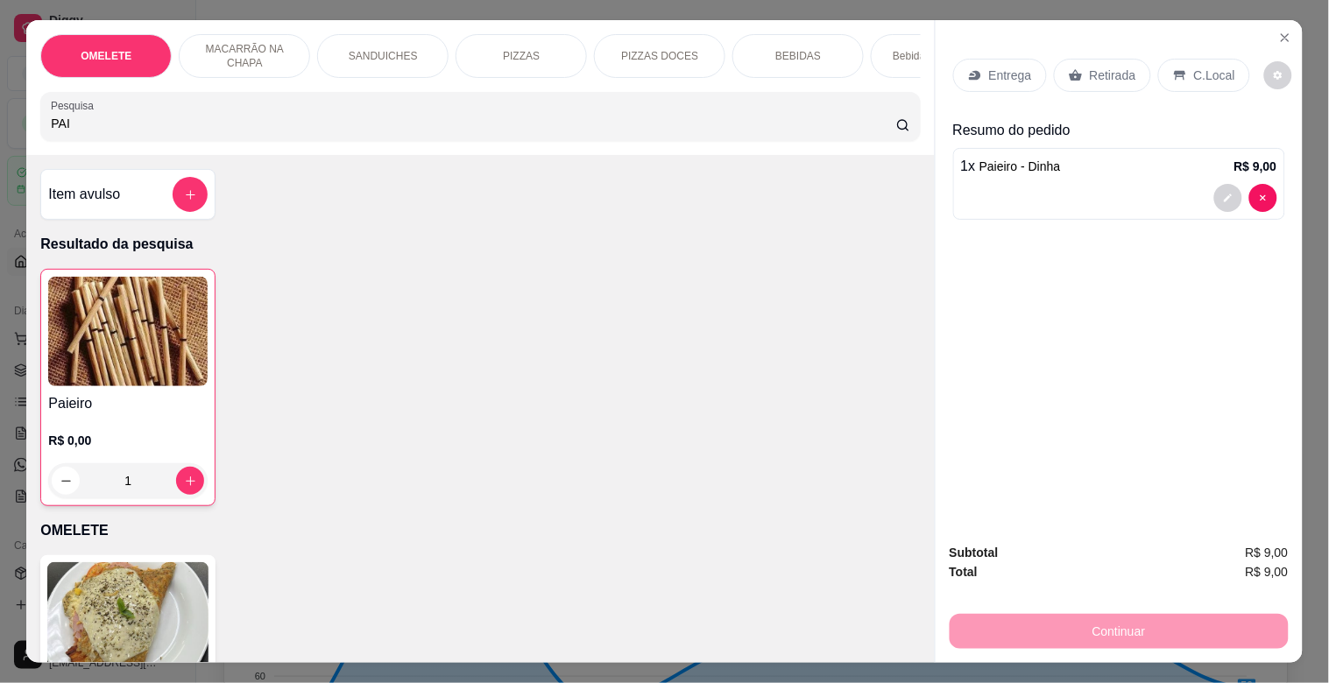
click at [1114, 67] on p "Retirada" at bounding box center [1113, 76] width 46 height 18
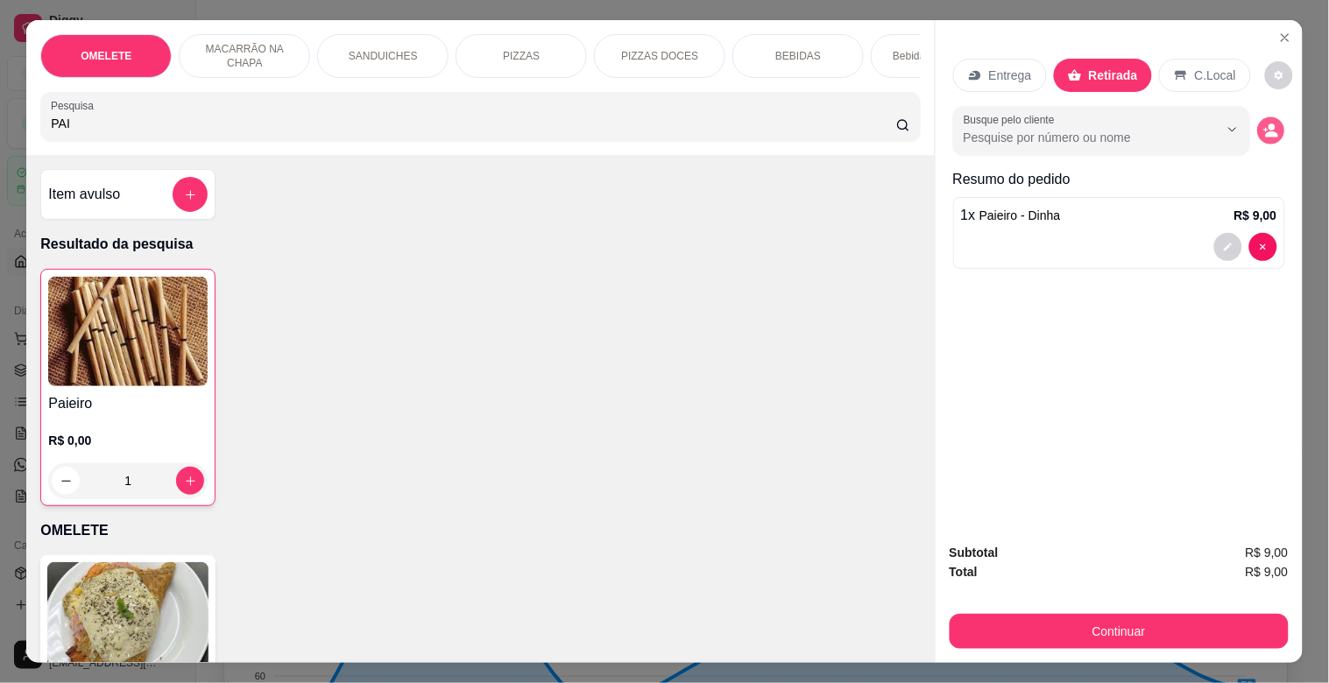
click at [1263, 127] on icon "decrease-product-quantity" at bounding box center [1270, 131] width 15 height 15
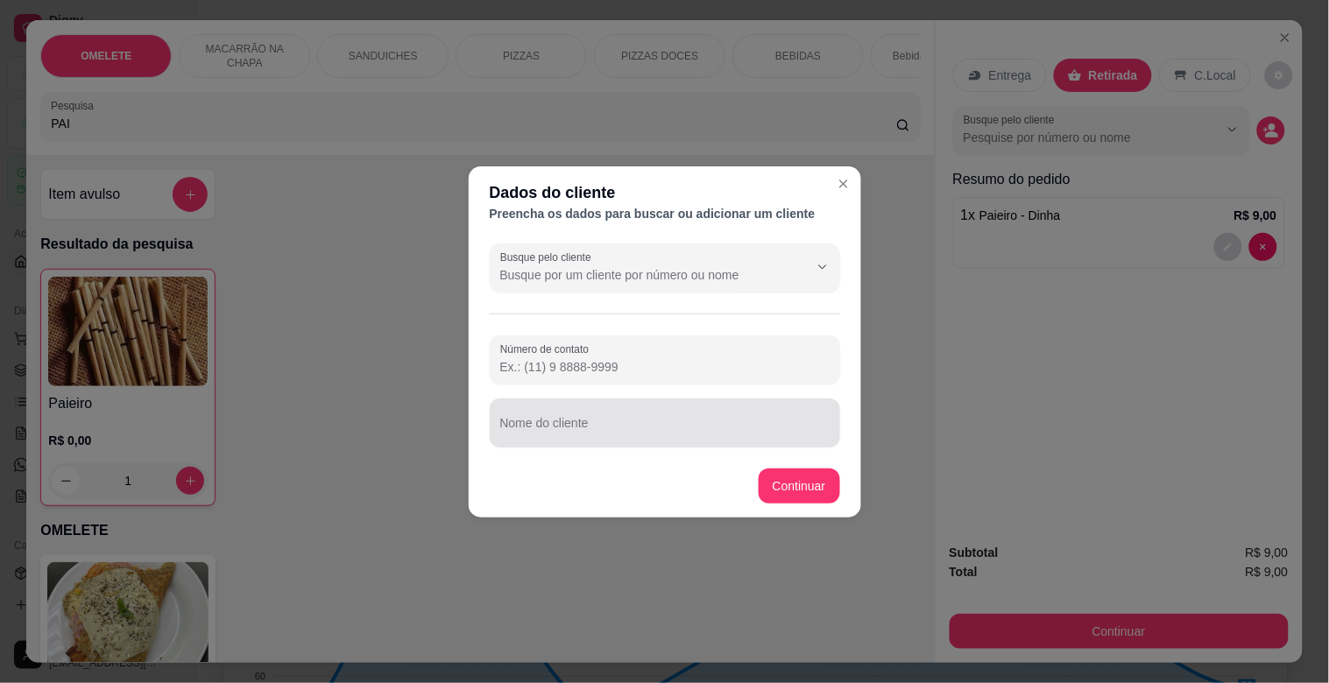
click at [584, 445] on div "Nome do cliente" at bounding box center [665, 423] width 350 height 49
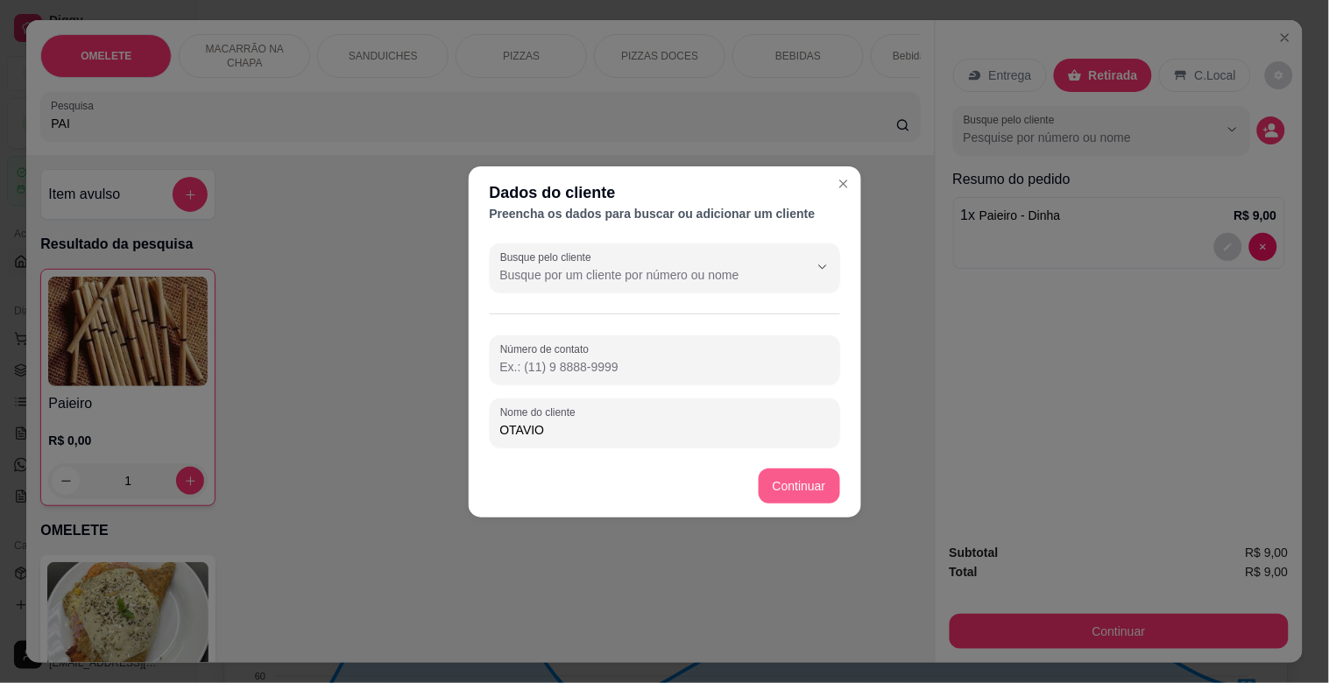
type input "OTAVIO"
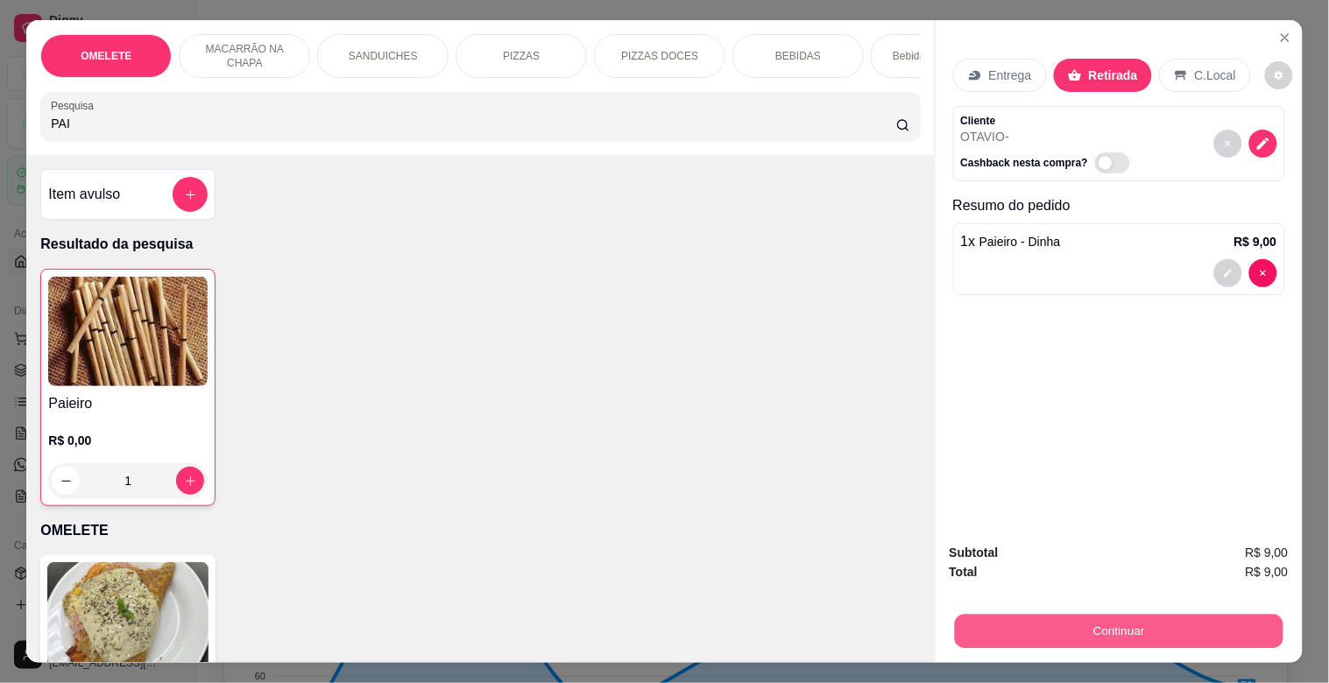
click at [1020, 626] on button "Continuar" at bounding box center [1118, 631] width 329 height 34
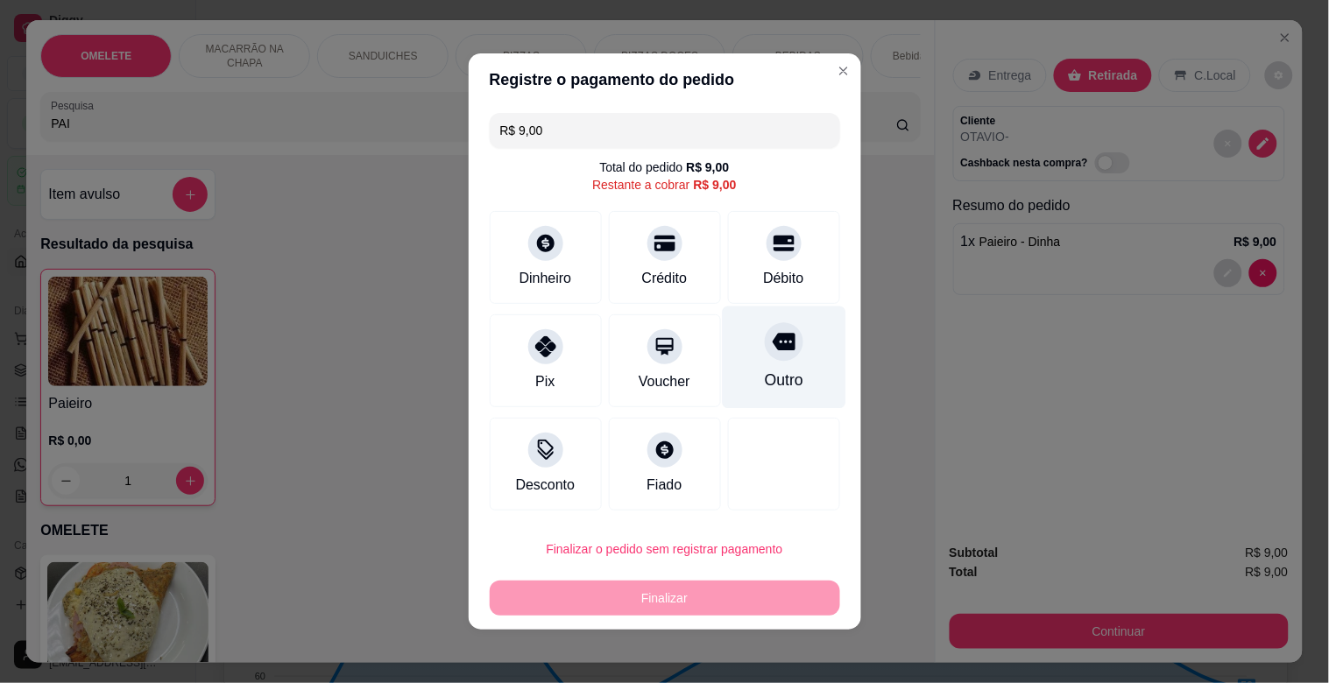
click at [757, 396] on div "Outro" at bounding box center [784, 358] width 124 height 102
type input "R$ 0,00"
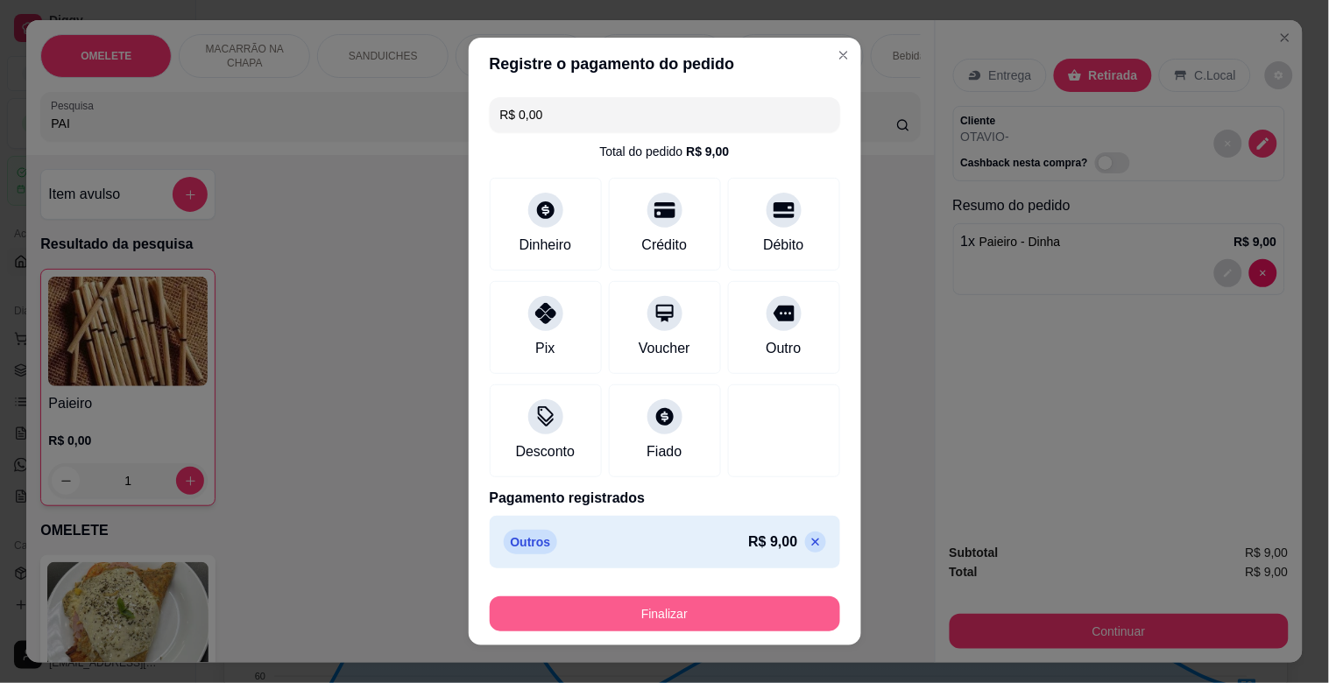
click at [710, 613] on button "Finalizar" at bounding box center [665, 614] width 350 height 35
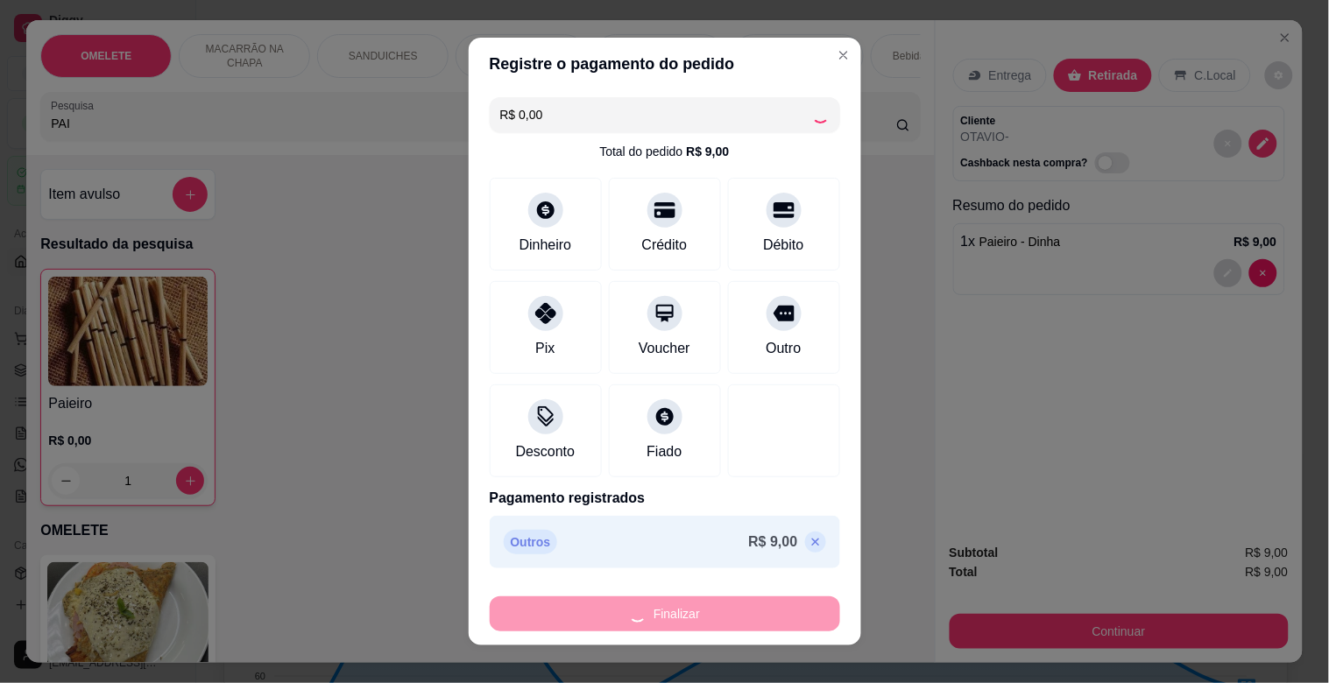
type input "0"
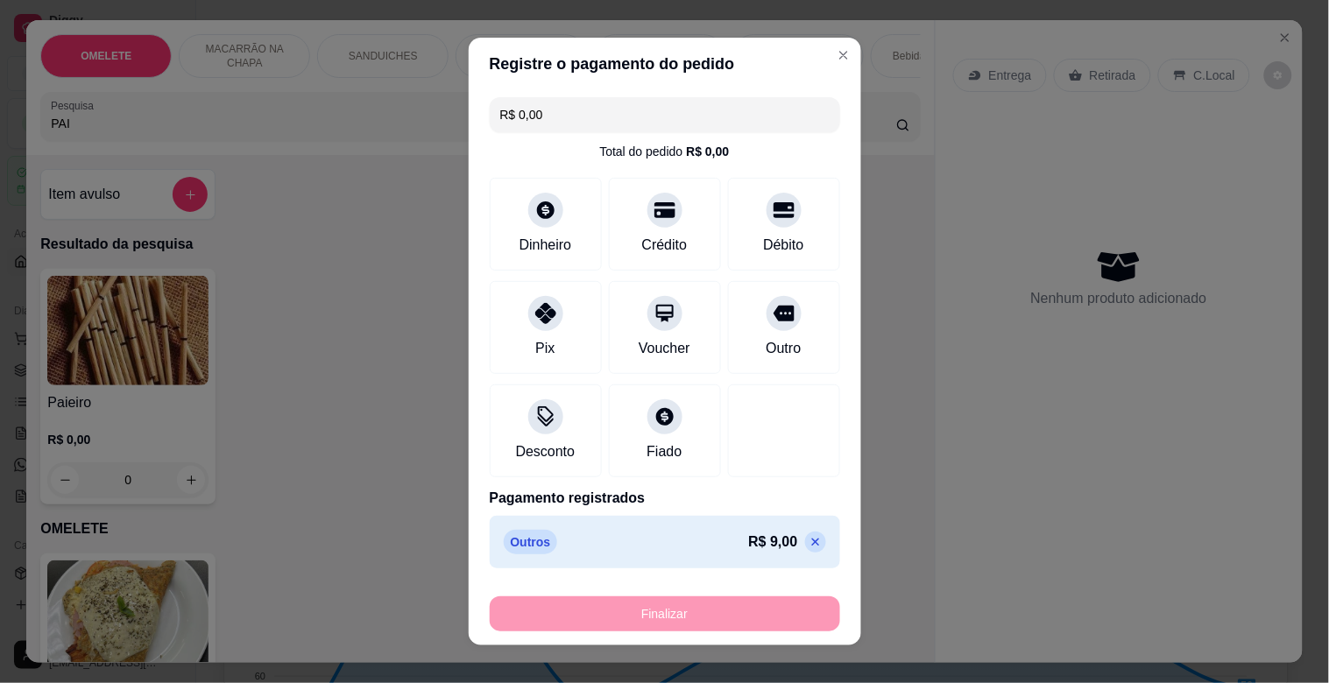
type input "-R$ 9,00"
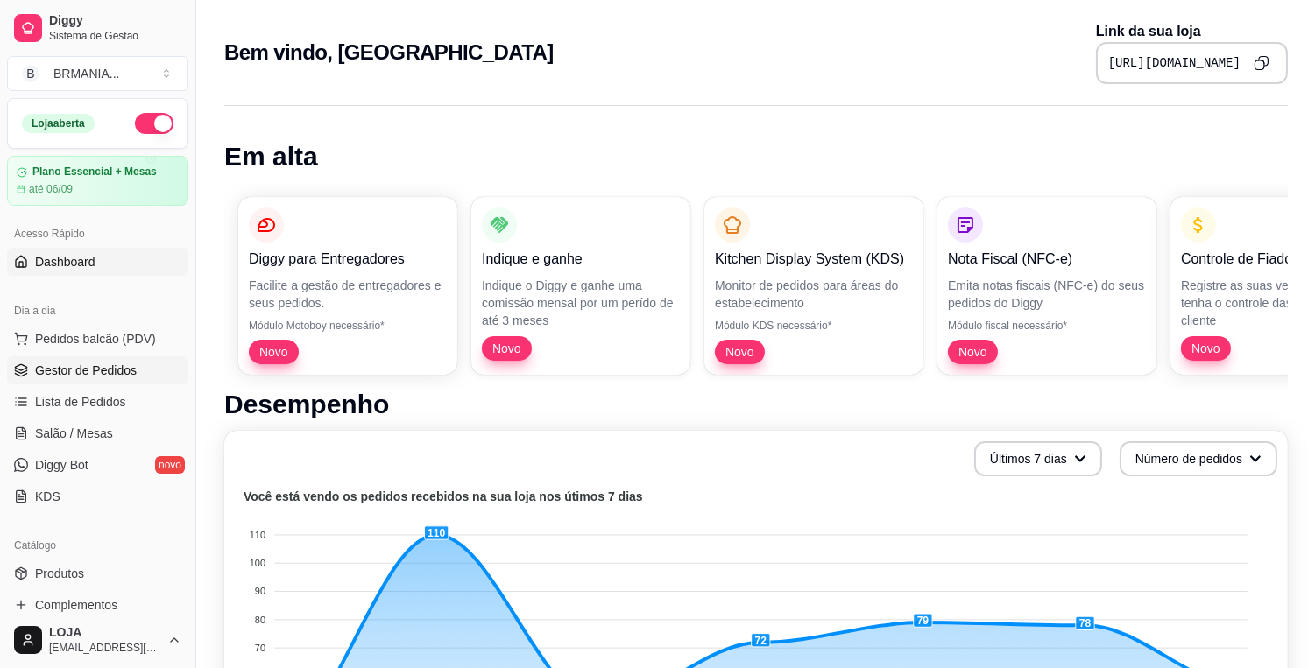
click at [99, 369] on span "Gestor de Pedidos" at bounding box center [86, 371] width 102 height 18
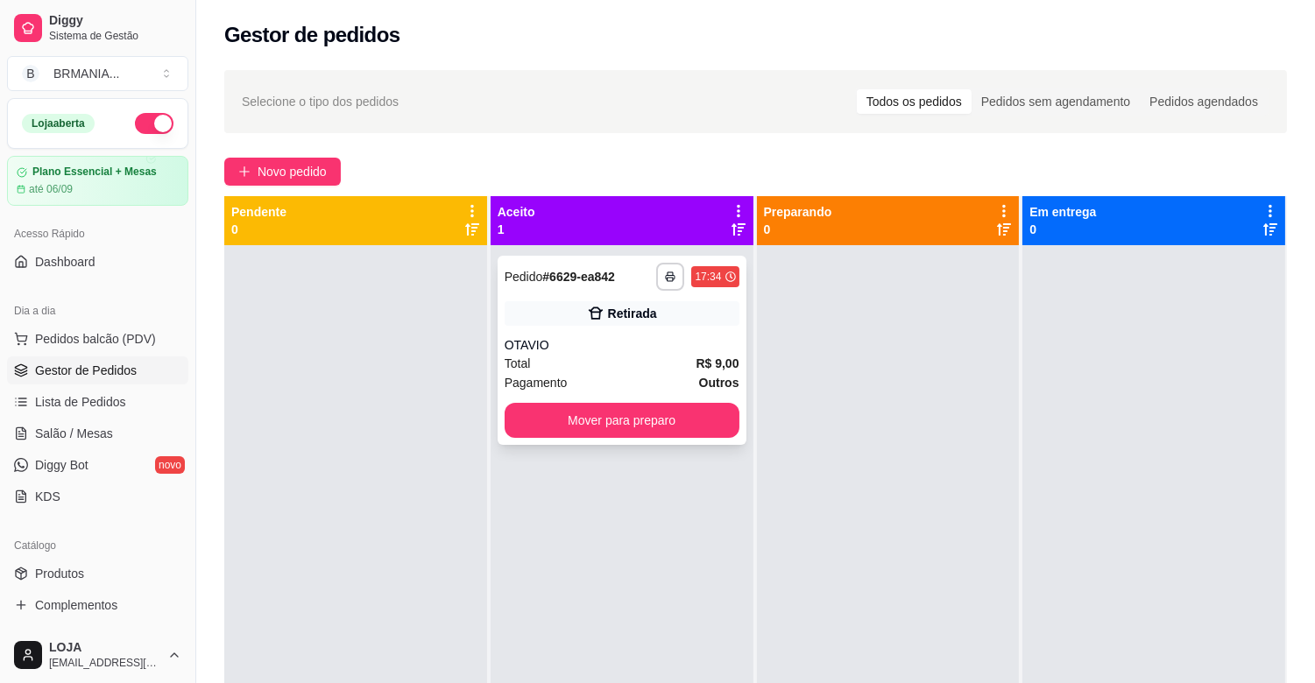
click at [591, 350] on div "OTAVIO" at bounding box center [622, 345] width 235 height 18
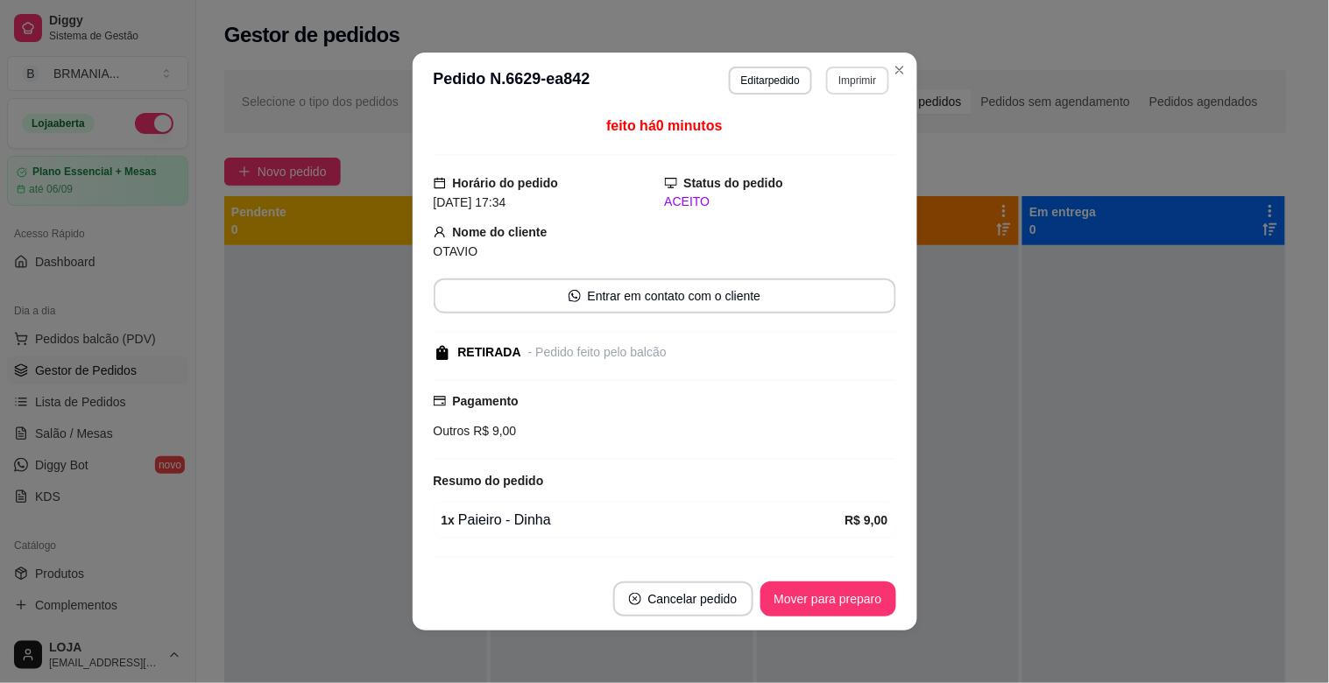
click at [856, 86] on button "Imprimir" at bounding box center [857, 81] width 62 height 28
click at [821, 141] on button "IMPRESSORA" at bounding box center [820, 142] width 123 height 27
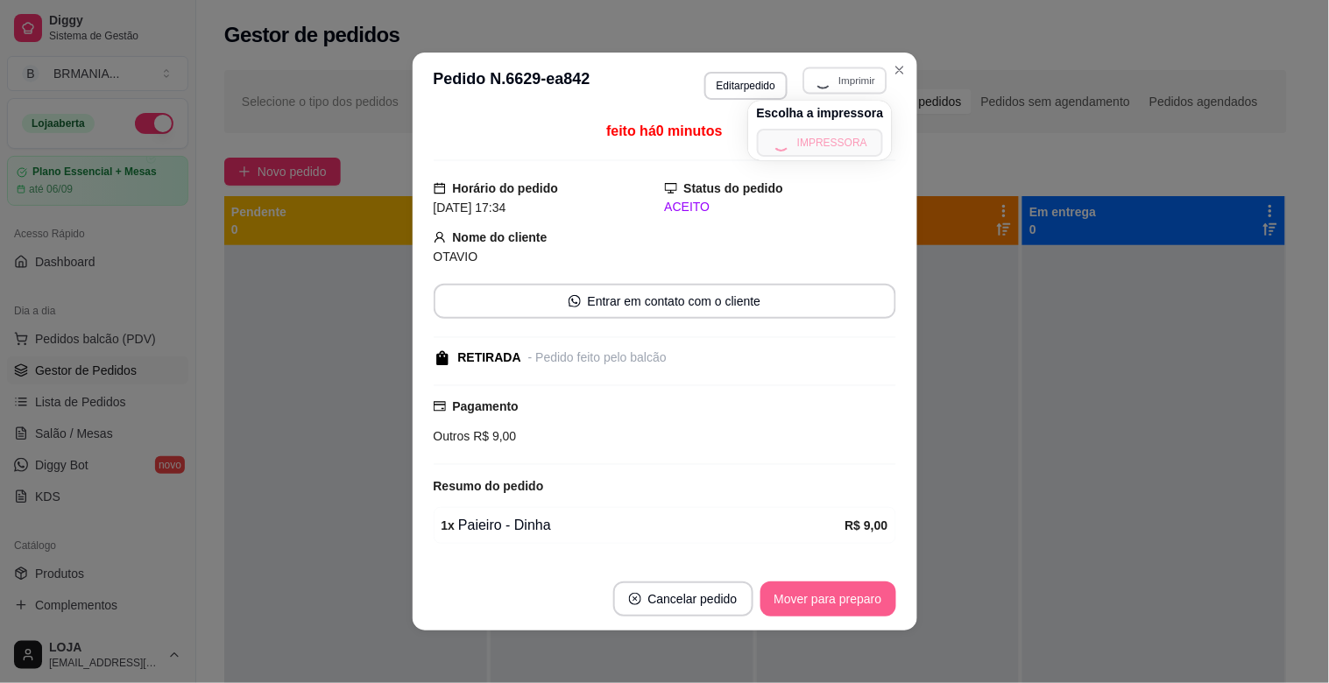
click at [829, 605] on button "Mover para preparo" at bounding box center [828, 599] width 136 height 35
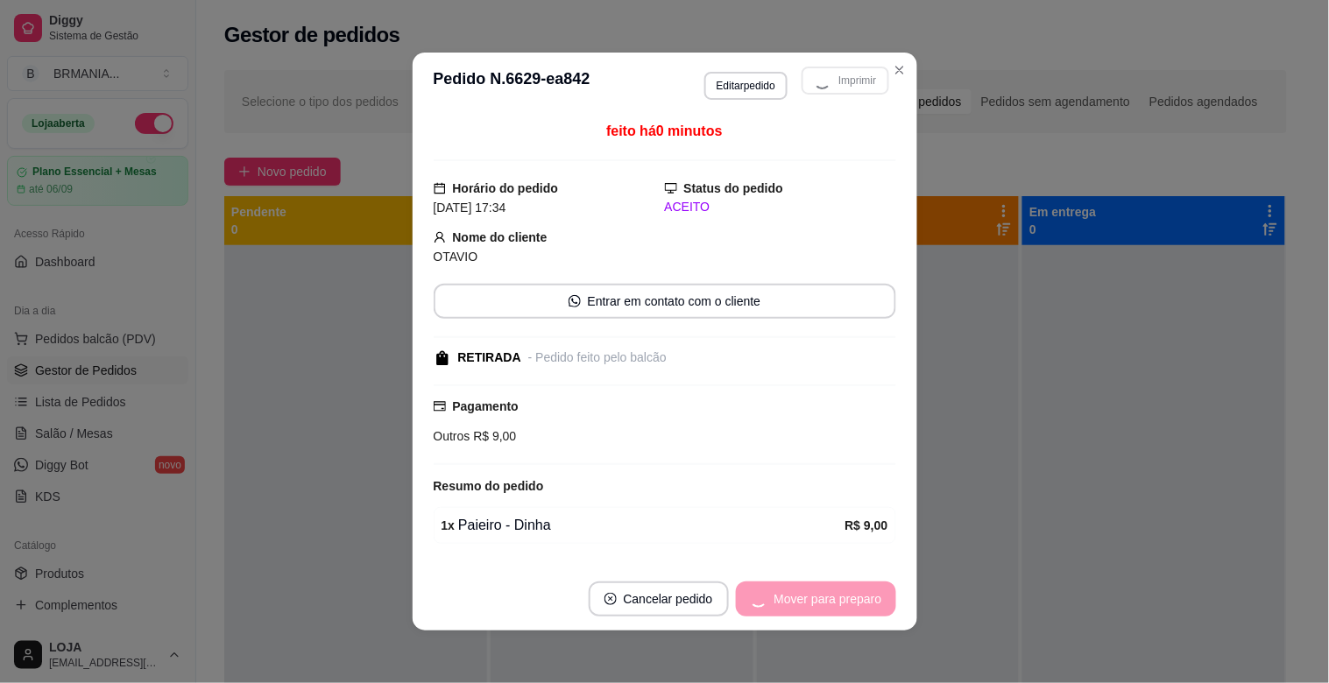
click at [829, 605] on div "Mover para preparo" at bounding box center [816, 599] width 160 height 35
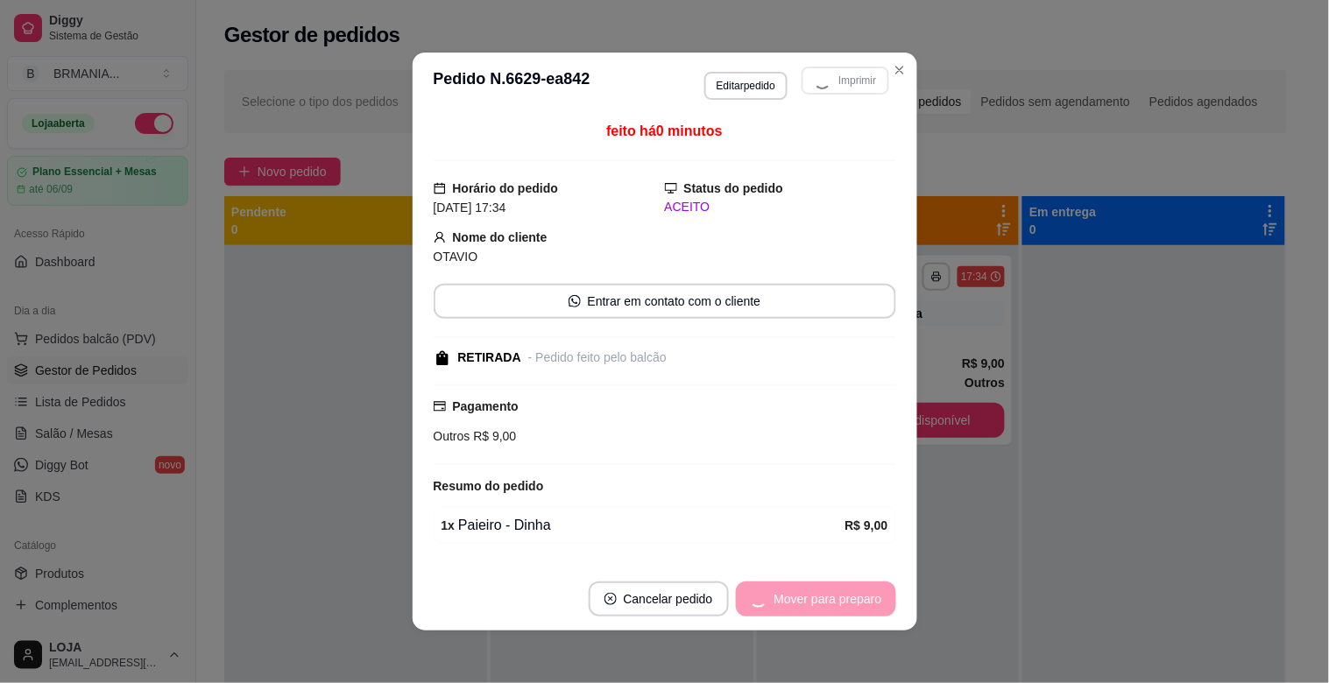
click at [829, 604] on div "Mover para preparo" at bounding box center [816, 599] width 160 height 35
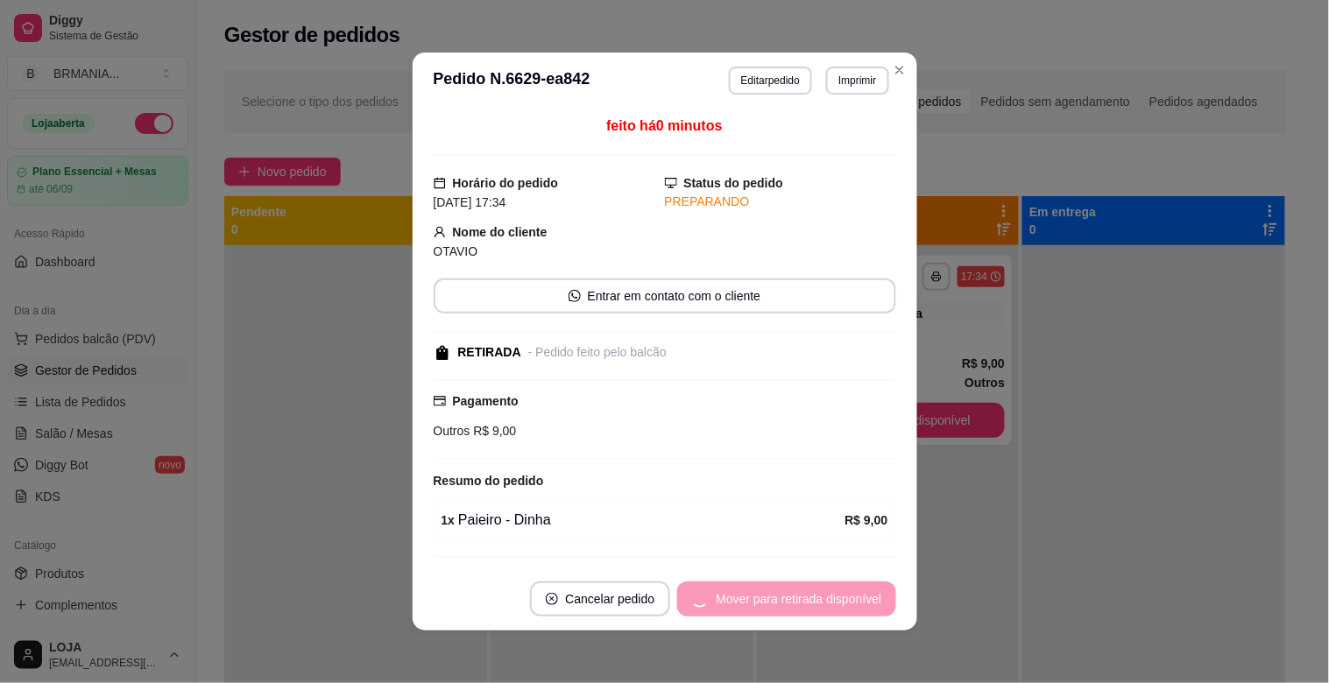
click at [828, 604] on div "Mover para retirada disponível" at bounding box center [786, 599] width 218 height 35
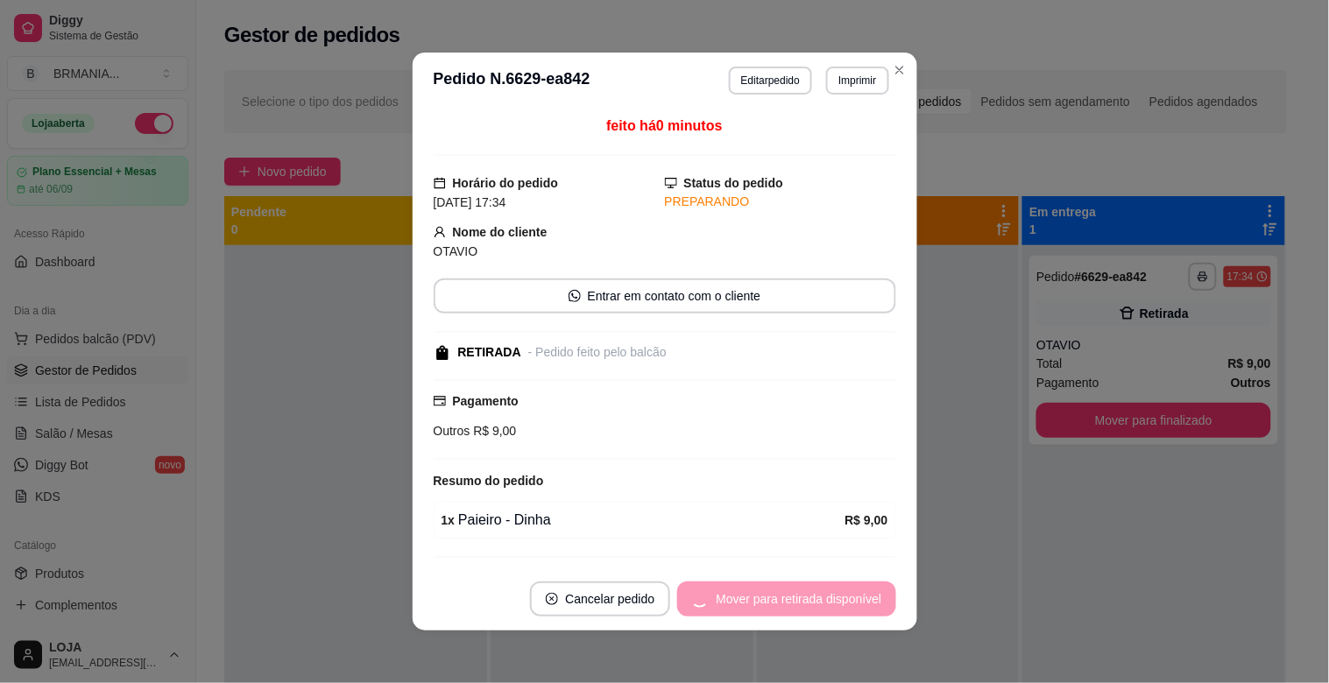
click at [828, 604] on div "Mover para retirada disponível" at bounding box center [786, 599] width 218 height 35
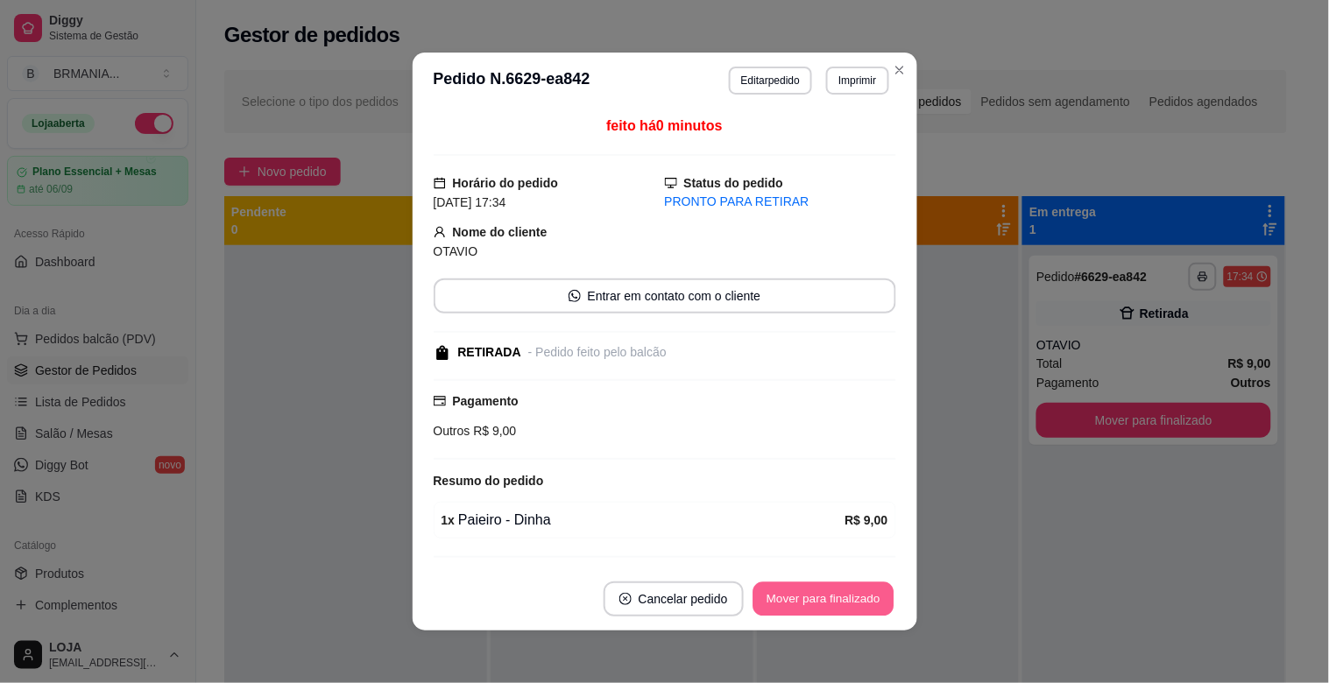
click at [826, 602] on button "Mover para finalizado" at bounding box center [822, 600] width 141 height 34
click at [826, 601] on div "Mover para finalizado" at bounding box center [823, 599] width 145 height 35
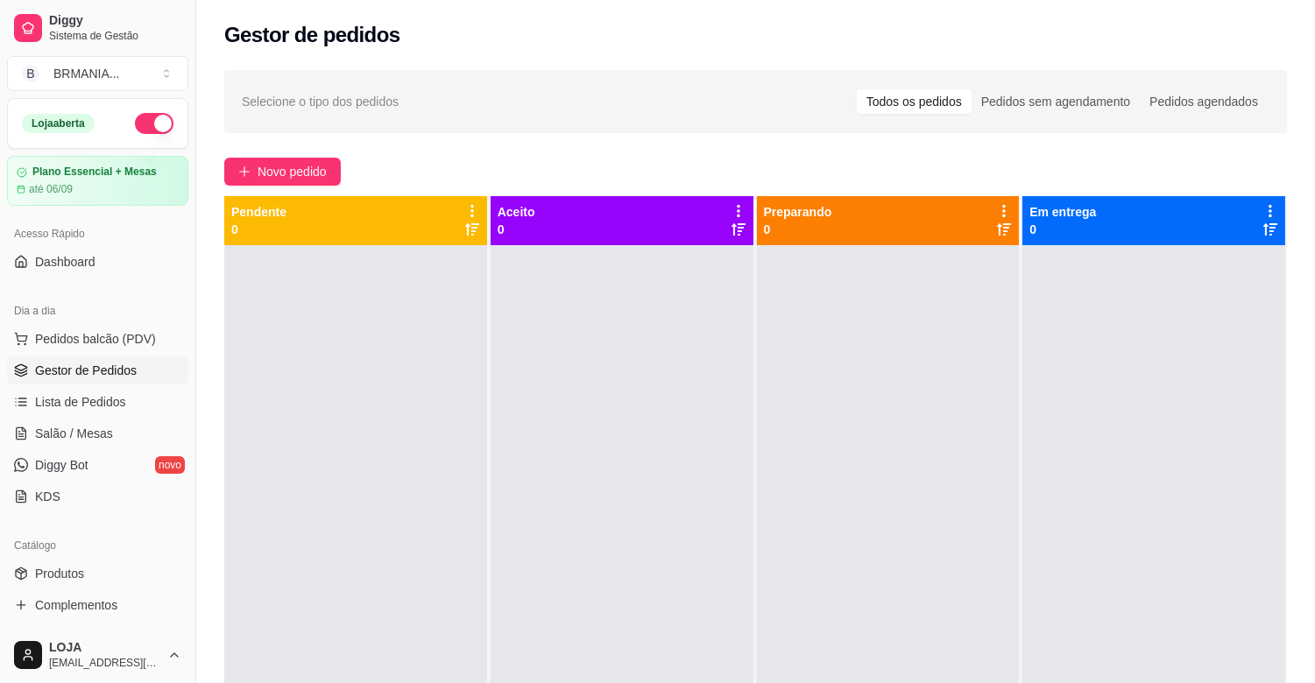
drag, startPoint x: 188, startPoint y: 329, endPoint x: 259, endPoint y: 369, distance: 81.6
click at [280, 386] on div "Diggy Sistema de Gestão B BRMANIA ... Loja aberta Plano Essencial + Mesas até 0…" at bounding box center [657, 475] width 1315 height 950
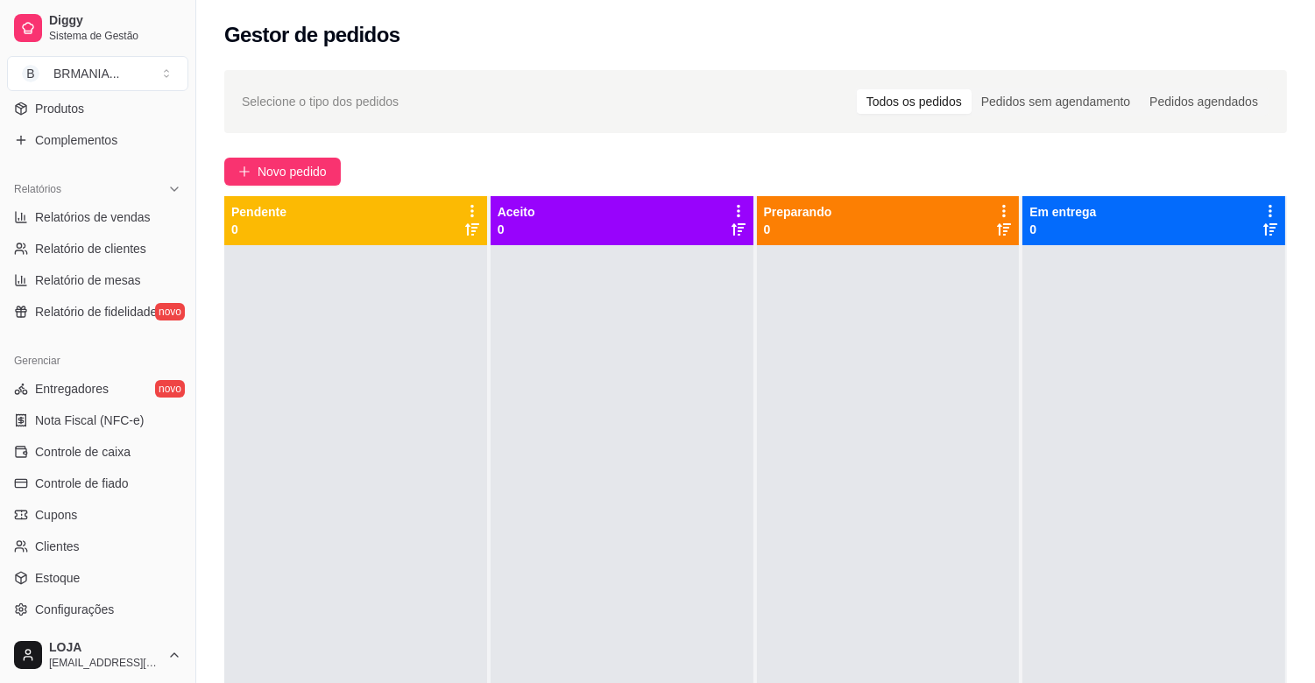
scroll to position [576, 0]
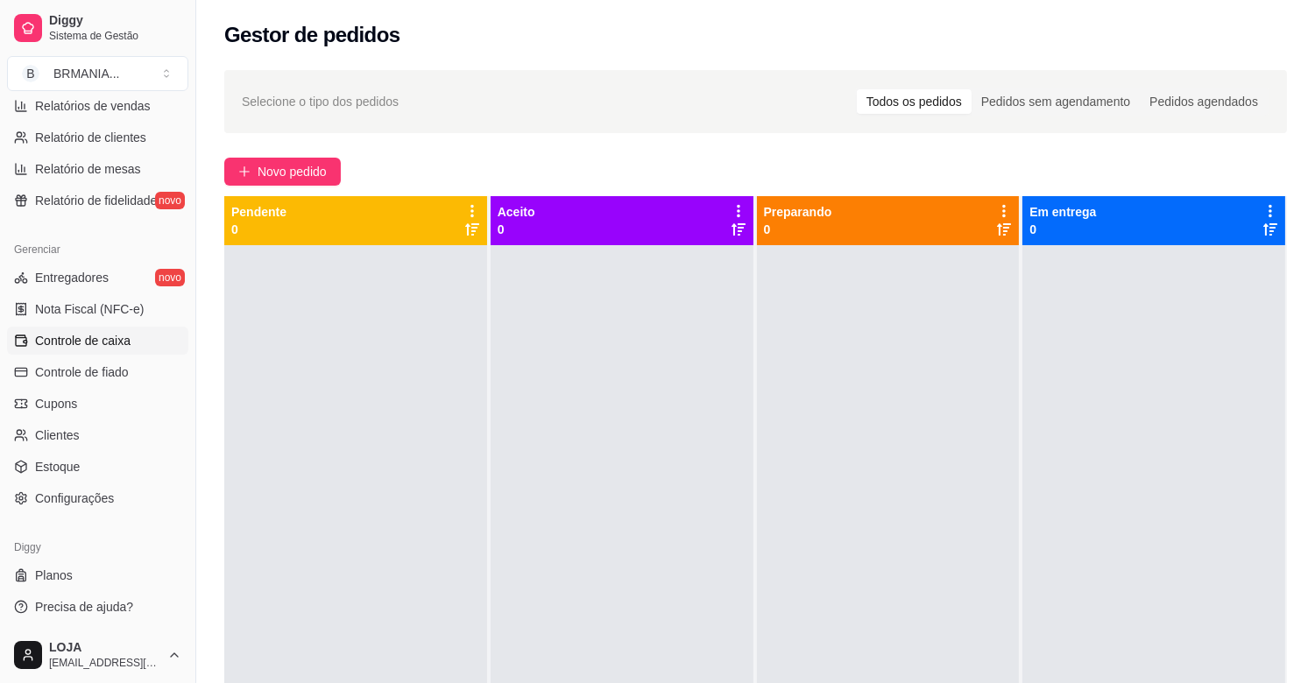
click at [112, 340] on span "Controle de caixa" at bounding box center [82, 341] width 95 height 18
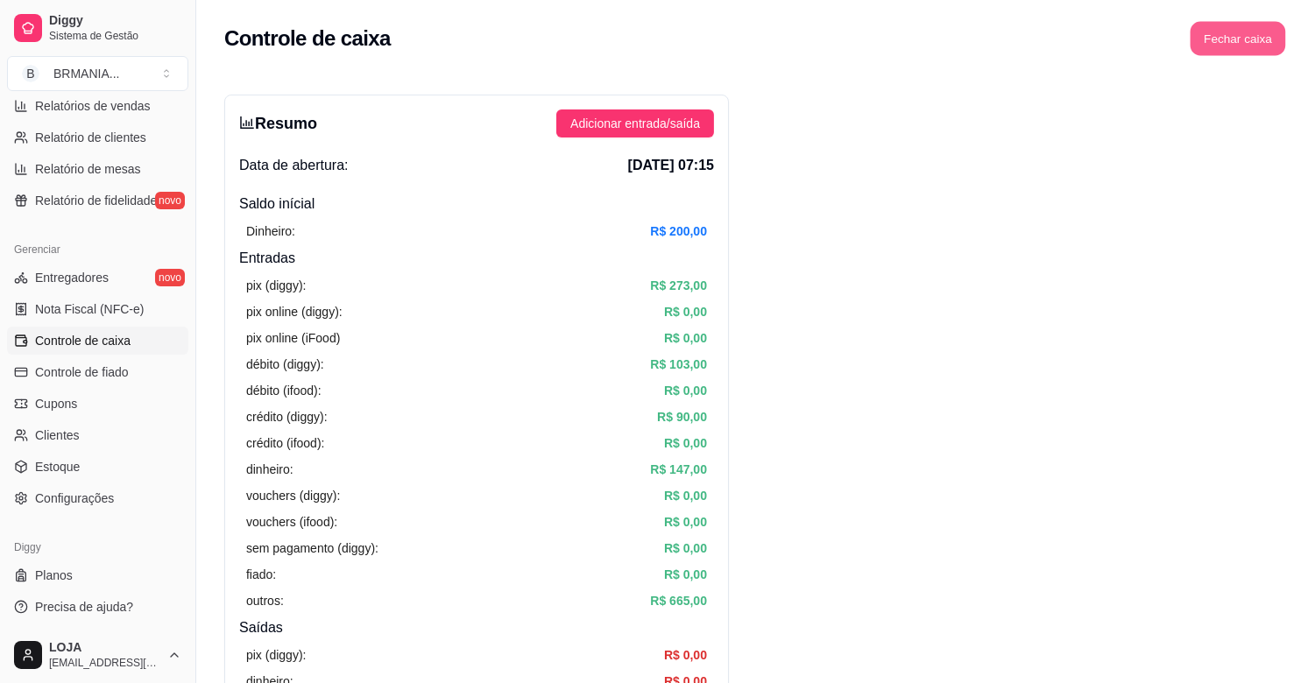
click at [1238, 40] on button "Fechar caixa" at bounding box center [1237, 39] width 95 height 34
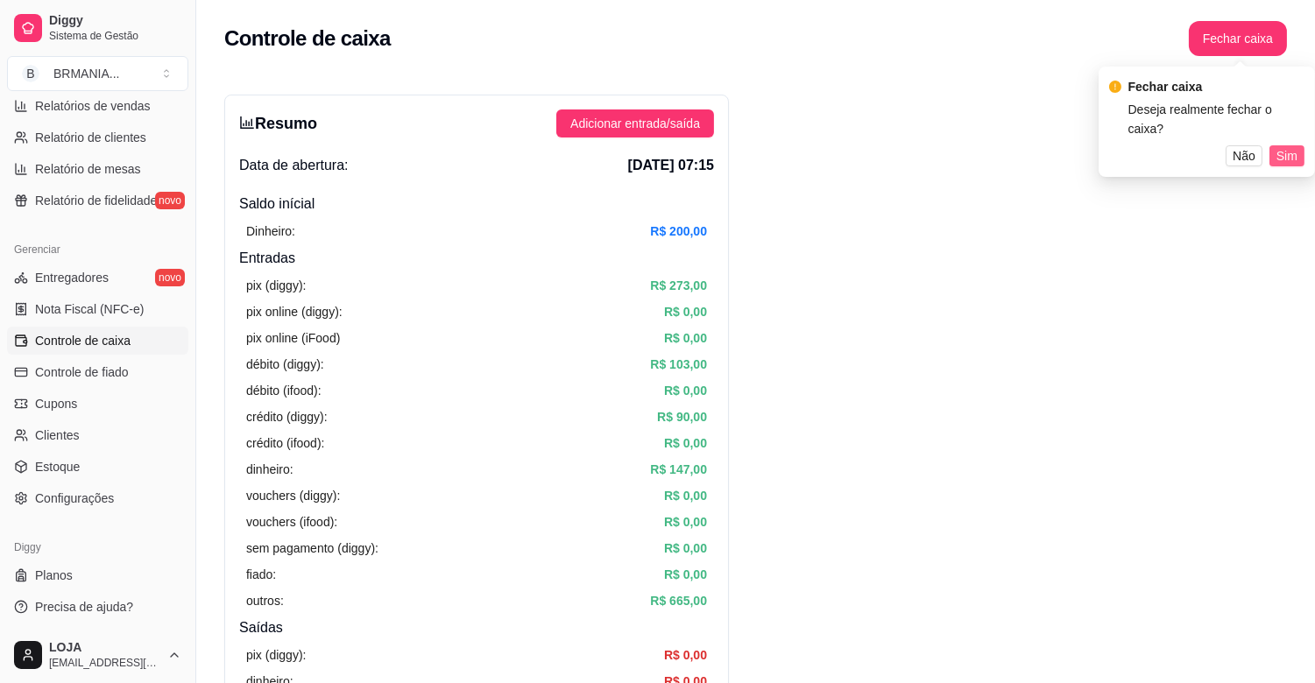
click at [1292, 146] on span "Sim" at bounding box center [1286, 155] width 21 height 19
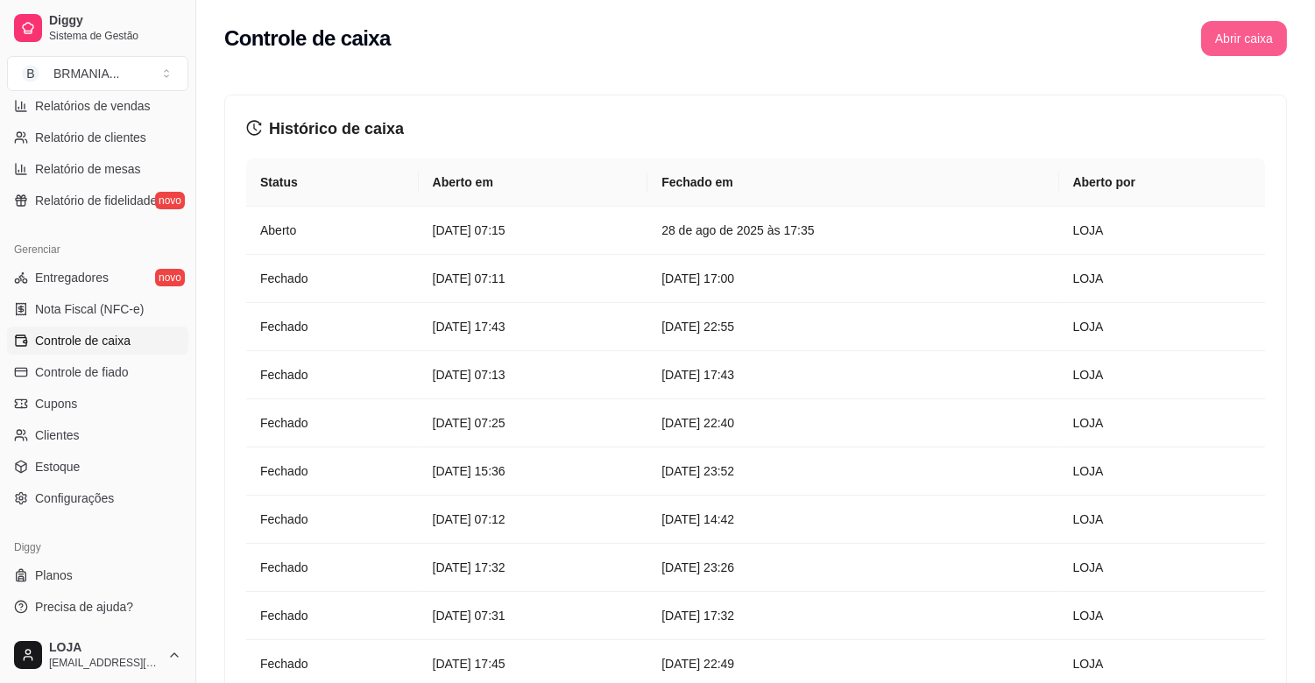
click at [1244, 46] on button "Abrir caixa" at bounding box center [1244, 38] width 86 height 35
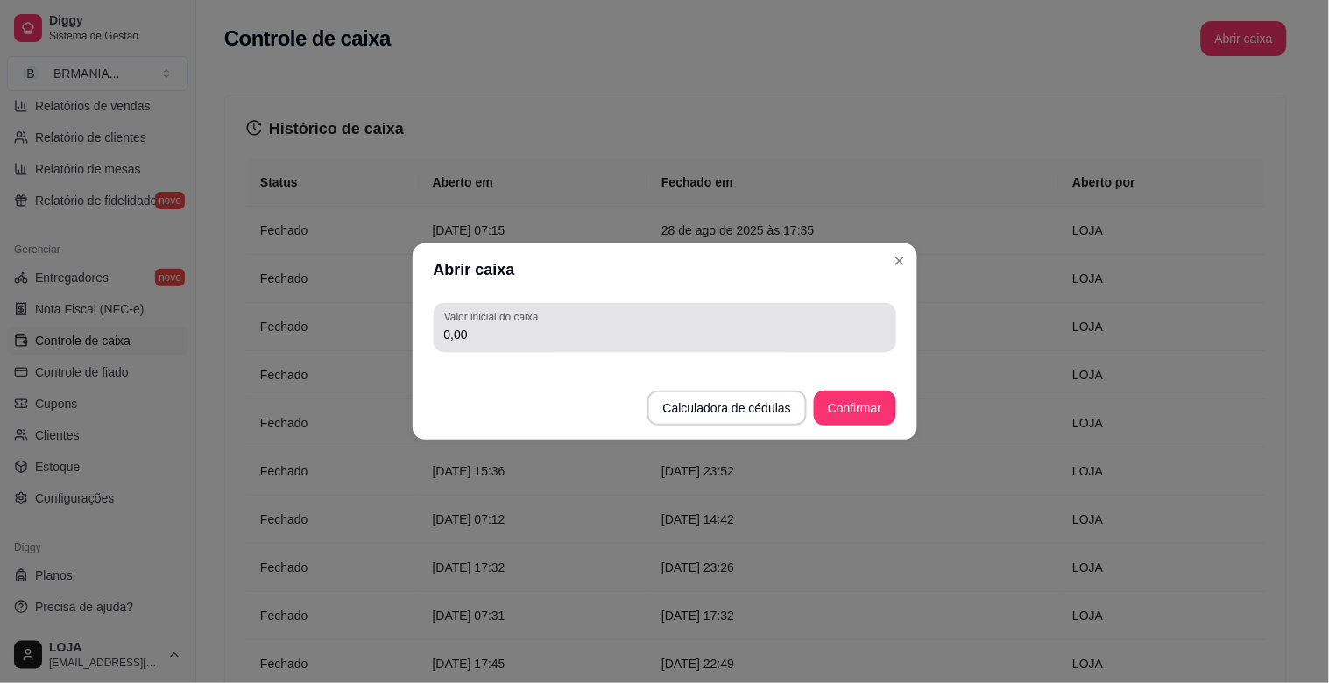
click at [743, 303] on div "Valor inicial do caixa 0,00" at bounding box center [665, 327] width 463 height 49
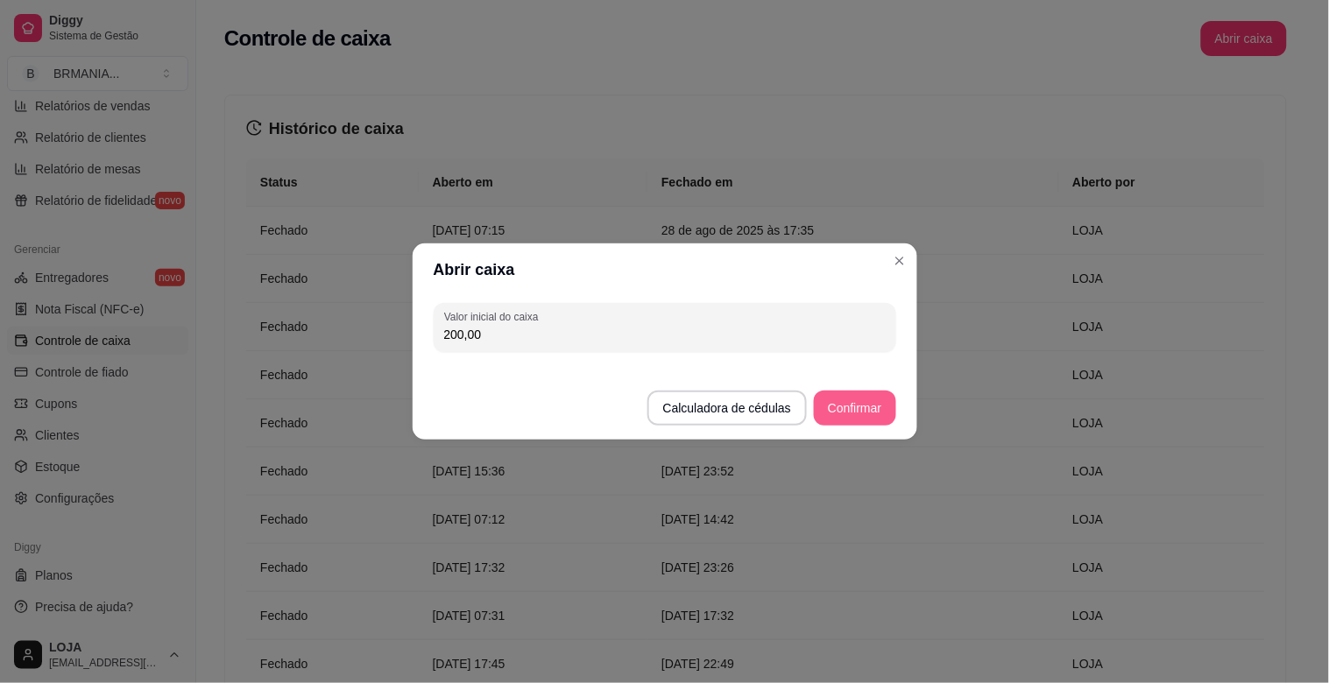
type input "200,00"
click at [859, 419] on button "Confirmar" at bounding box center [854, 408] width 81 height 35
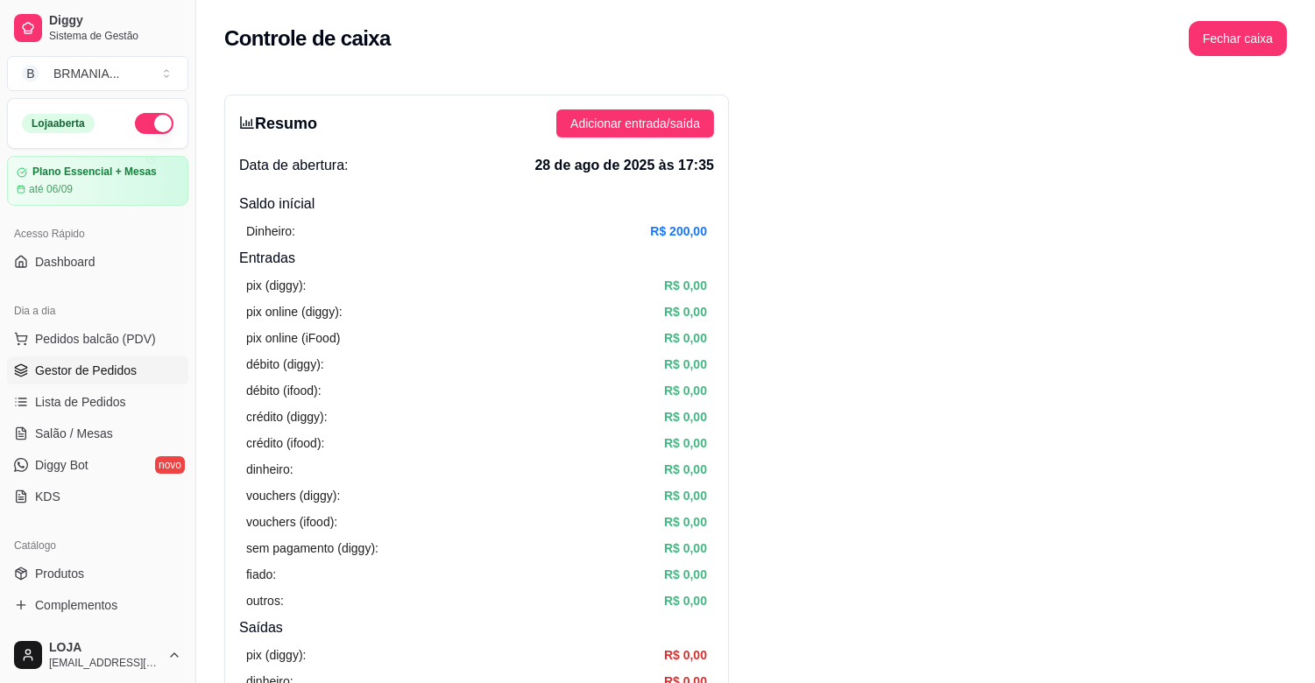
click at [108, 375] on span "Gestor de Pedidos" at bounding box center [86, 371] width 102 height 18
